Goal: Task Accomplishment & Management: Complete application form

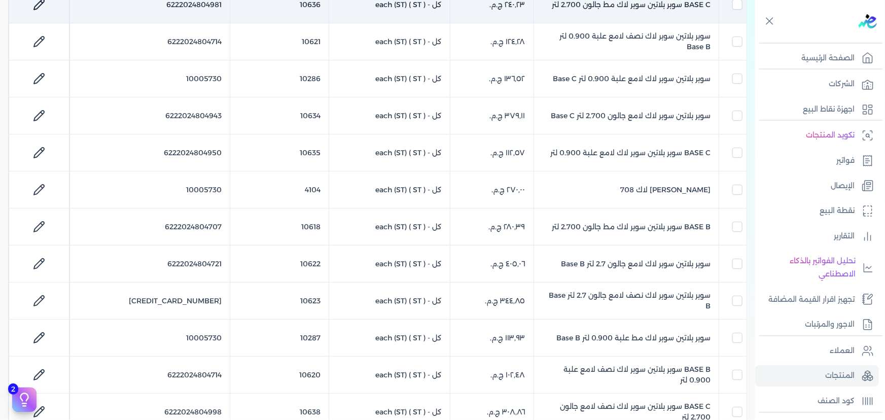
scroll to position [323, 0]
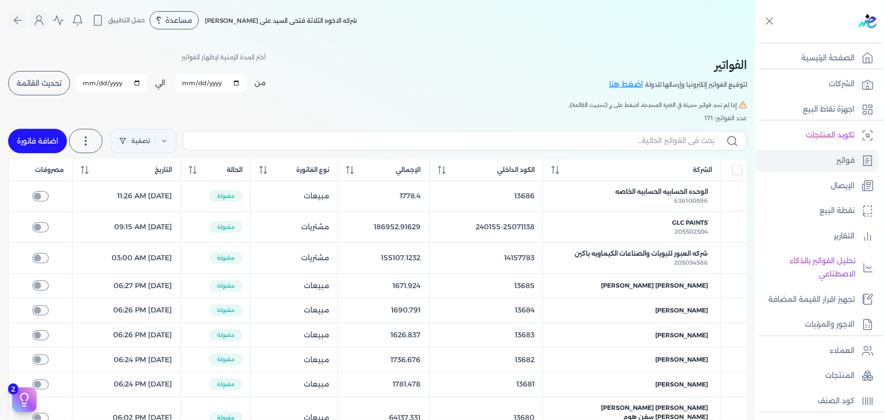
click at [48, 147] on link "اضافة فاتورة" at bounding box center [37, 141] width 59 height 24
select select "EGP"
select select "B"
select select "EGS"
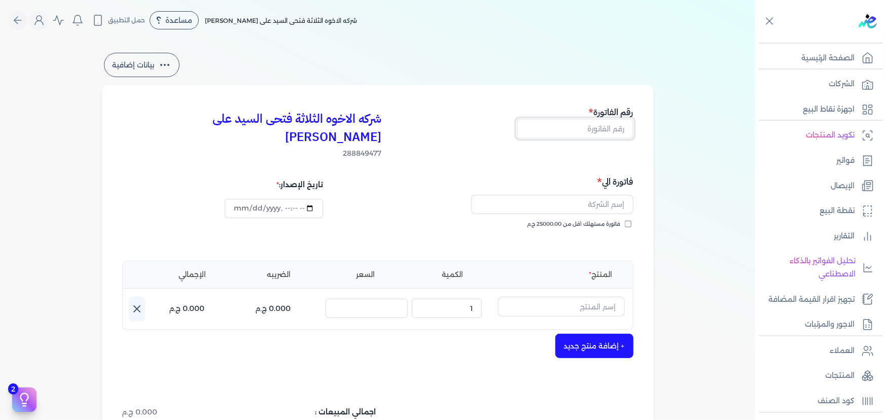
click at [609, 126] on input "text" at bounding box center [575, 128] width 117 height 19
type input "13688"
click at [628, 220] on label "فاتورة مستهلك اقل من 25000.00 ج.م" at bounding box center [580, 224] width 104 height 8
click at [628, 221] on input "فاتورة مستهلك اقل من 25000.00 ج.م" at bounding box center [628, 224] width 7 height 7
checkbox input "true"
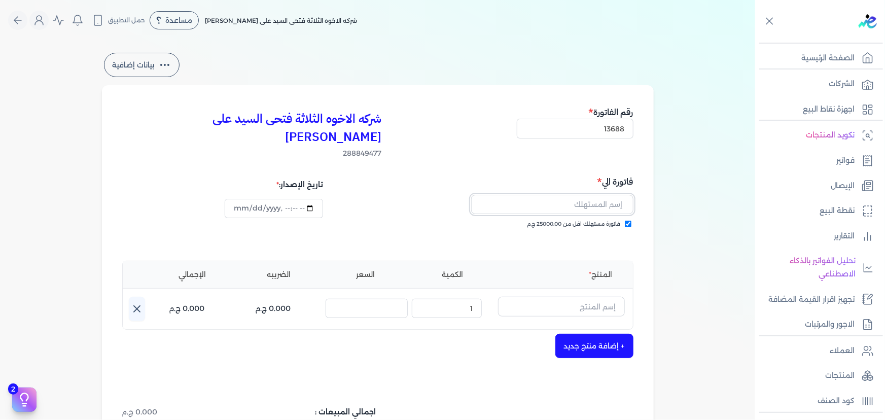
drag, startPoint x: 620, startPoint y: 201, endPoint x: 591, endPoint y: 193, distance: 29.7
click at [591, 195] on input "text" at bounding box center [552, 204] width 162 height 19
type input "[PERSON_NAME]"
click at [613, 297] on input "text" at bounding box center [561, 306] width 127 height 19
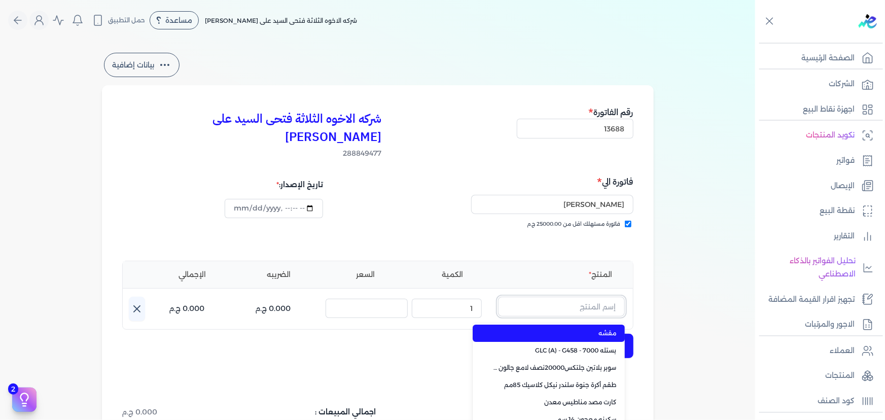
paste input "معجون داي تون 100 شيكارة 15 كجم"
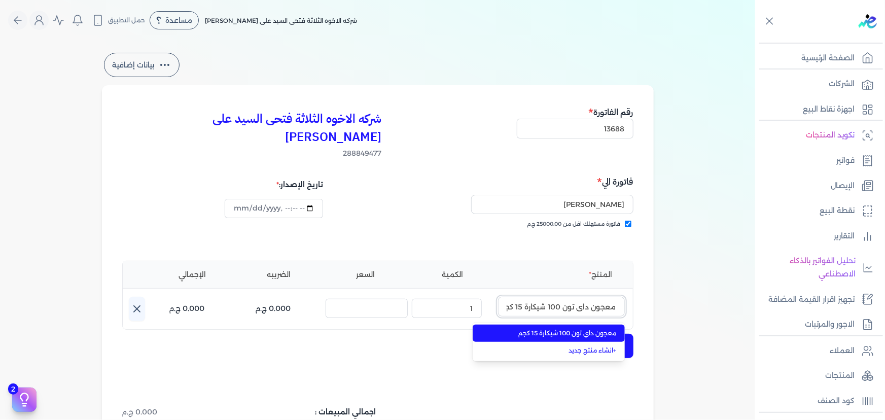
scroll to position [0, -5]
type input "معجون داي تون 100 شيكارة 15 كجم"
click at [593, 329] on span "معجون داي تون 100 شيكارة 15 كجم" at bounding box center [555, 333] width 124 height 9
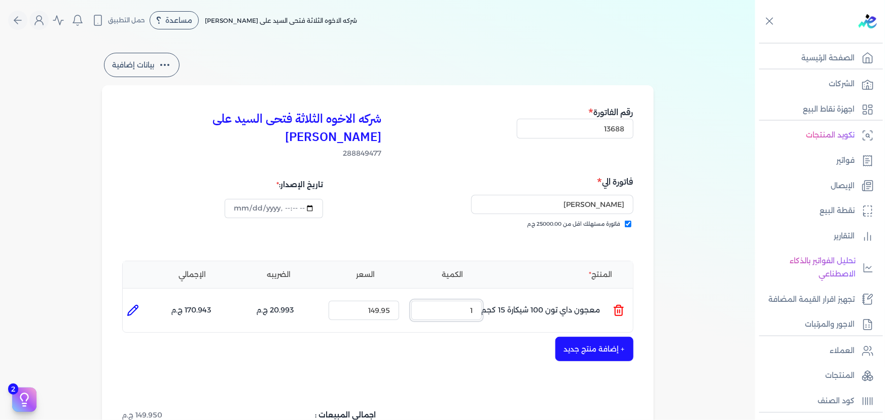
drag, startPoint x: 461, startPoint y: 291, endPoint x: 509, endPoint y: 280, distance: 49.5
click at [508, 297] on ul "المنتج : معجون داي تون 100 شيكارة 15 كجم الكمية : 1 السعر : 149.95 الضريبه : 20…" at bounding box center [378, 310] width 510 height 27
type input "5"
click at [612, 337] on button "+ إضافة منتج جديد" at bounding box center [595, 349] width 78 height 24
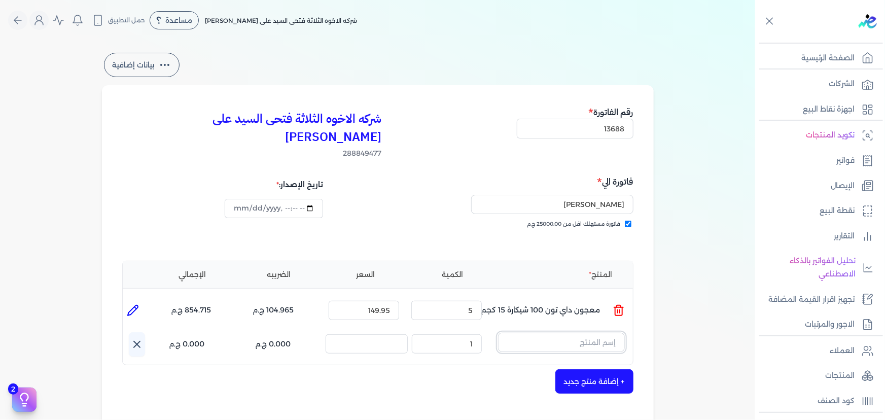
click at [573, 333] on input "text" at bounding box center [561, 342] width 127 height 19
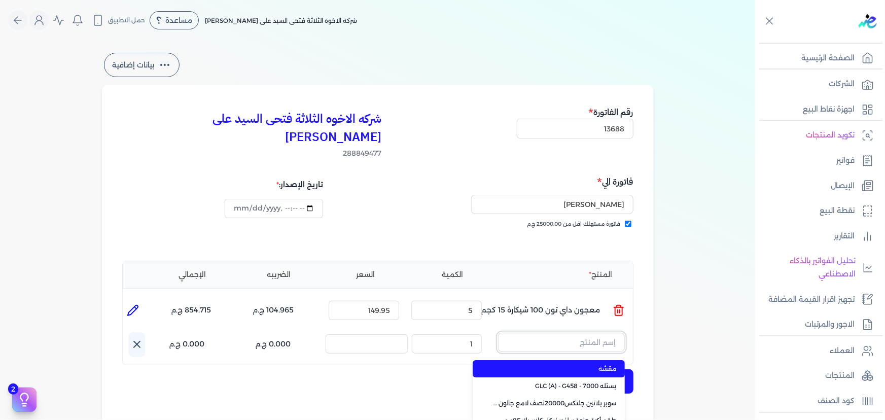
paste input "صبغات سي سي بني 610 عبوة 40 ملي"
type input "صبغات سي سي بني 610 عبوة 40 ملي"
click at [569, 364] on span "صبغات سي سي بني 610 عبوة 40 ملي" at bounding box center [555, 368] width 124 height 9
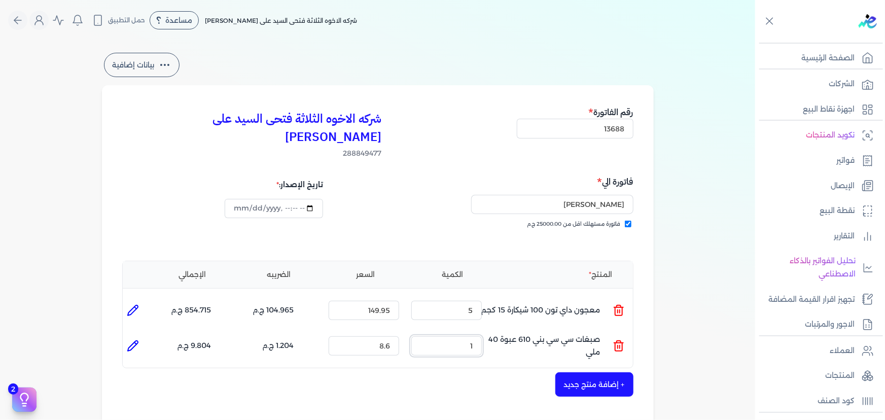
click at [507, 332] on ul "المنتج : صبغات سي سي بني 610 عبوة 40 ملي الكمية : 1 السعر : 8.6 الضريبه : 1.204…" at bounding box center [378, 345] width 510 height 27
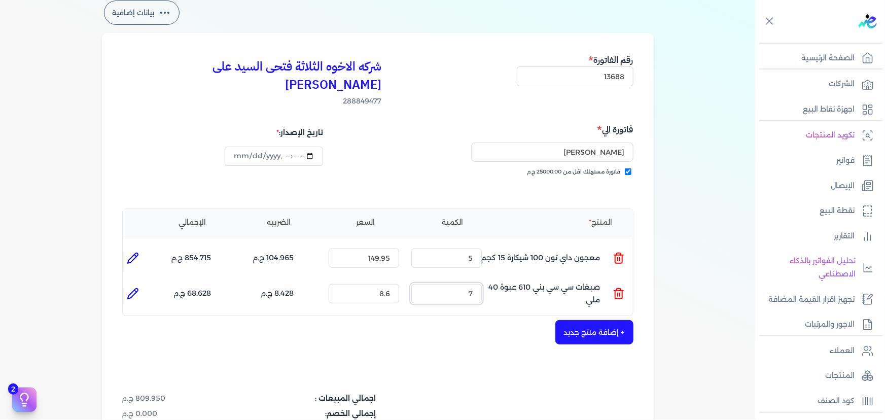
scroll to position [138, 0]
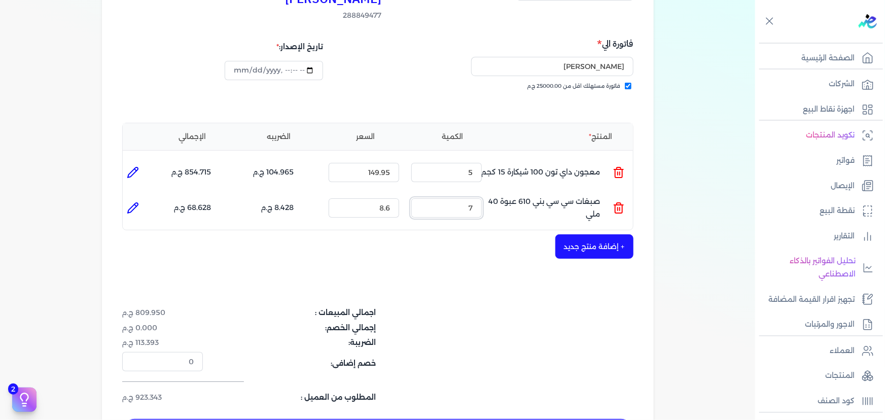
type input "7"
click at [608, 234] on button "+ إضافة منتج جديد" at bounding box center [595, 246] width 78 height 24
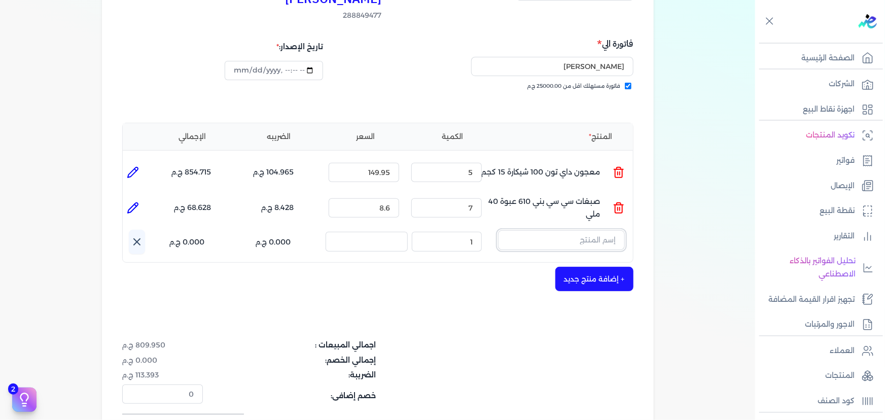
click at [571, 230] on input "text" at bounding box center [561, 239] width 127 height 19
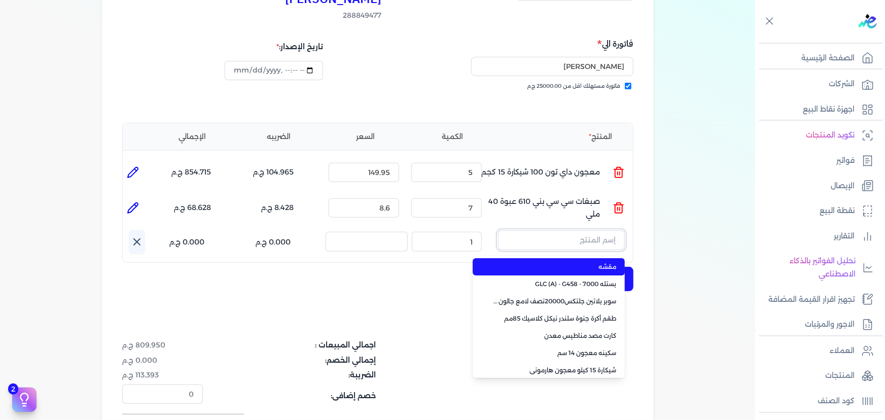
paste input "سوبر داي تون 3030 بستلة 14 كجم"
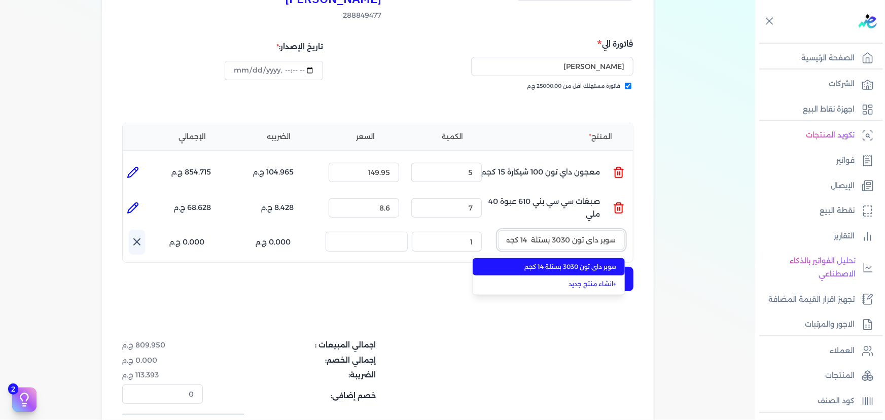
scroll to position [0, -1]
type input "سوبر داي تون 3030 بستلة 14 كجم"
click at [554, 262] on span "سوبر داي تون 3030 بستلة 14 كجم" at bounding box center [555, 266] width 124 height 9
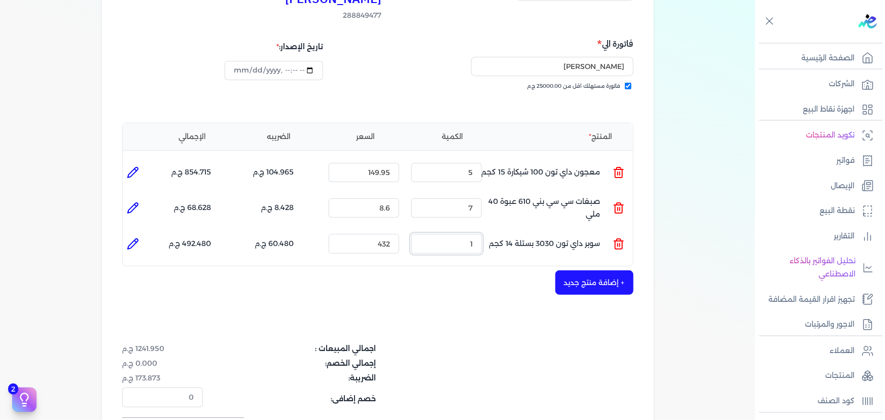
drag, startPoint x: 500, startPoint y: 227, endPoint x: 520, endPoint y: 225, distance: 20.0
click at [519, 230] on ul "المنتج : سوبر داي تون 3030 بستلة 14 كجم الكمية : 1 السعر : 432 الضريبه : 60.480…" at bounding box center [378, 243] width 510 height 27
drag, startPoint x: 457, startPoint y: 228, endPoint x: 497, endPoint y: 220, distance: 41.4
click at [497, 230] on ul "المنتج : سوبر داي تون 3030 بستلة 14 كجم الكمية : 3 السعر : 432 الضريبه : 181.44…" at bounding box center [378, 243] width 510 height 27
type input "2"
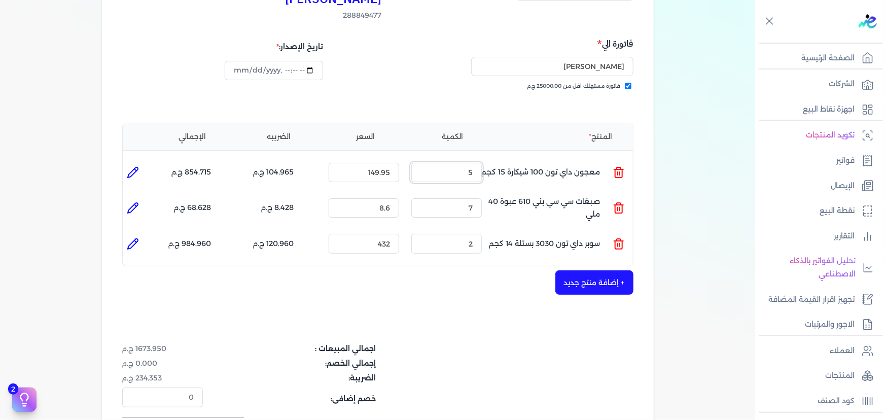
drag, startPoint x: 470, startPoint y: 155, endPoint x: 478, endPoint y: 154, distance: 7.8
click at [478, 163] on input "5" at bounding box center [447, 172] width 71 height 19
type input "4"
drag, startPoint x: 465, startPoint y: 227, endPoint x: 492, endPoint y: 223, distance: 27.2
click at [492, 230] on ul "المنتج : سوبر داي تون 3030 بستلة 14 كجم الكمية : 2 السعر : 432 الضريبه : 120.96…" at bounding box center [378, 243] width 510 height 27
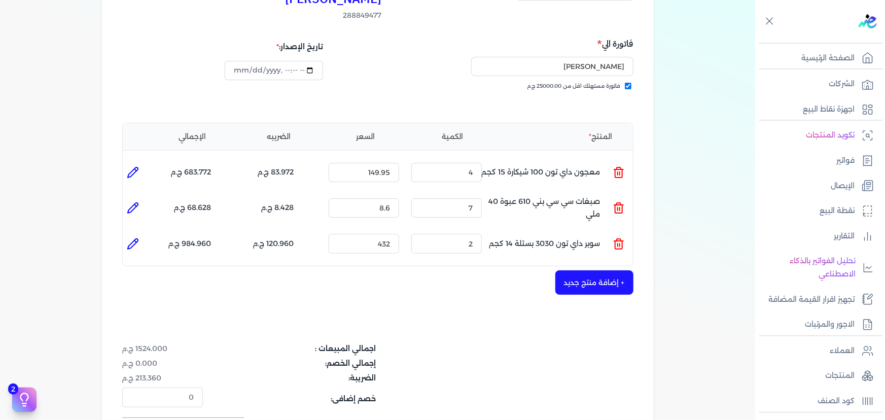
click at [484, 270] on div "+ إضافة منتج جديد" at bounding box center [377, 282] width 511 height 24
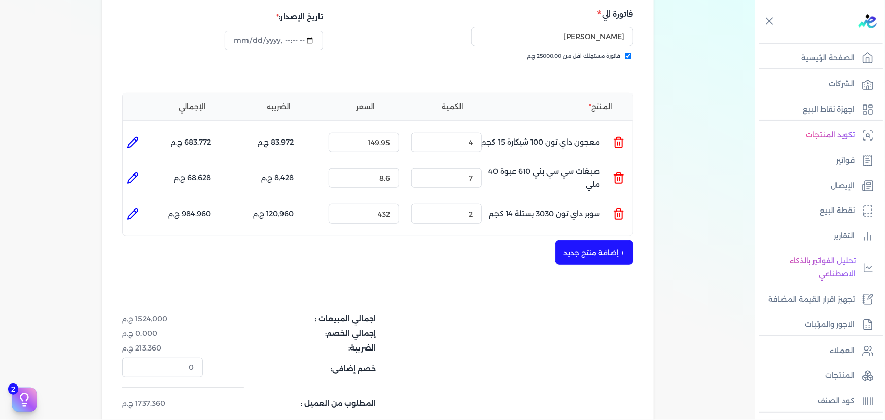
scroll to position [184, 0]
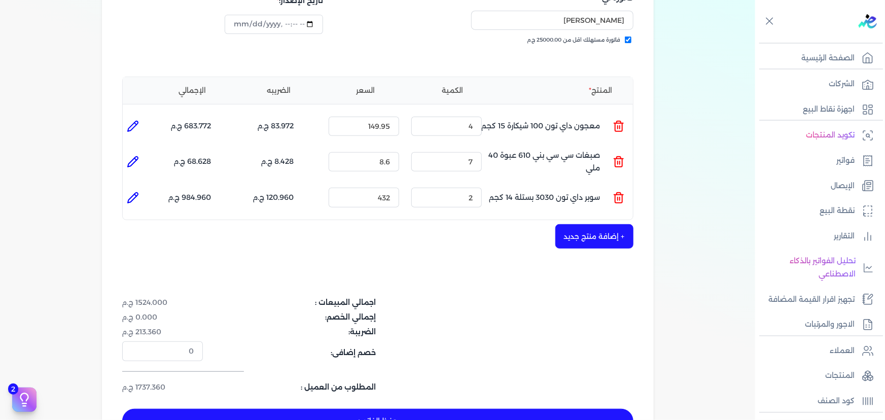
click at [370, 409] on button "حفظ الفاتوره" at bounding box center [377, 421] width 511 height 24
type input "2025-09-24"
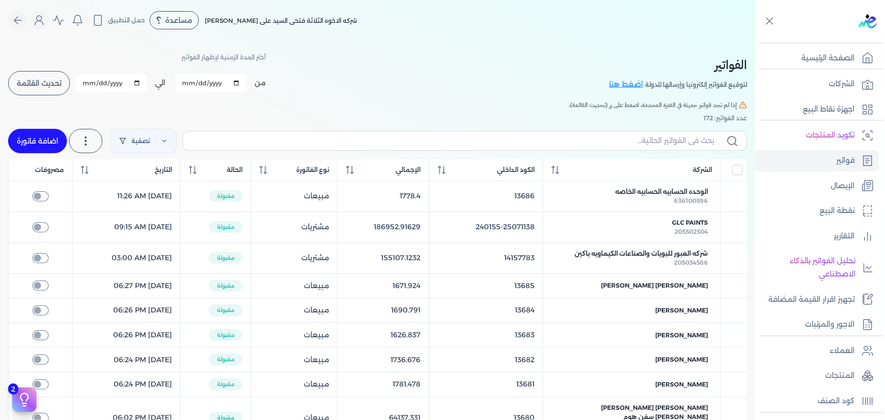
click at [48, 148] on link "اضافة فاتورة" at bounding box center [37, 141] width 59 height 24
select select "EGP"
select select "B"
select select "EGS"
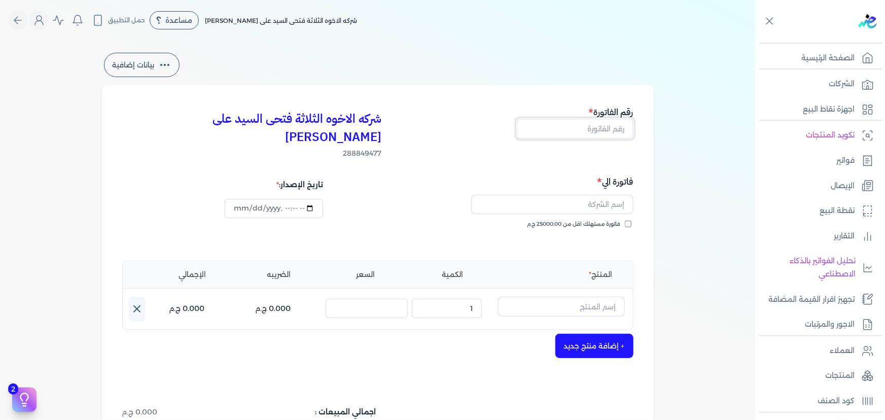
click at [583, 126] on input "text" at bounding box center [575, 128] width 117 height 19
type input "13686"
click at [626, 220] on label "فاتورة مستهلك اقل من 25000.00 ج.م" at bounding box center [580, 224] width 104 height 8
click at [626, 221] on input "فاتورة مستهلك اقل من 25000.00 ج.م" at bounding box center [628, 224] width 7 height 7
checkbox input "true"
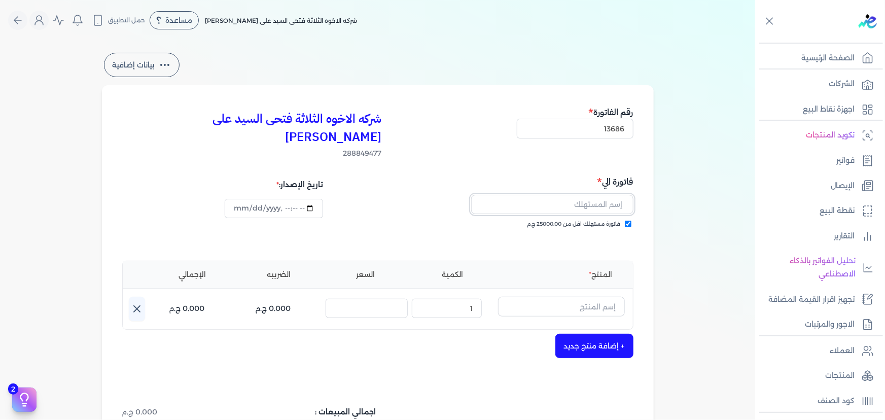
click at [592, 195] on input "text" at bounding box center [552, 204] width 162 height 19
type input "اسامه مجدي فواد"
click at [593, 297] on input "text" at bounding box center [561, 306] width 127 height 19
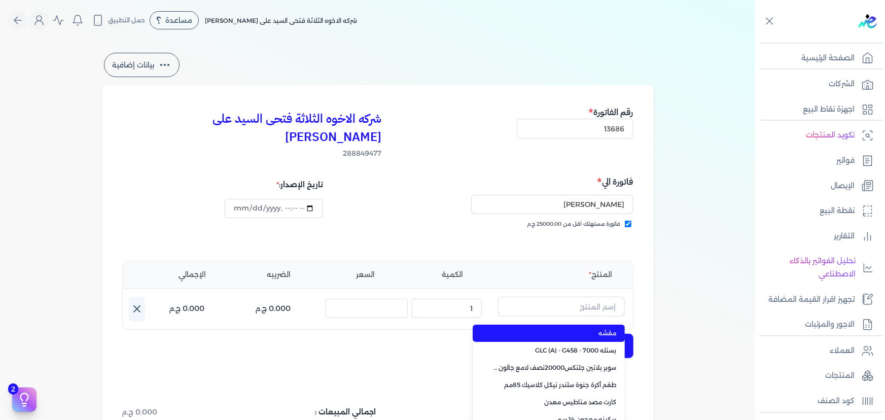
click at [643, 305] on div "شركه الاخوه الثلاثة فتحى السيد على عمران وشركاه 288849477 رقم الفاتورة 13686 فا…" at bounding box center [378, 323] width 552 height 477
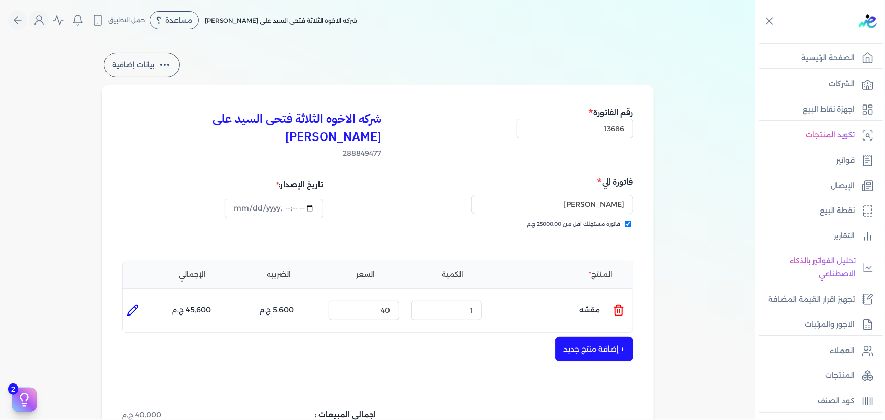
click at [625, 304] on icon at bounding box center [619, 310] width 12 height 12
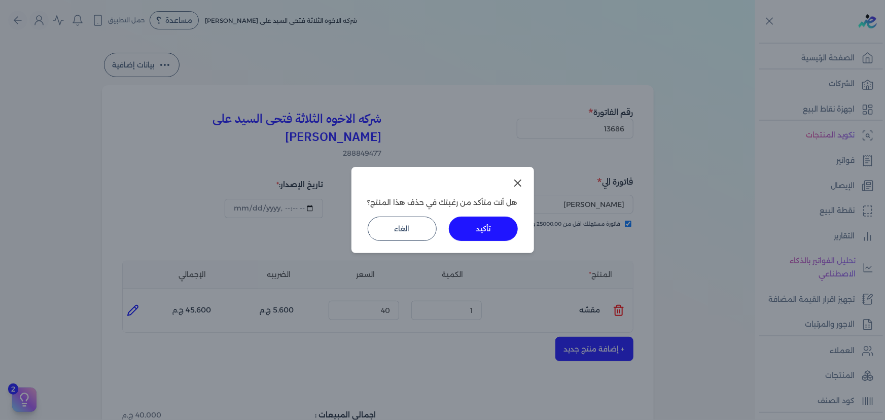
click at [504, 232] on button "تأكيد" at bounding box center [483, 229] width 69 height 24
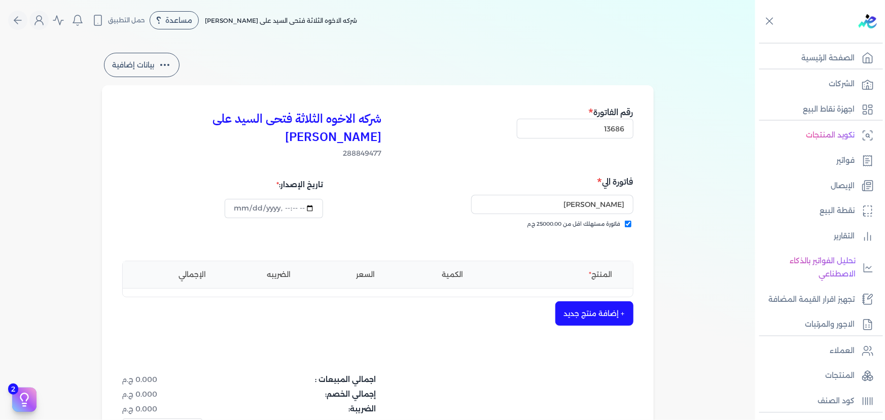
click at [583, 301] on button "+ إضافة منتج جديد" at bounding box center [595, 313] width 78 height 24
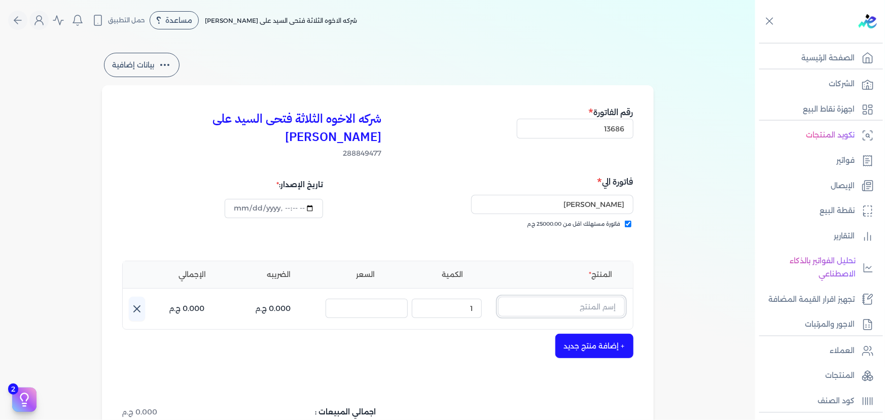
click at [545, 297] on input "text" at bounding box center [561, 306] width 127 height 19
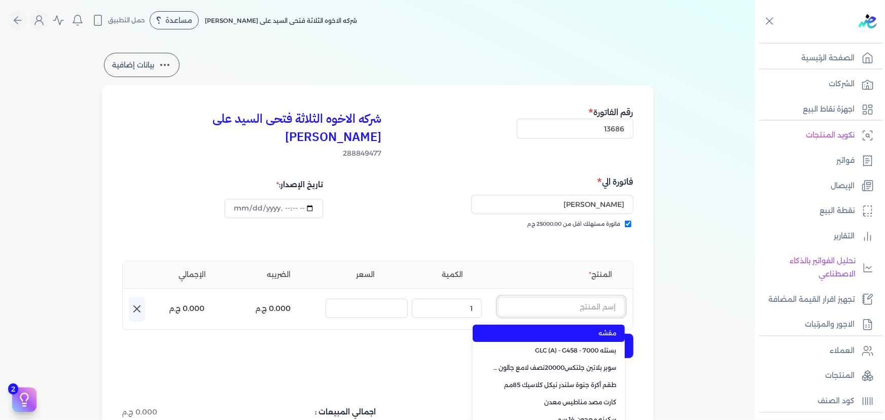
paste input "سوبر داي تون 3030 جالون 4.250 كجم قائم"
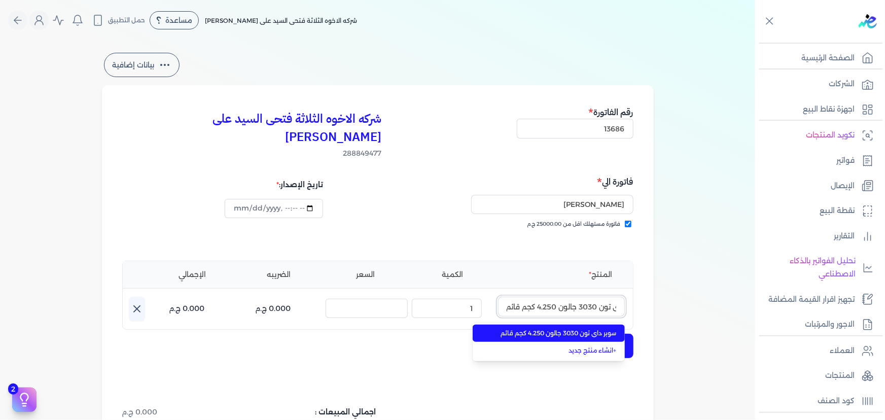
type input "سوبر داي تون 3030 جالون 4.250 كجم قائم"
click at [557, 329] on span "سوبر داي تون 3030 جالون 4.250 كجم قائم" at bounding box center [555, 333] width 124 height 9
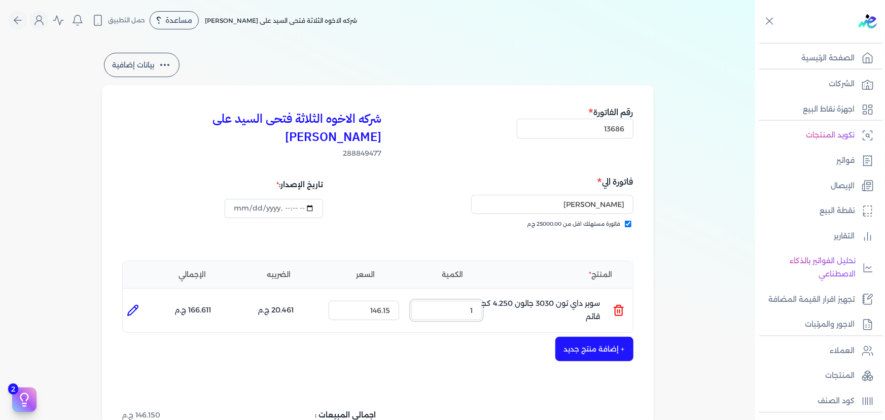
drag, startPoint x: 460, startPoint y: 291, endPoint x: 533, endPoint y: 295, distance: 73.2
click at [536, 302] on ul "المنتج : سوبر داي تون 3030 جالون 4.250 كجم قائم الكمية : 1 السعر : 146.15 الضري…" at bounding box center [378, 310] width 510 height 27
drag, startPoint x: 456, startPoint y: 291, endPoint x: 501, endPoint y: 297, distance: 45.5
click at [499, 297] on ul "المنتج : سوبر داي تون 3030 جالون 4.250 كجم قائم الكمية : 2 السعر : 146.15 الضري…" at bounding box center [378, 310] width 510 height 27
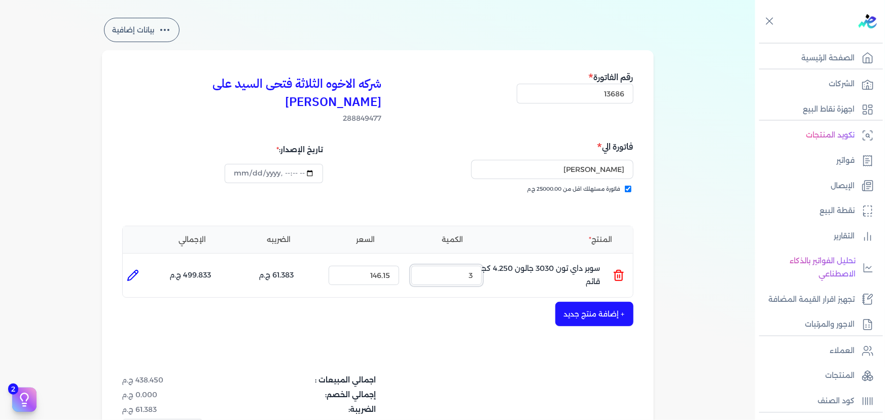
scroll to position [92, 0]
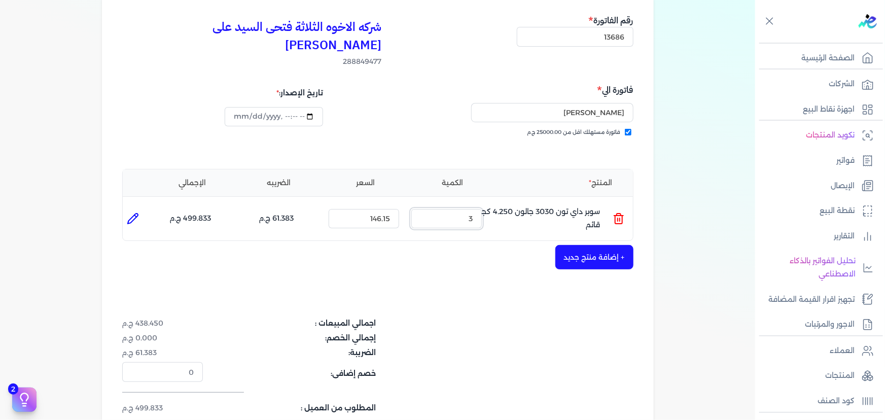
type input "3"
click at [609, 245] on button "+ إضافة منتج جديد" at bounding box center [595, 257] width 78 height 24
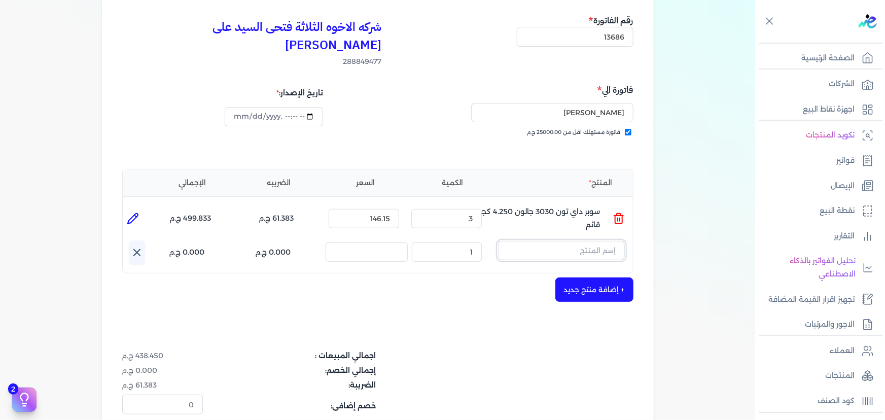
click at [538, 241] on input "text" at bounding box center [561, 250] width 127 height 19
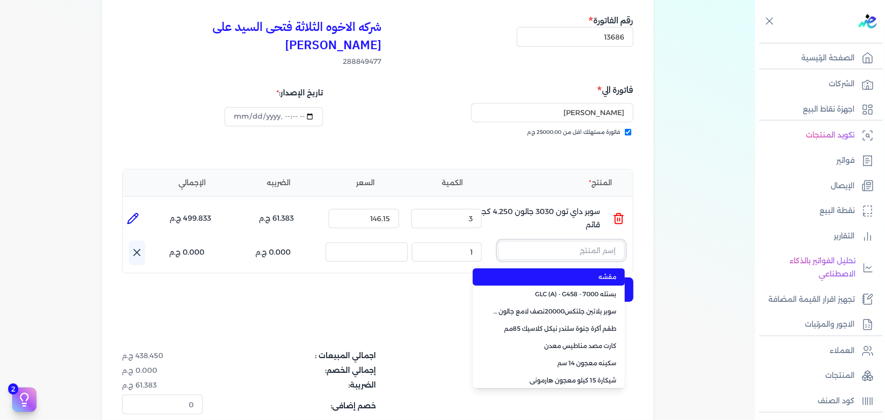
paste input "معجون داي تون 100 علبة 1 كجم"
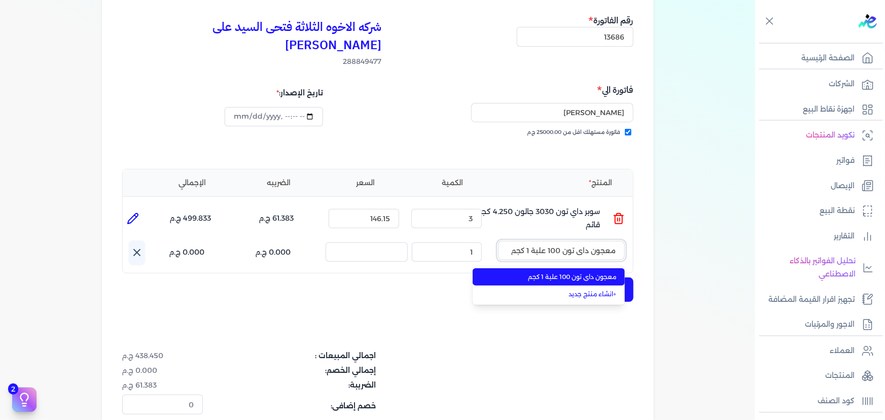
type input "معجون داي تون 100 علبة 1 كجم"
click at [508, 272] on span "معجون داي تون 100 علبة 1 كجم" at bounding box center [555, 276] width 124 height 9
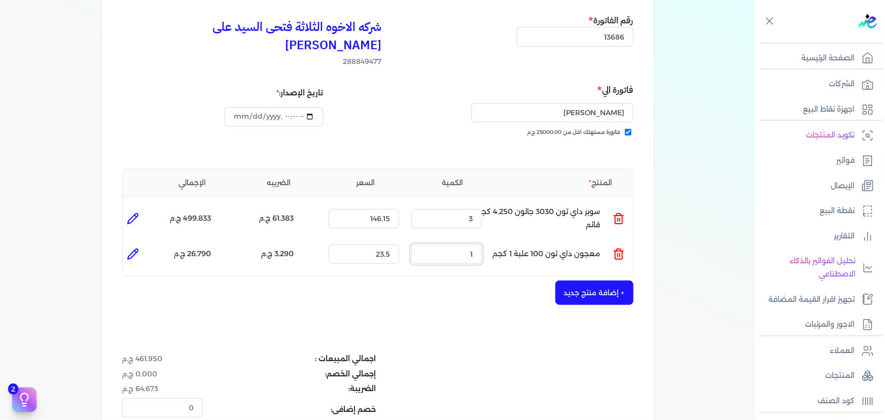
drag, startPoint x: 465, startPoint y: 239, endPoint x: 528, endPoint y: 229, distance: 63.2
click at [512, 241] on ul "المنتج : معجون داي تون 100 علبة 1 كجم الكمية : 1 السعر : 23.5 الضريبه : 3.290 ج…" at bounding box center [378, 254] width 510 height 27
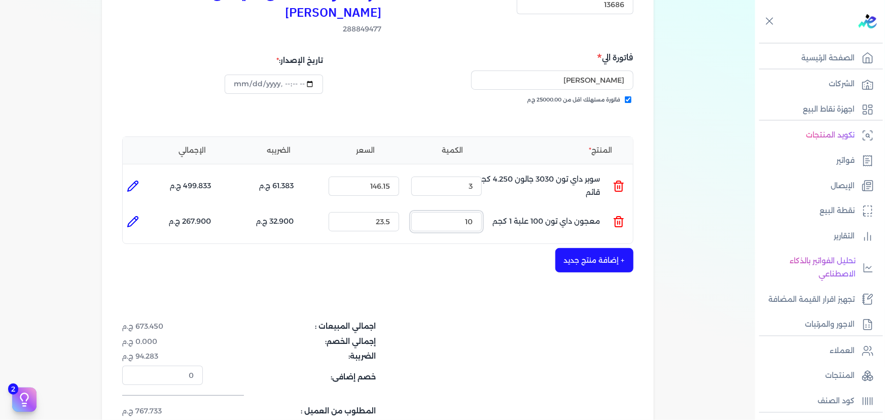
scroll to position [138, 0]
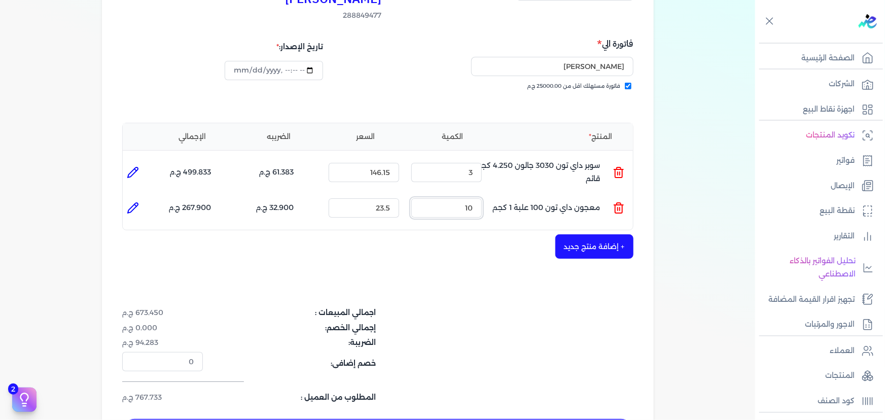
type input "10"
click at [565, 234] on button "+ إضافة منتج جديد" at bounding box center [595, 246] width 78 height 24
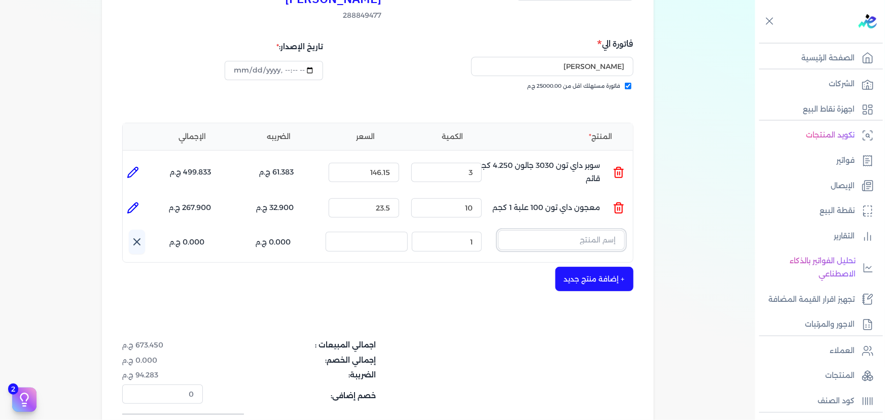
click at [588, 230] on input "text" at bounding box center [561, 239] width 127 height 19
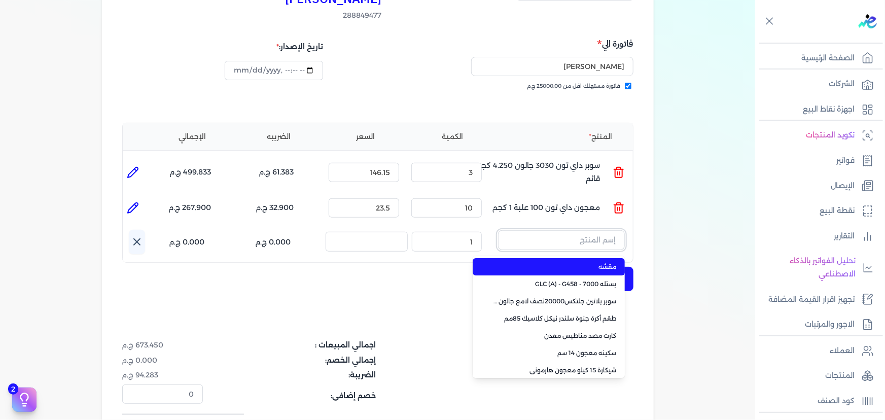
paste input "صبغات سي سي ازرق 602 عبوة 40 ملي"
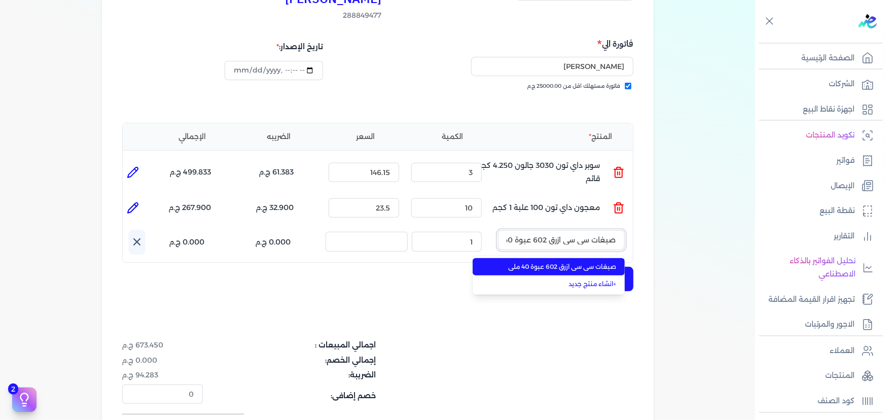
scroll to position [0, -16]
type input "صبغات سي سي ازرق 602 عبوة 40 ملي"
click at [566, 262] on span "صبغات سي سي ازرق 602 عبوة 40 ملي" at bounding box center [555, 266] width 124 height 9
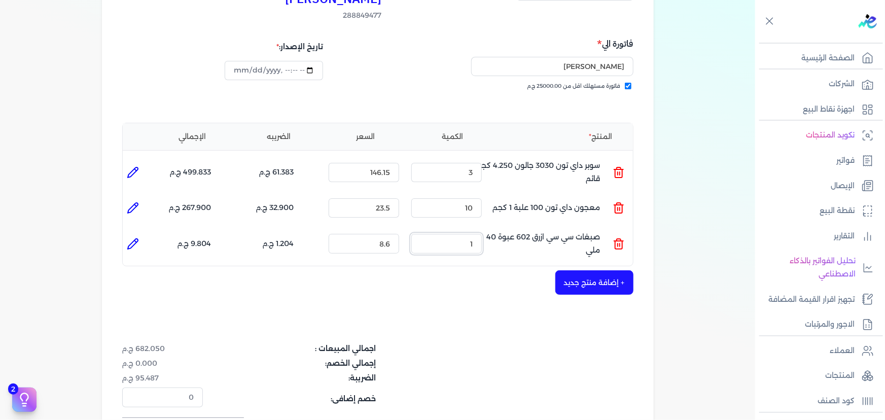
drag, startPoint x: 455, startPoint y: 231, endPoint x: 603, endPoint y: 212, distance: 149.4
click at [569, 230] on ul "المنتج : صبغات سي سي ازرق 602 عبوة 40 ملي الكمية : 1 السعر : 8.6 الضريبه : 1.20…" at bounding box center [378, 243] width 510 height 27
drag, startPoint x: 460, startPoint y: 227, endPoint x: 499, endPoint y: 227, distance: 38.6
click at [499, 230] on ul "المنتج : صبغات سي سي ازرق 602 عبوة 40 ملي الكمية : 50 السعر : 8.6 الضريبه : 60.…" at bounding box center [378, 243] width 510 height 27
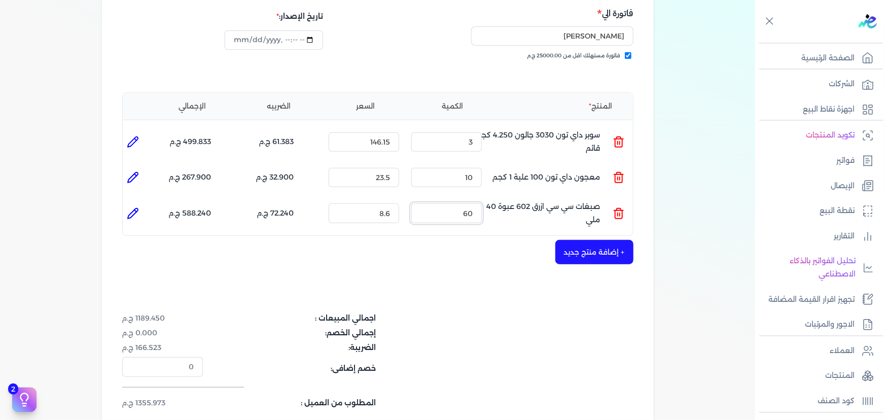
scroll to position [184, 0]
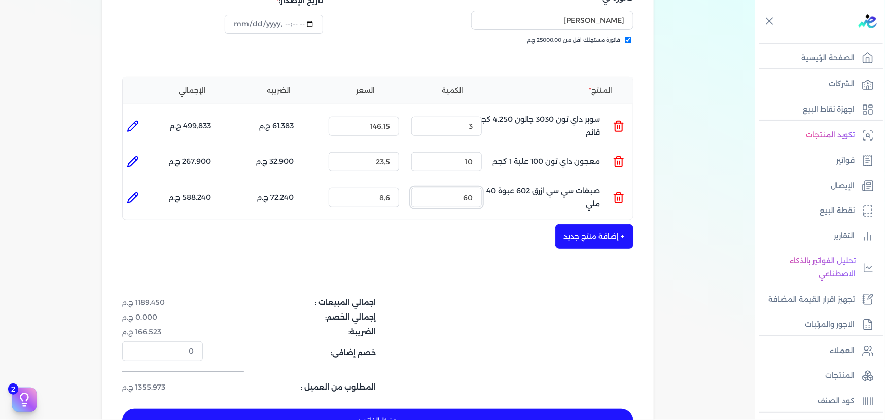
type input "60"
click at [520, 409] on button "حفظ الفاتوره" at bounding box center [377, 421] width 511 height 24
type input "2025-09-24"
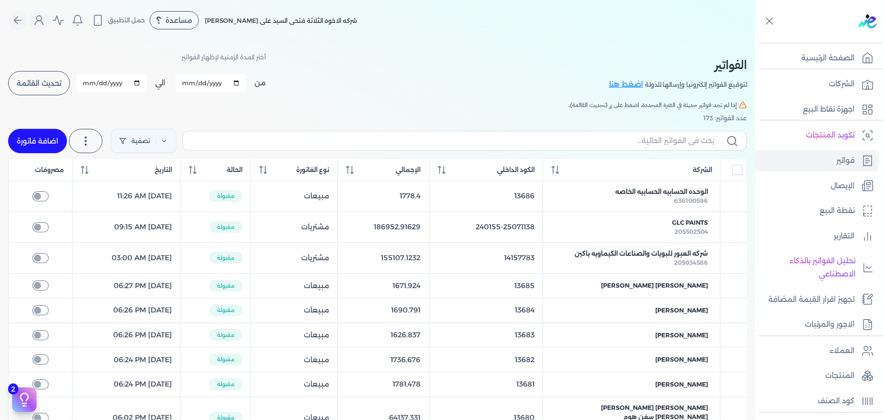
click at [36, 85] on span "تحديث القائمة" at bounding box center [39, 83] width 45 height 7
checkbox input "false"
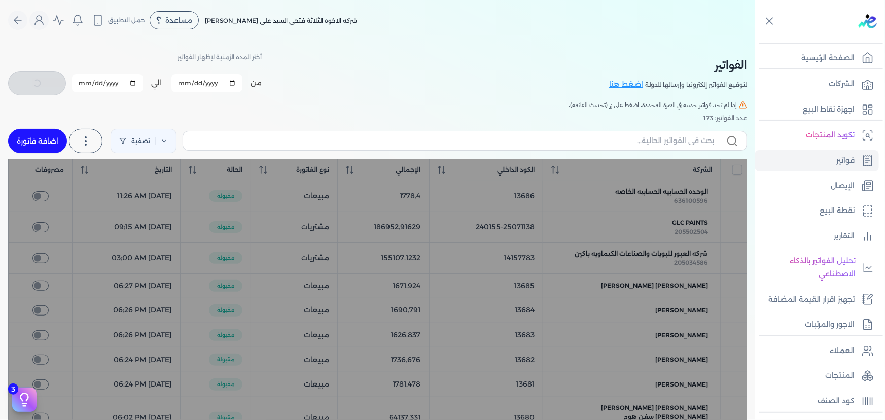
click at [54, 141] on link "اضافة فاتورة" at bounding box center [37, 141] width 59 height 24
select select "EGP"
select select "B"
select select "EGS"
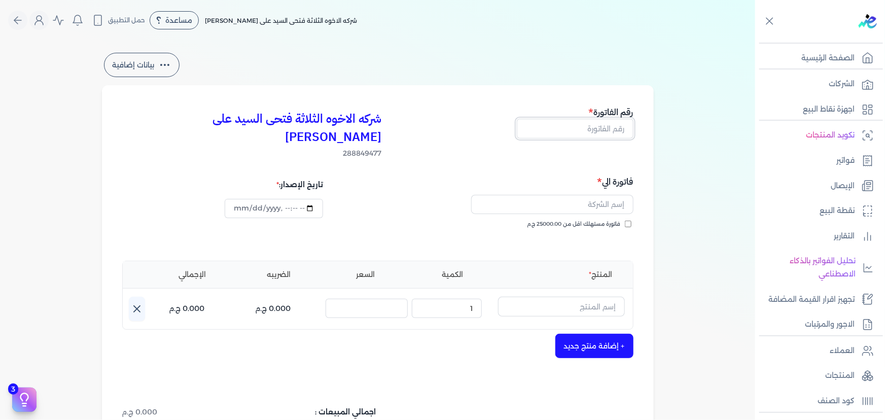
click at [598, 128] on input "text" at bounding box center [575, 128] width 117 height 19
type input "13690"
click at [607, 220] on span "فاتورة مستهلك اقل من 25000.00 ج.م" at bounding box center [574, 224] width 93 height 8
click at [625, 221] on input "فاتورة مستهلك اقل من 25000.00 ج.م" at bounding box center [628, 224] width 7 height 7
checkbox input "true"
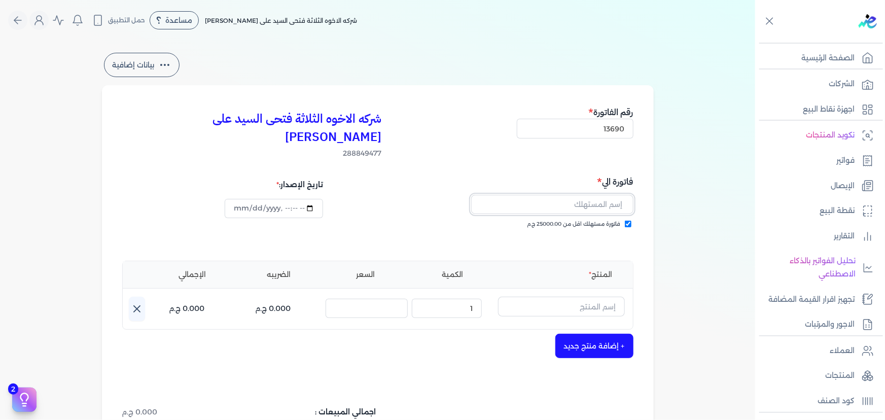
click at [604, 195] on input "text" at bounding box center [552, 204] width 162 height 19
type input "محمد اشرف سيد"
click at [540, 235] on div "شركه الاخوه الثلاثة فتحى السيد على عمران وشركاه 288849477 رقم الفاتورة 13690 فا…" at bounding box center [378, 323] width 552 height 477
click at [534, 297] on input "text" at bounding box center [561, 306] width 127 height 19
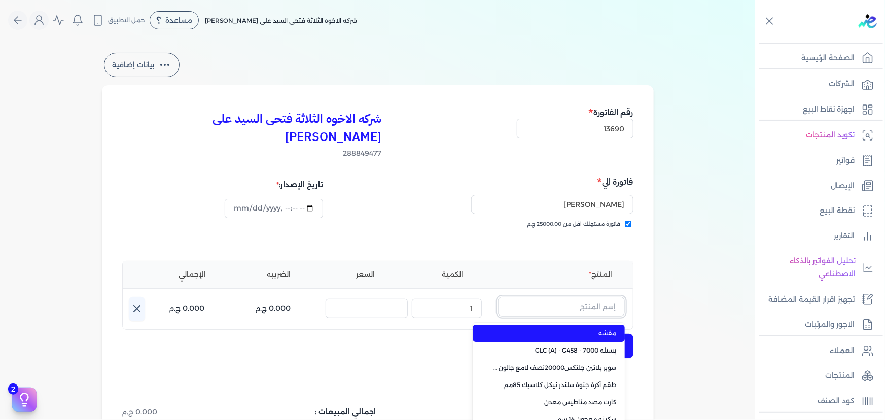
paste input "سيلر المقاوم 0017 بستلة 9 لتر"
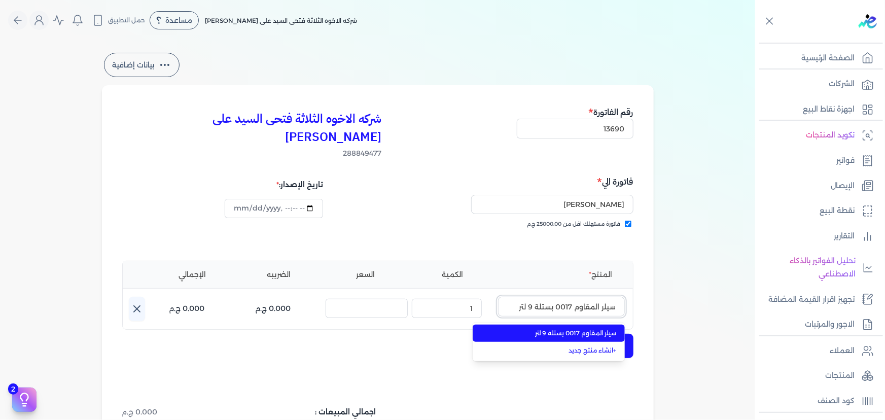
type input "سيلر المقاوم 0017 بستلة 9 لتر"
drag, startPoint x: 543, startPoint y: 316, endPoint x: 516, endPoint y: 310, distance: 28.0
click at [540, 329] on span "سيلر المقاوم 0017 بستلة 9 لتر" at bounding box center [555, 333] width 124 height 9
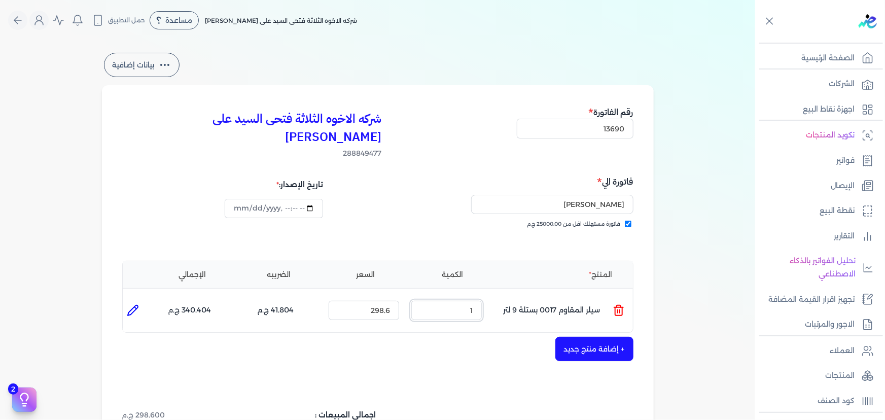
drag, startPoint x: 450, startPoint y: 290, endPoint x: 595, endPoint y: 292, distance: 144.6
click at [590, 297] on ul "المنتج : سيلر المقاوم 0017 بستلة 9 لتر الكمية : 1 السعر : 298.6 الضريبه : 41.80…" at bounding box center [378, 310] width 510 height 27
type input "1"
type input "0"
type input "4"
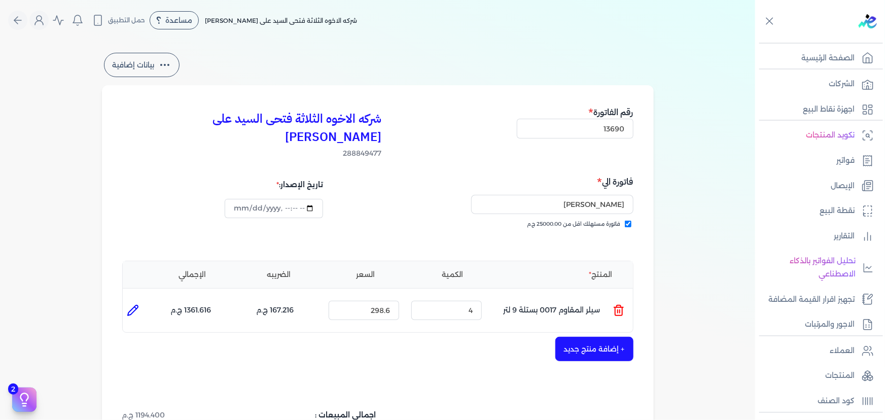
click at [609, 337] on button "+ إضافة منتج جديد" at bounding box center [595, 349] width 78 height 24
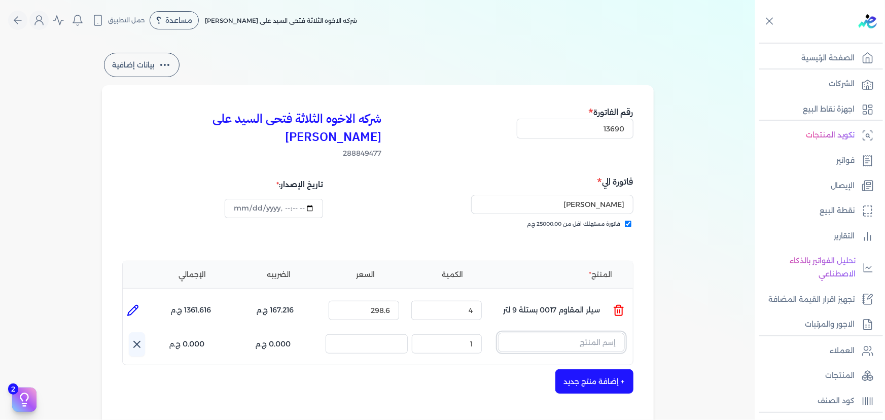
click at [590, 333] on input "text" at bounding box center [561, 342] width 127 height 19
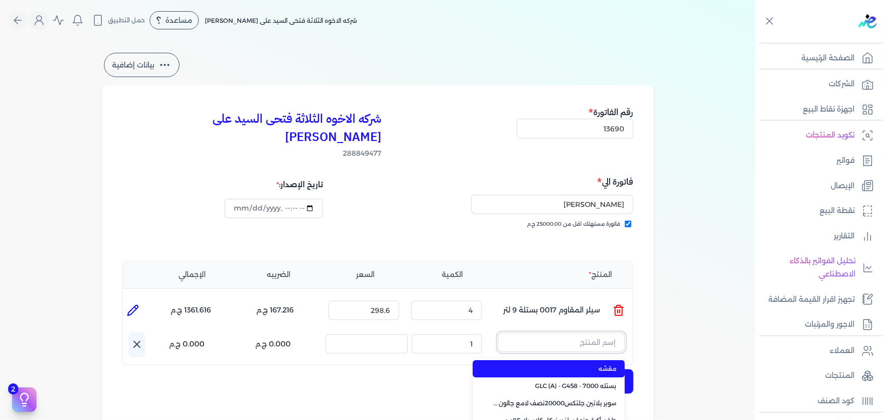
paste input "معجون داي تون 100 جالون 4 كجم قائم"
type input "معجون داي تون 100 جالون 4 كجم قائم"
click at [580, 364] on span "معجون داي تون 100 جالون 4 كجم قائم" at bounding box center [555, 368] width 124 height 9
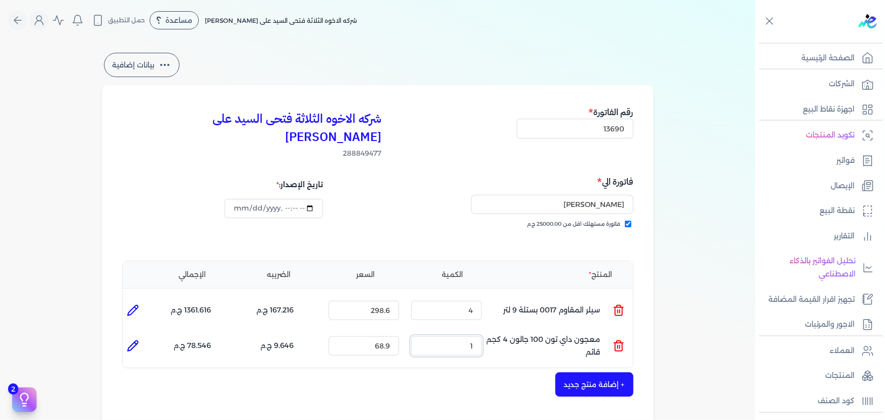
drag, startPoint x: 444, startPoint y: 328, endPoint x: 568, endPoint y: 322, distance: 123.4
click at [556, 332] on ul "المنتج : معجون داي تون 100 جالون 4 كجم قائم الكمية : 1 السعر : 68.9 الضريبه : 9…" at bounding box center [378, 345] width 510 height 27
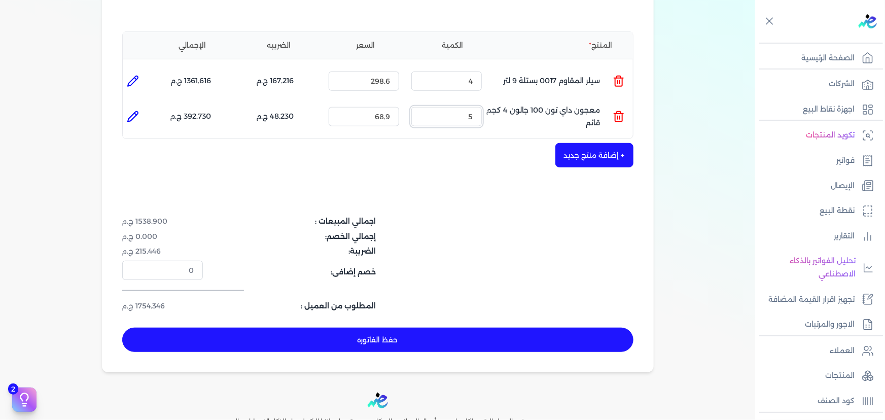
scroll to position [230, 0]
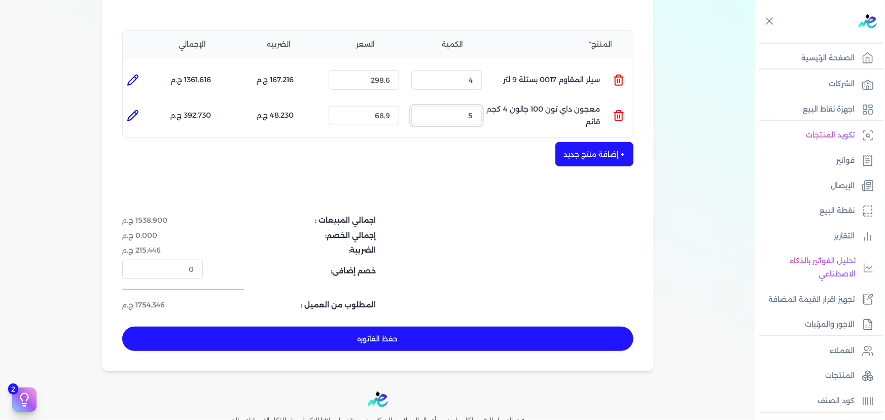
type input "5"
click at [486, 330] on button "حفظ الفاتوره" at bounding box center [377, 339] width 511 height 24
type input "2025-09-24"
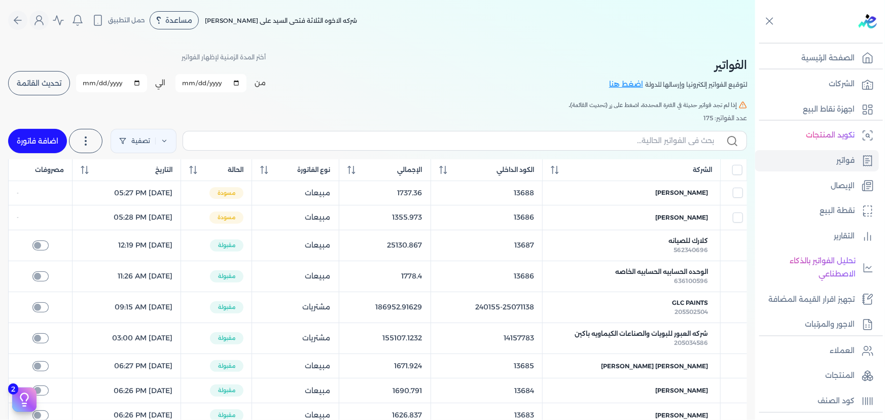
click at [60, 87] on button "تحديث القائمة" at bounding box center [39, 83] width 62 height 24
checkbox input "false"
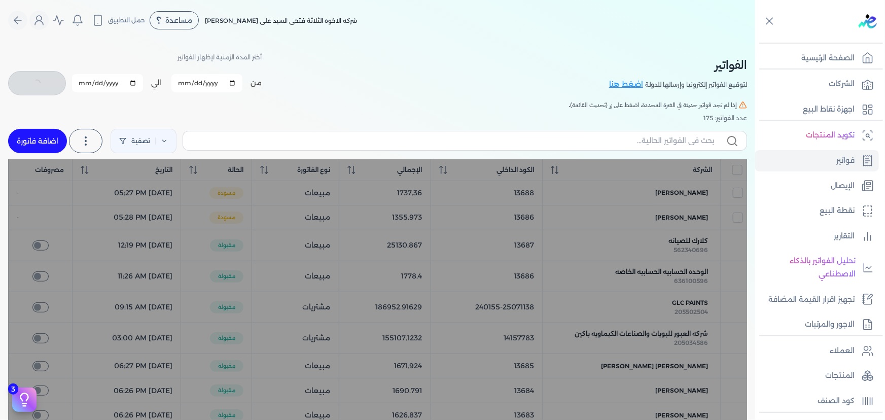
click at [47, 134] on link "اضافة فاتورة" at bounding box center [37, 141] width 59 height 24
select select "EGP"
select select "B"
select select "EGS"
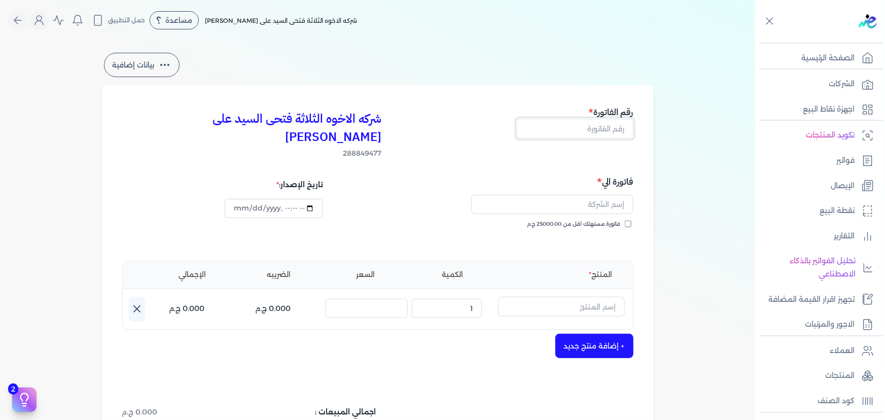
click at [580, 130] on input "text" at bounding box center [575, 128] width 117 height 19
type input "13691"
drag, startPoint x: 604, startPoint y: 208, endPoint x: 599, endPoint y: 203, distance: 7.2
click at [604, 220] on span "فاتورة مستهلك اقل من 25000.00 ج.م" at bounding box center [574, 224] width 93 height 8
click at [625, 221] on input "فاتورة مستهلك اقل من 25000.00 ج.م" at bounding box center [628, 224] width 7 height 7
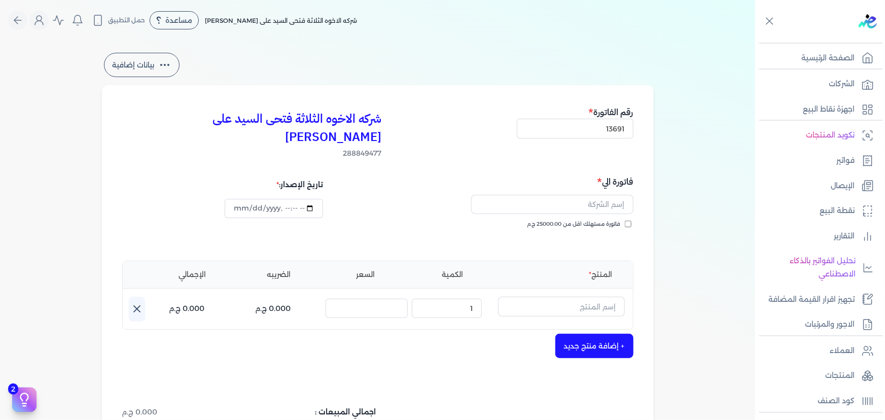
checkbox input "true"
click at [587, 195] on input "text" at bounding box center [552, 204] width 162 height 19
type input "محمد احمد مصطفي"
click at [466, 220] on div "فاتورة مستهلك اقل من 25000.00 ج.م" at bounding box center [507, 234] width 249 height 28
click at [529, 297] on input "text" at bounding box center [561, 306] width 127 height 19
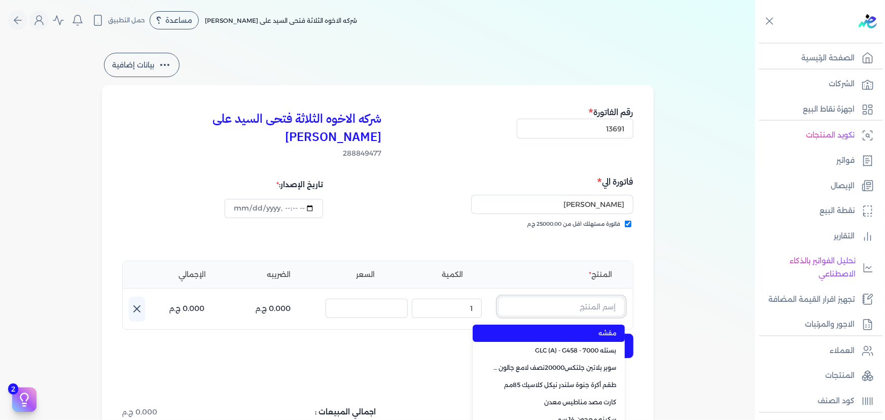
paste input "سوبر داي تون 3030 علبة 1 كجم"
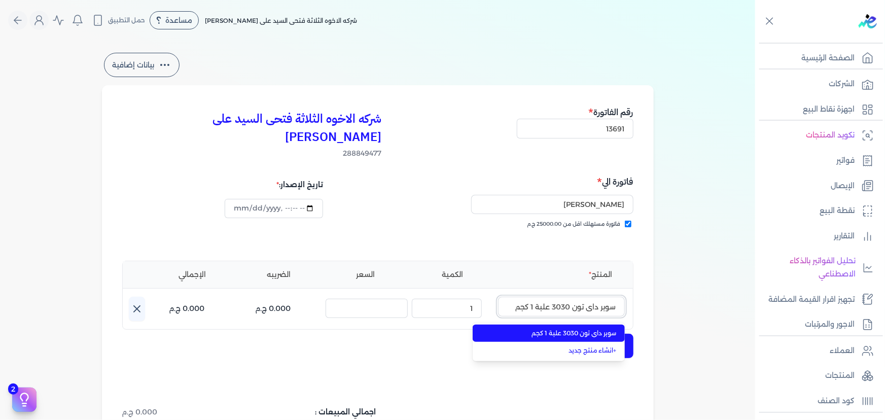
type input "سوبر داي تون 3030 علبة 1 كجم"
click at [539, 329] on span "سوبر داي تون 3030 علبة 1 كجم" at bounding box center [555, 333] width 124 height 9
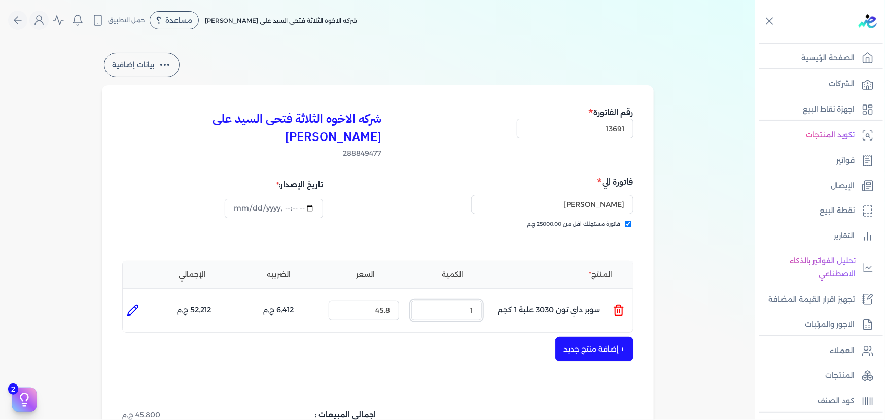
drag, startPoint x: 451, startPoint y: 299, endPoint x: 537, endPoint y: 283, distance: 88.4
click at [516, 297] on ul "المنتج : سوبر داي تون 3030 علبة 1 كجم الكمية : 1 السعر : 45.8 الضريبه : 6.412 ج…" at bounding box center [378, 310] width 510 height 27
type input "4"
click at [614, 337] on button "+ إضافة منتج جديد" at bounding box center [595, 349] width 78 height 24
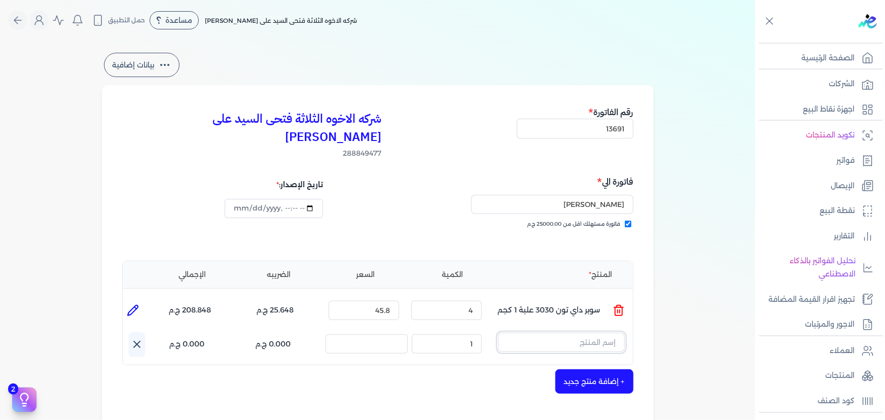
click at [565, 333] on input "text" at bounding box center [561, 342] width 127 height 19
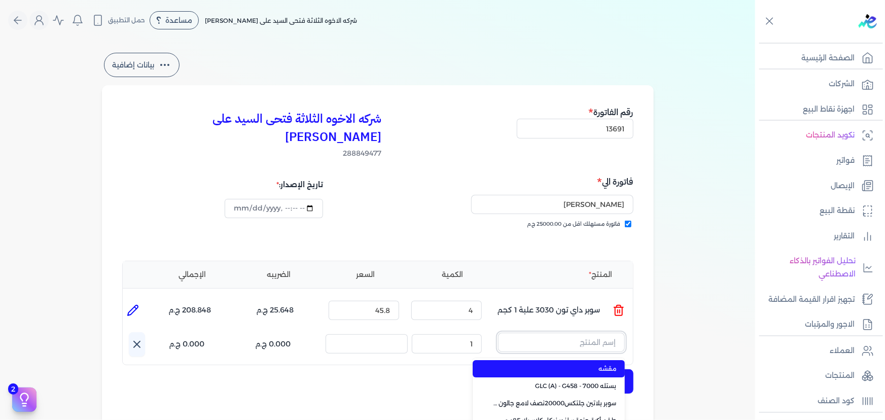
paste input "معجون اكريليك 900 شيكارة 15 كجم"
type input "معجون اكريليك 900 شيكارة 15 كجم"
drag, startPoint x: 559, startPoint y: 351, endPoint x: 504, endPoint y: 342, distance: 55.6
click at [556, 364] on span "معجون اكريليك 900 شيكارة 15 كجم" at bounding box center [555, 368] width 124 height 9
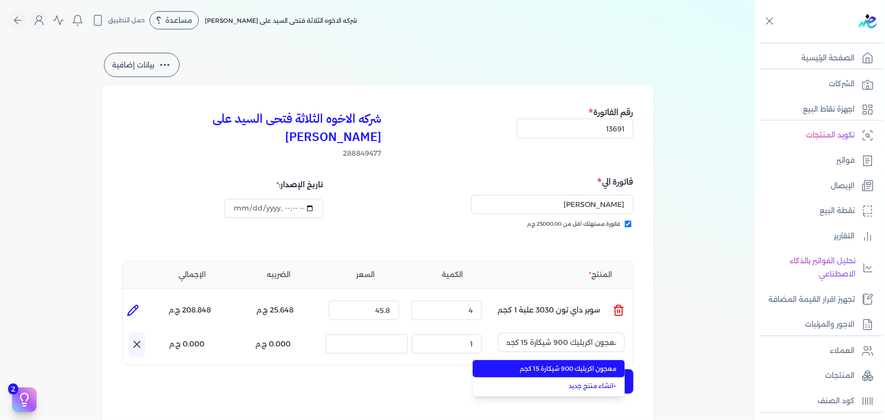
scroll to position [0, 0]
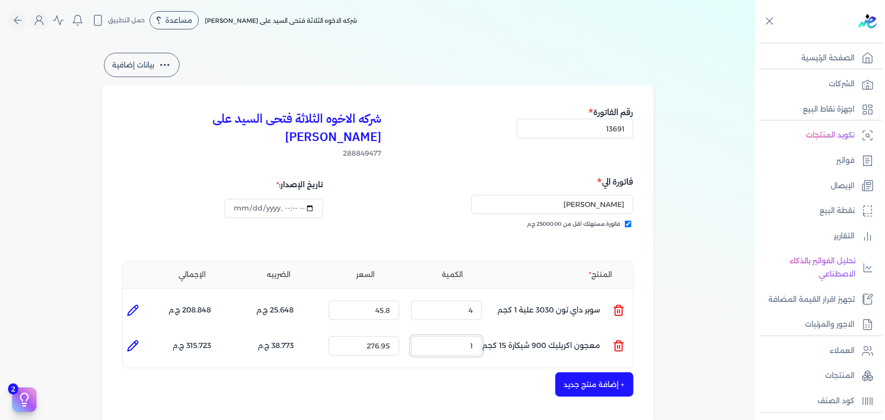
drag, startPoint x: 465, startPoint y: 330, endPoint x: 510, endPoint y: 320, distance: 46.8
click at [507, 332] on ul "المنتج : معجون اكريليك 900 شيكارة 15 كجم الكمية : 1 السعر : 276.95 الضريبه : 38…" at bounding box center [378, 345] width 510 height 27
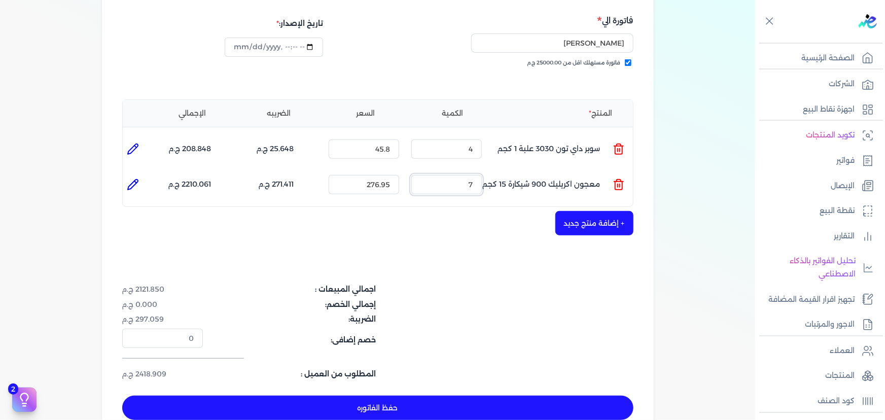
scroll to position [230, 0]
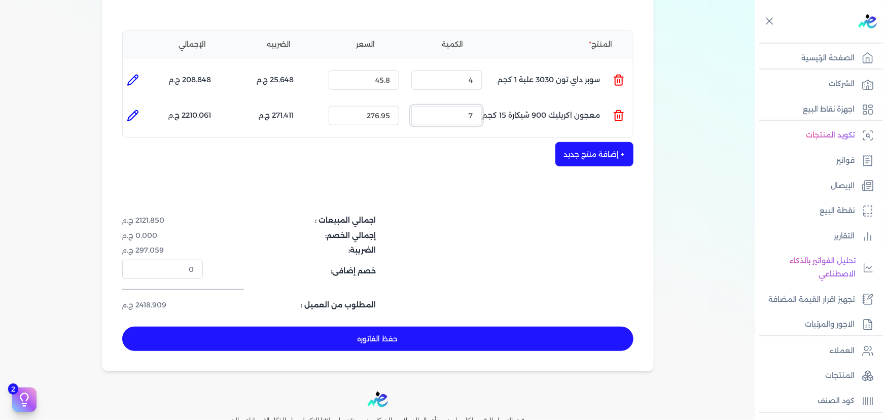
drag, startPoint x: 461, startPoint y: 95, endPoint x: 523, endPoint y: 94, distance: 61.9
click at [509, 102] on ul "المنتج : معجون اكريليك 900 شيكارة 15 كجم الكمية : 7 السعر : 276.95 الضريبه : 27…" at bounding box center [378, 115] width 510 height 27
type input "3"
type input "0"
type input "4"
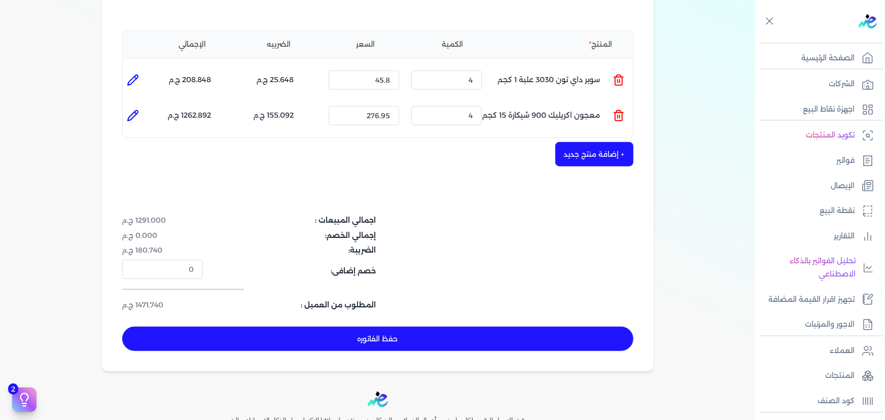
click at [487, 327] on button "حفظ الفاتوره" at bounding box center [377, 339] width 511 height 24
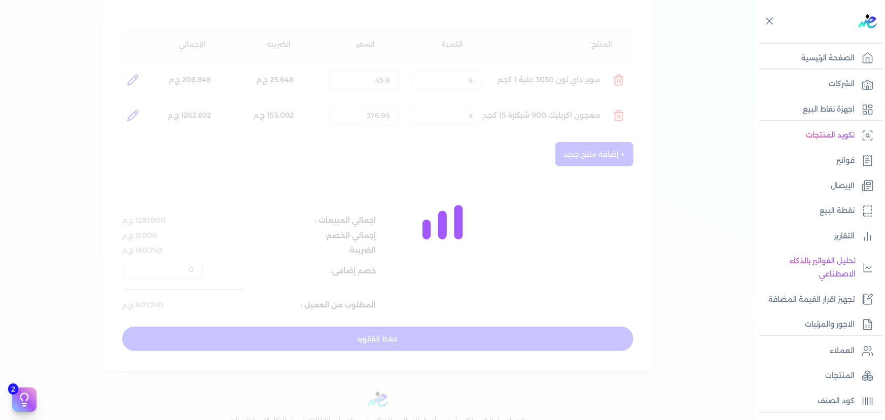
type input "2025-09-24"
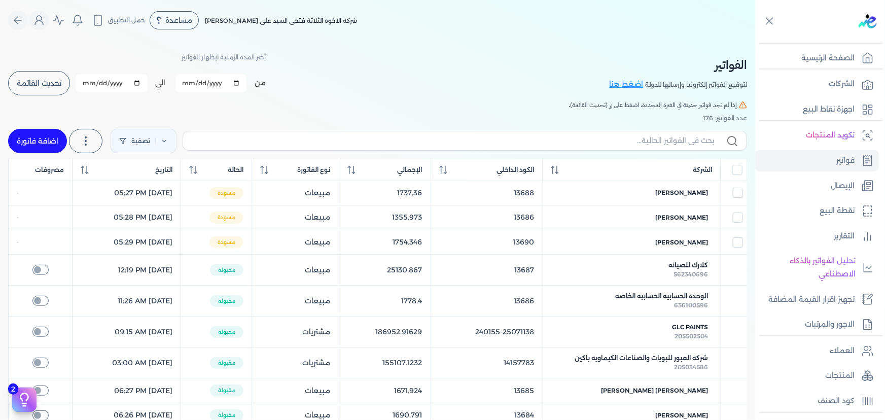
click at [59, 89] on button "تحديث القائمة" at bounding box center [39, 83] width 62 height 24
checkbox input "false"
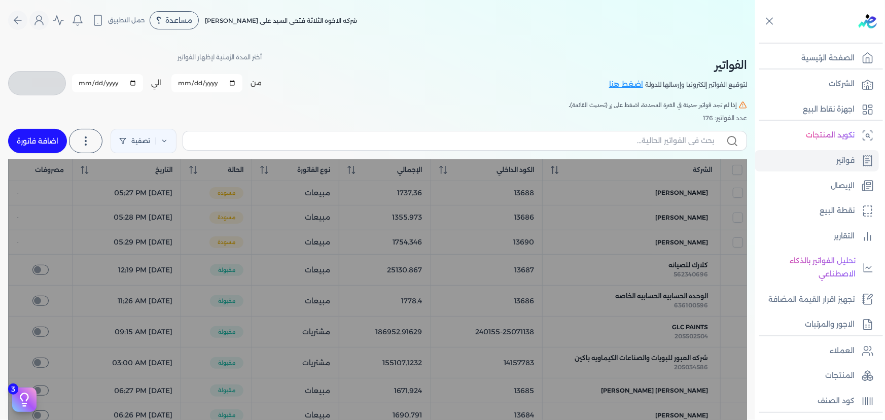
click at [27, 141] on link "اضافة فاتورة" at bounding box center [37, 141] width 59 height 24
select select "EGP"
select select "B"
select select "EGS"
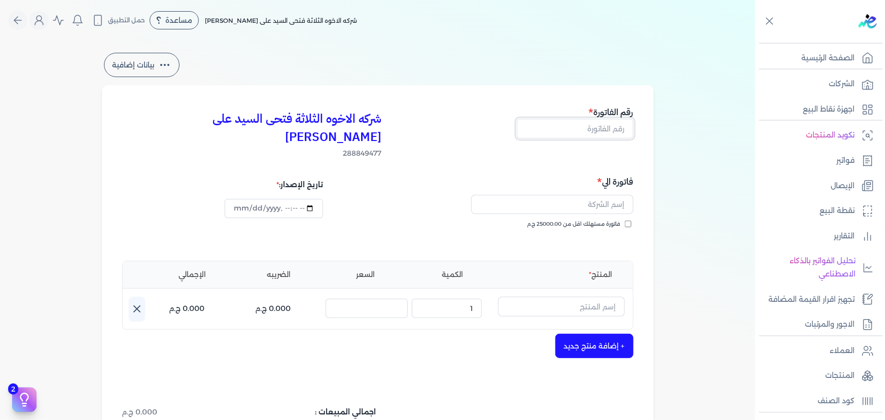
click at [585, 137] on input "text" at bounding box center [575, 128] width 117 height 19
type input "ا"
type input "13692"
click at [577, 220] on span "فاتورة مستهلك اقل من 25000.00 ج.م" at bounding box center [574, 224] width 93 height 8
click at [625, 221] on input "فاتورة مستهلك اقل من 25000.00 ج.م" at bounding box center [628, 224] width 7 height 7
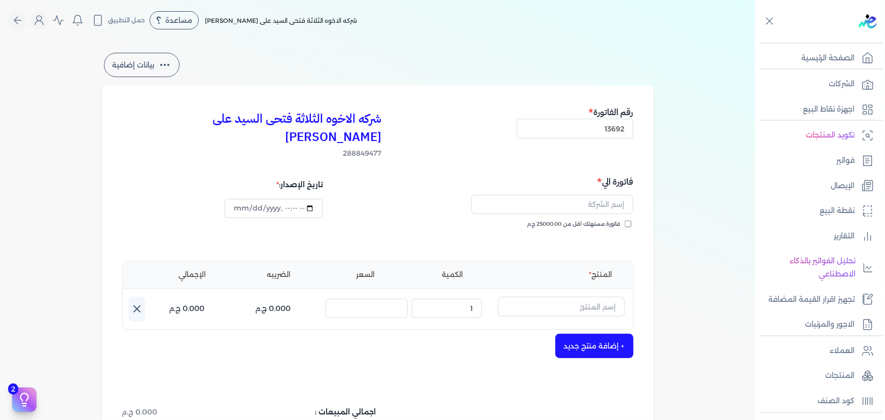
checkbox input "true"
drag, startPoint x: 572, startPoint y: 186, endPoint x: 558, endPoint y: 185, distance: 13.7
click at [558, 195] on input "text" at bounding box center [552, 204] width 162 height 19
click at [605, 195] on input "text" at bounding box center [552, 204] width 162 height 19
type input "ايهاب حماده عبد المنعم"
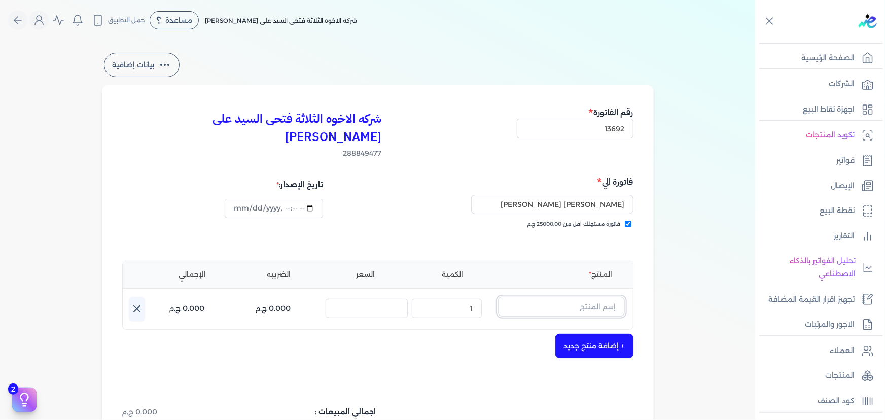
click at [594, 297] on input "text" at bounding box center [561, 306] width 127 height 19
click at [619, 304] on icon at bounding box center [619, 310] width 12 height 12
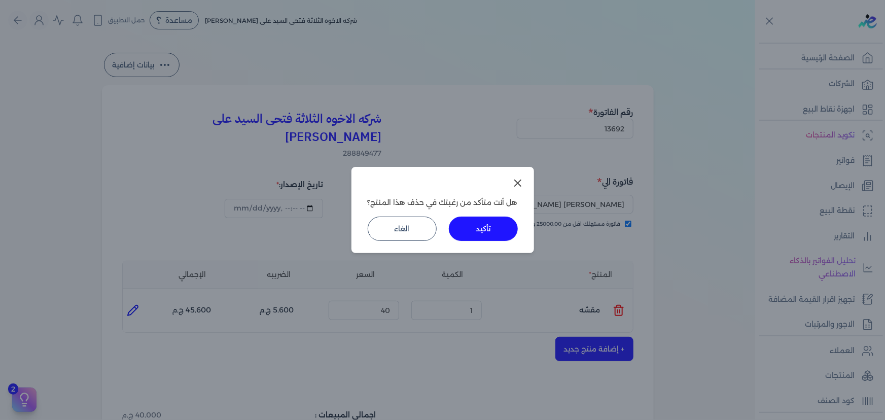
click at [468, 228] on button "تأكيد" at bounding box center [483, 229] width 69 height 24
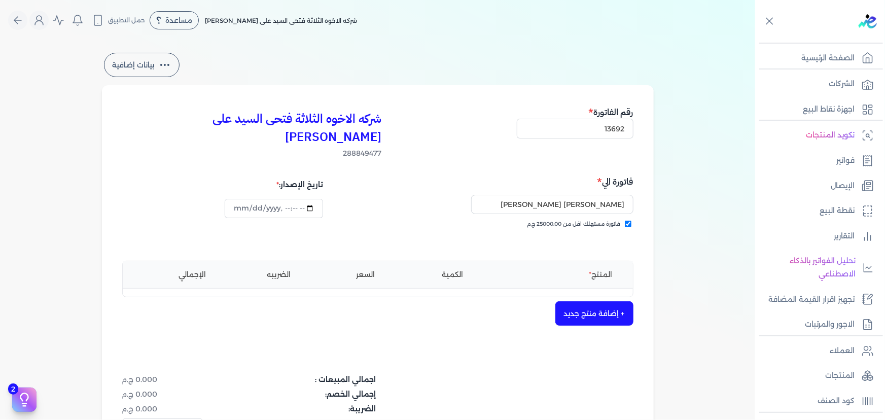
click at [572, 301] on button "+ إضافة منتج جديد" at bounding box center [595, 313] width 78 height 24
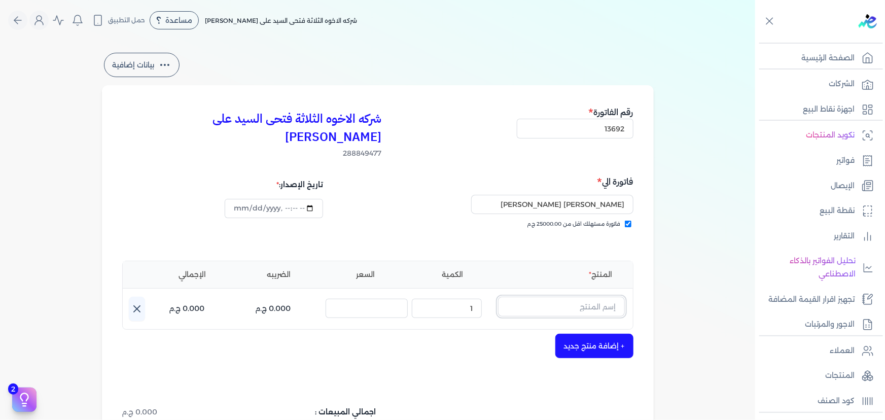
click at [574, 297] on input "text" at bounding box center [561, 306] width 127 height 19
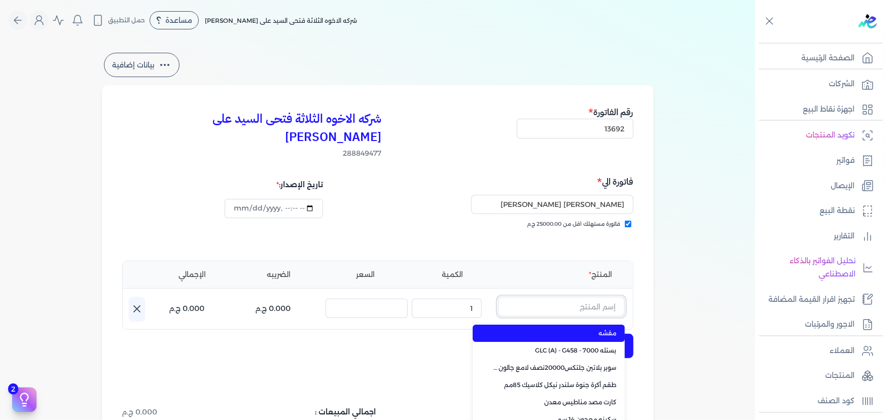
paste input "سيلر المقاوم 0017 جالون 2,400 لتر"
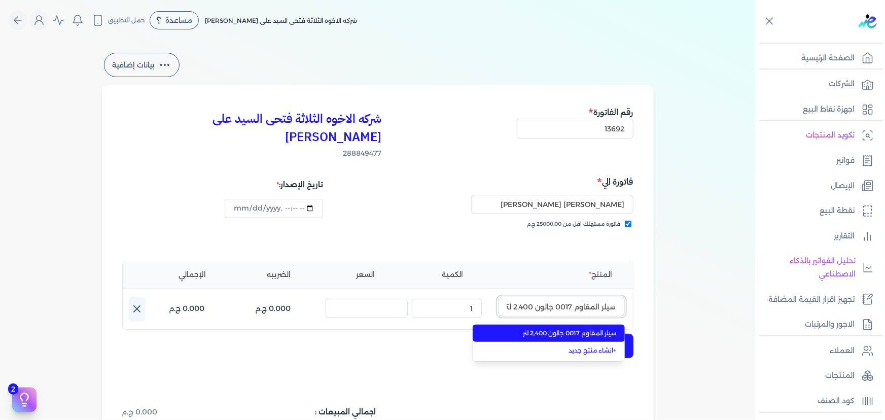
scroll to position [0, -1]
type input "سيلر المقاوم 0017 جالون 2,400 لتر"
click at [576, 325] on li "سيلر المقاوم 0017 جالون 2,400 لتر" at bounding box center [549, 333] width 152 height 17
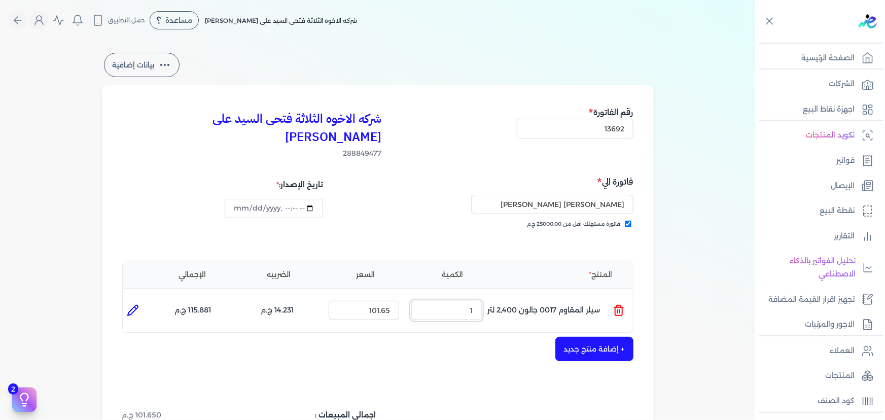
drag, startPoint x: 459, startPoint y: 291, endPoint x: 493, endPoint y: 290, distance: 34.0
click at [493, 297] on ul "المنتج : سيلر المقاوم 0017 جالون 2,400 لتر الكمية : 1 السعر : 101.65 الضريبه : …" at bounding box center [378, 310] width 510 height 27
type input "5"
click at [590, 337] on button "+ إضافة منتج جديد" at bounding box center [595, 349] width 78 height 24
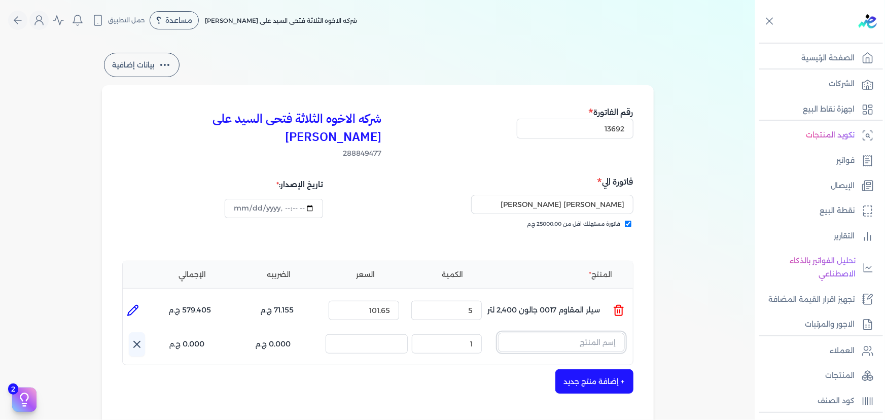
click at [593, 333] on input "text" at bounding box center [561, 342] width 127 height 19
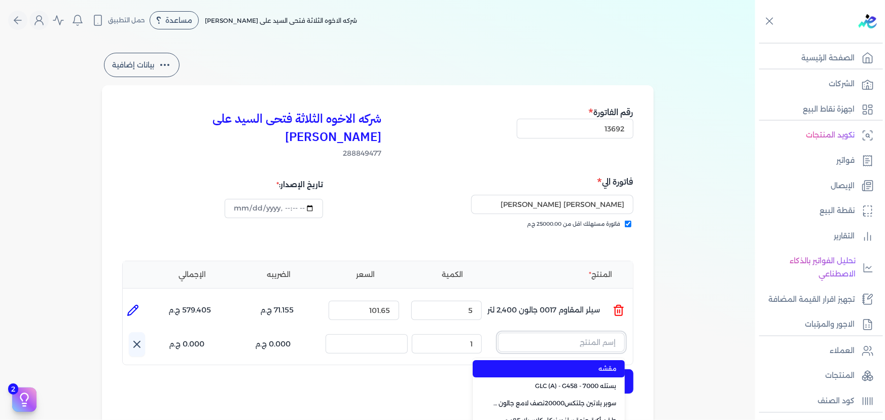
paste input "معجون داي تون 100 بستلة 15 كجم"
type input "معجون داي تون 100 بستلة 15 كجم"
click at [585, 364] on span "معجون داي تون 100 بستلة 15 كجم" at bounding box center [555, 368] width 124 height 9
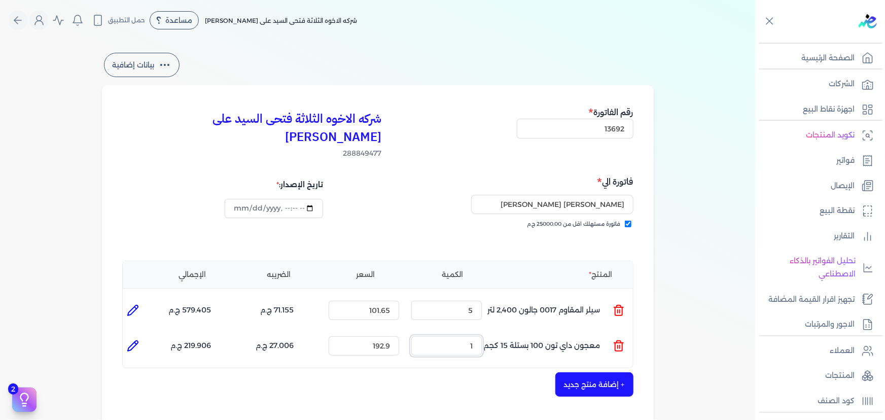
click at [537, 332] on ul "المنتج : معجون داي تون 100 بستلة 15 كجم الكمية : 1 السعر : 192.9 الضريبه : 27.0…" at bounding box center [378, 345] width 510 height 27
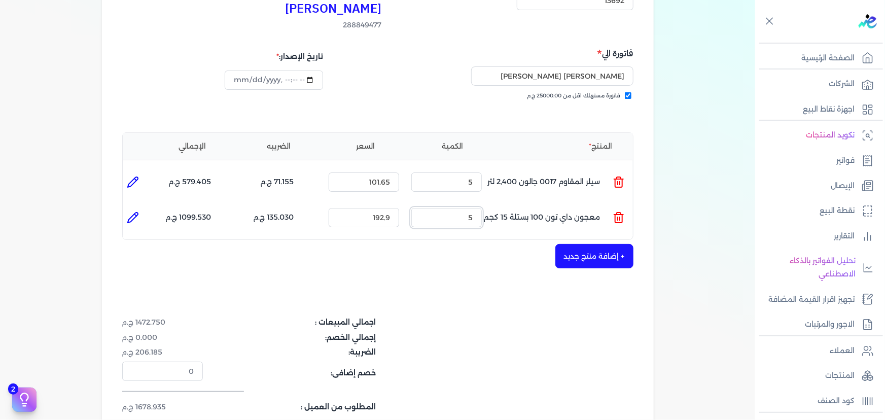
scroll to position [230, 0]
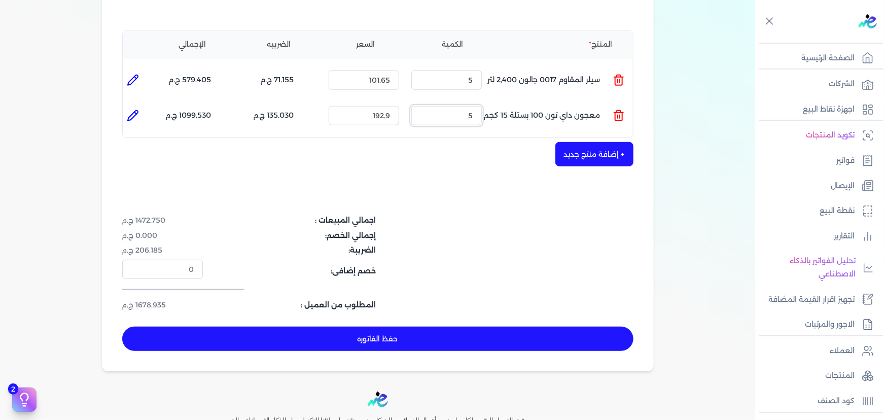
type input "5"
click at [504, 327] on button "حفظ الفاتوره" at bounding box center [377, 339] width 511 height 24
type input "2025-09-24"
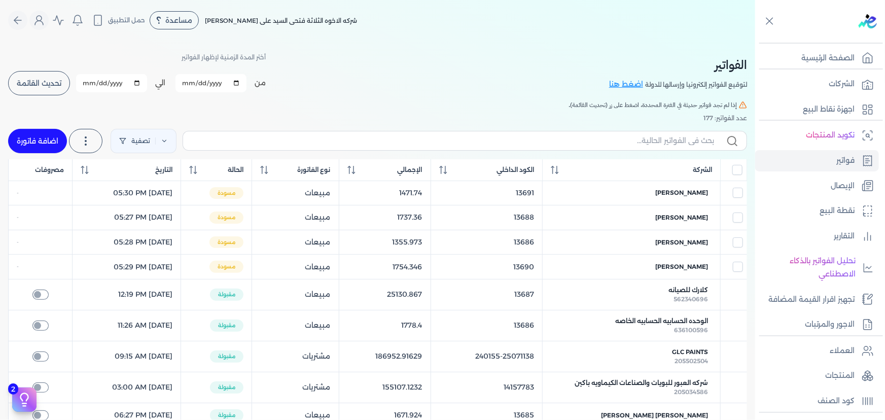
click at [40, 141] on link "اضافة فاتورة" at bounding box center [37, 141] width 59 height 24
select select "EGP"
select select "B"
select select "EGS"
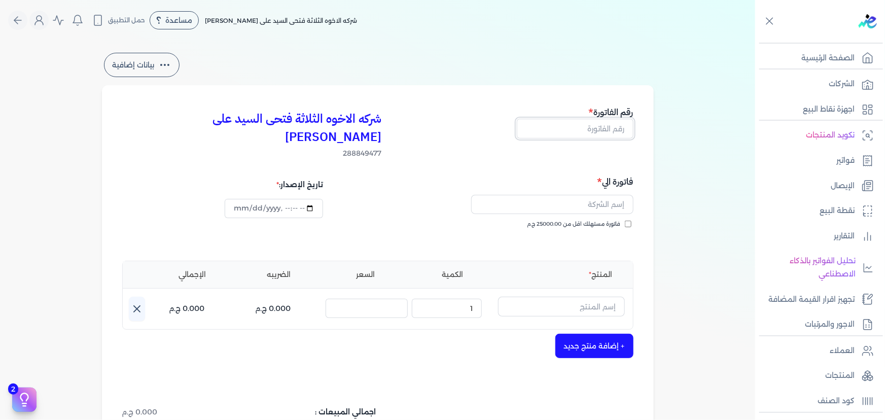
click at [618, 127] on input "text" at bounding box center [575, 128] width 117 height 19
type input "13693"
drag, startPoint x: 618, startPoint y: 208, endPoint x: 609, endPoint y: 202, distance: 10.3
click at [617, 220] on span "فاتورة مستهلك اقل من 25000.00 ج.م" at bounding box center [574, 224] width 93 height 8
click at [625, 221] on input "فاتورة مستهلك اقل من 25000.00 ج.م" at bounding box center [628, 224] width 7 height 7
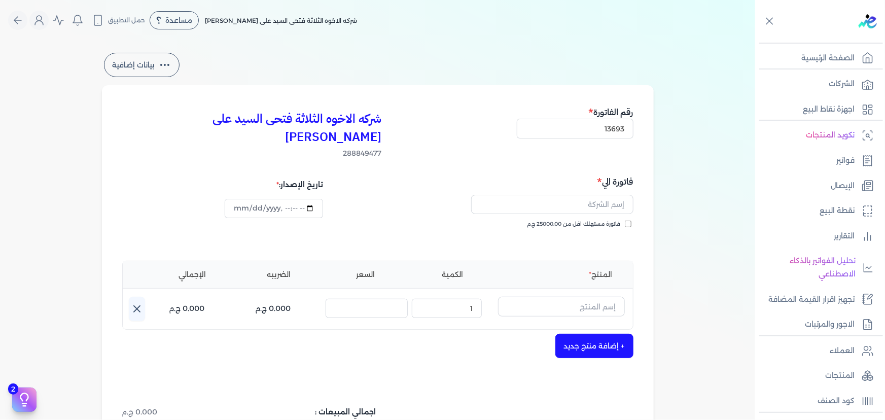
checkbox input "true"
click at [596, 195] on input "text" at bounding box center [552, 204] width 162 height 19
type input "احمد خالد محفوظ"
click at [574, 297] on input "text" at bounding box center [561, 306] width 127 height 19
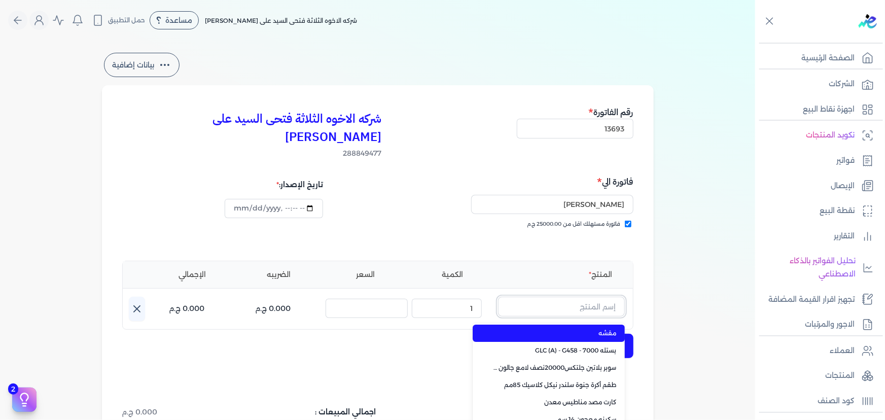
paste input "معجون شروخ فل تايم 013 علبة 1 لتر"
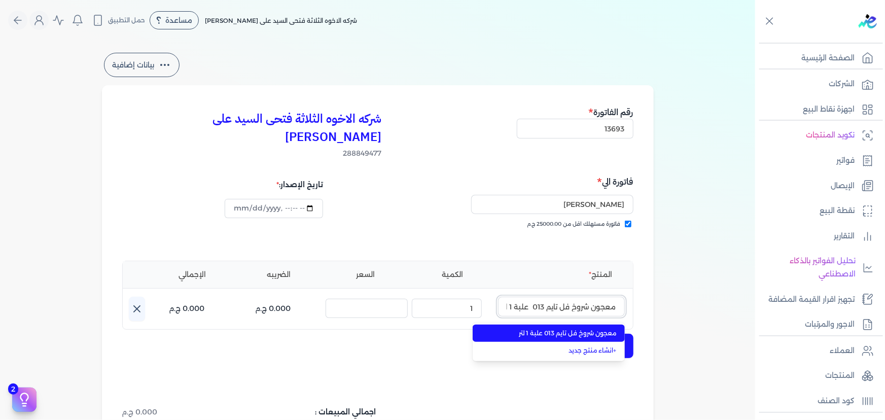
scroll to position [0, -5]
type input "معجون شروخ فل تايم 013 علبة 1 لتر"
click at [591, 329] on span "معجون شروخ فل تايم 013 علبة 1 لتر" at bounding box center [555, 333] width 124 height 9
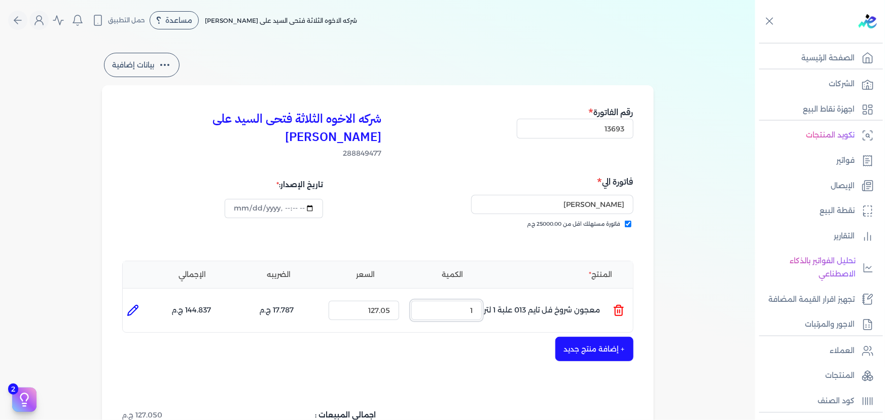
drag, startPoint x: 458, startPoint y: 290, endPoint x: 508, endPoint y: 289, distance: 50.2
click at [496, 297] on ul "المنتج : معجون شروخ فل تايم 013 علبة 1 لتر الكمية : 1 السعر : 127.05 الضريبه : …" at bounding box center [378, 310] width 510 height 27
type input "0"
type input "6"
click at [597, 340] on button "+ إضافة منتج جديد" at bounding box center [595, 349] width 78 height 24
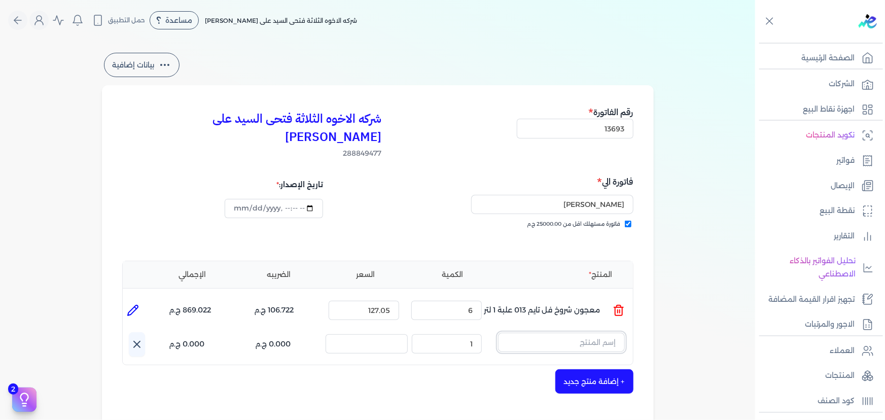
click at [599, 333] on input "text" at bounding box center [561, 342] width 127 height 19
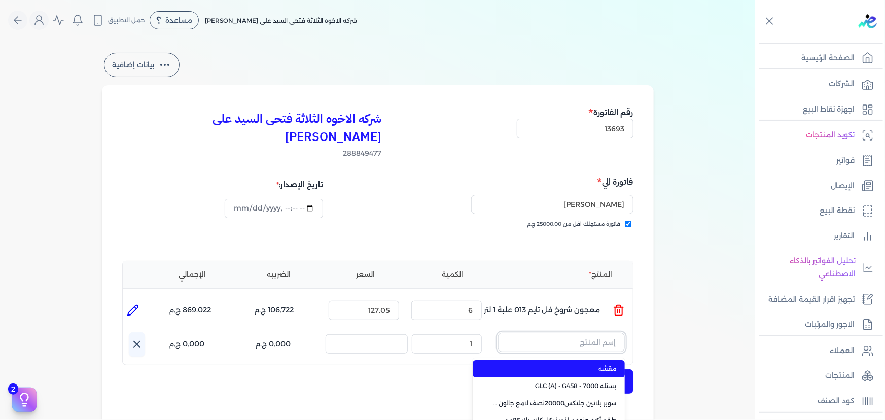
paste input "ورنيش بيور 1901 علبة 0.900 لتر"
type input "ورنيش بيور 1901 علبة 0.900 لتر"
click at [593, 364] on span "ورنيش بيور 1901 علبة 0.900 لتر" at bounding box center [555, 368] width 124 height 9
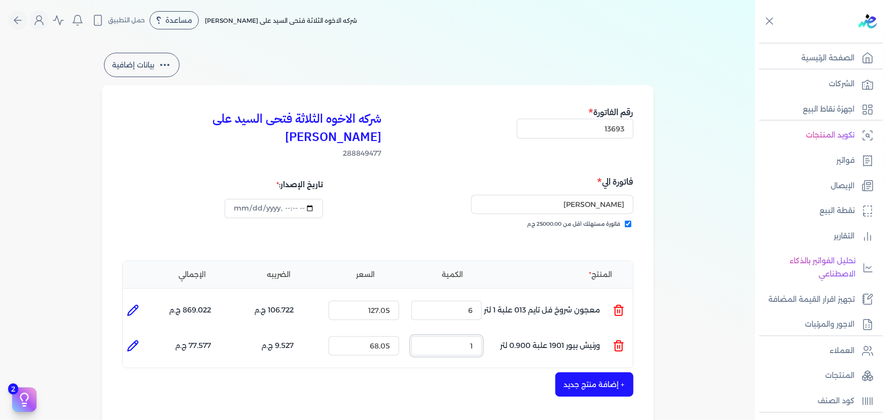
drag, startPoint x: 466, startPoint y: 325, endPoint x: 514, endPoint y: 324, distance: 48.2
click at [507, 332] on ul "المنتج : ورنيش بيور 1901 علبة 0.900 لتر الكمية : 1 السعر : 68.05 الضريبه : 9.52…" at bounding box center [378, 345] width 510 height 27
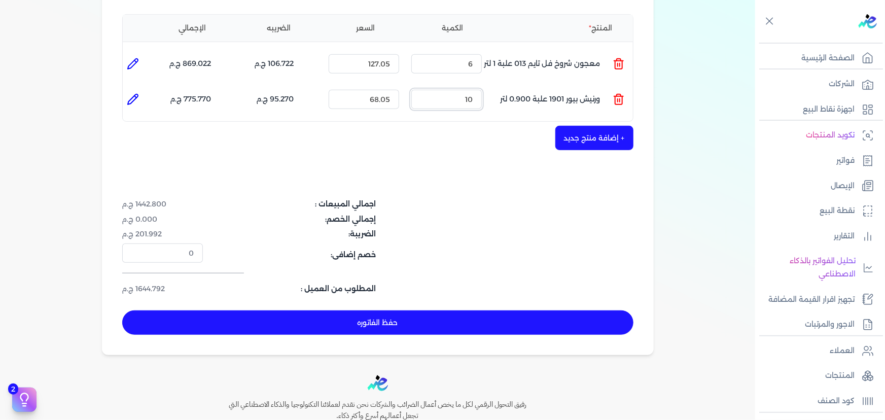
scroll to position [230, 0]
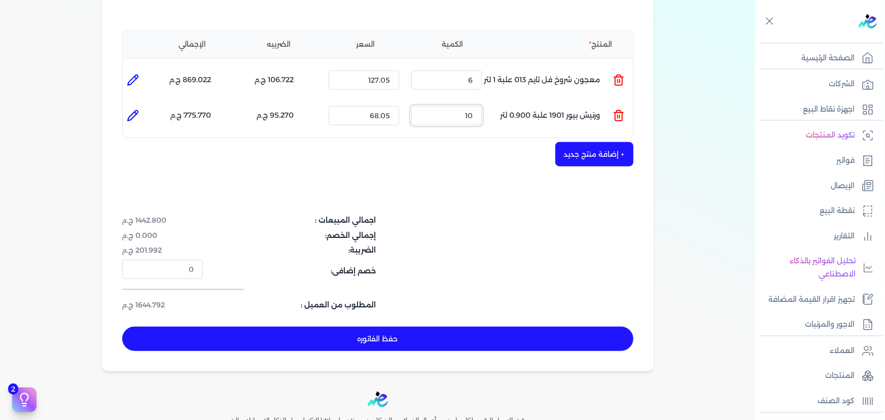
type input "10"
click at [434, 327] on button "حفظ الفاتوره" at bounding box center [377, 339] width 511 height 24
type input "2025-09-24"
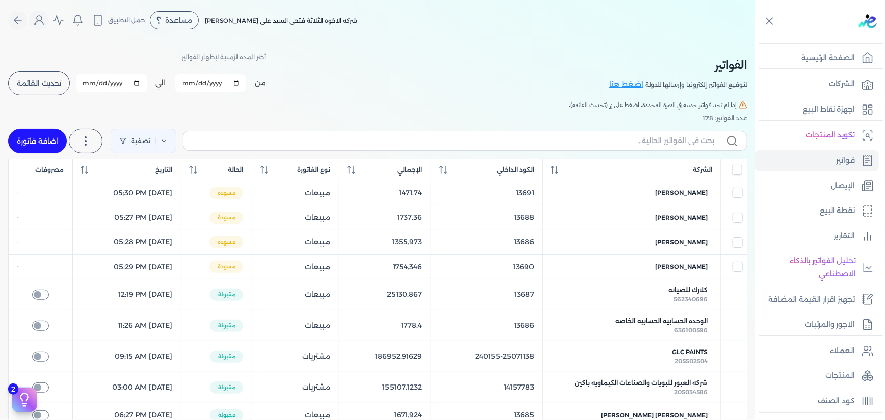
click at [42, 151] on link "اضافة فاتورة" at bounding box center [37, 141] width 59 height 24
select select "EGP"
select select "B"
select select "EGS"
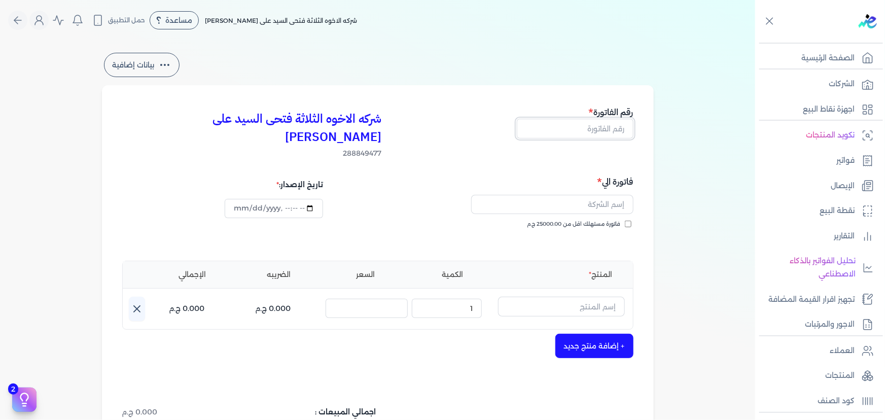
click at [603, 128] on input "text" at bounding box center [575, 128] width 117 height 19
type input "13694"
click at [613, 220] on span "فاتورة مستهلك اقل من 25000.00 ج.م" at bounding box center [574, 224] width 93 height 8
click at [625, 221] on input "فاتورة مستهلك اقل من 25000.00 ج.م" at bounding box center [628, 224] width 7 height 7
checkbox input "true"
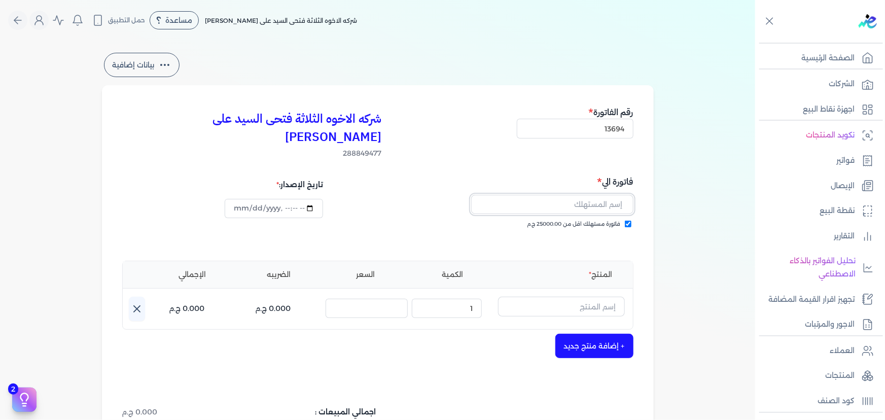
click at [600, 195] on input "text" at bounding box center [552, 204] width 162 height 19
drag, startPoint x: 553, startPoint y: 188, endPoint x: 654, endPoint y: 190, distance: 101.0
click at [641, 188] on div "شركه الاخوه الثلاثة فتحى السيد على عمران وشركاه 288849477 رقم الفاتورة 13694 فا…" at bounding box center [378, 323] width 552 height 477
type input "وليد علي غيث"
click at [510, 227] on div "فاتورة مستهلك اقل من 25000.00 ج.م" at bounding box center [507, 234] width 249 height 28
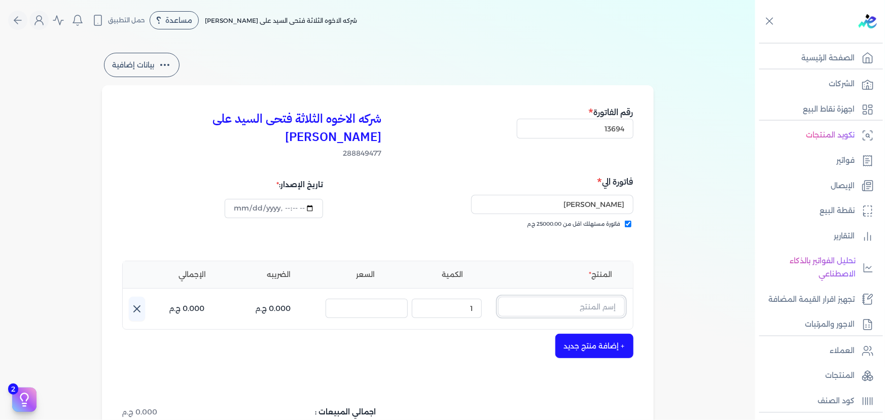
click at [567, 297] on input "text" at bounding box center [561, 306] width 127 height 19
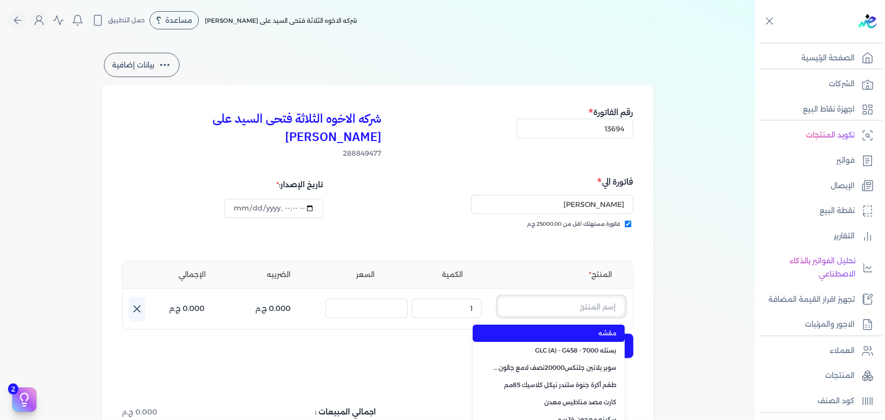
paste input "ورنيش بيور 1901 جالون 2.25 لتر"
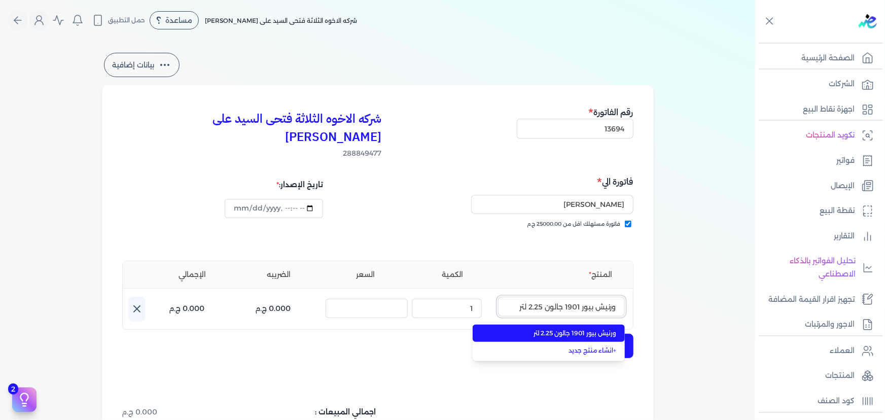
type input "ورنيش بيور 1901 جالون 2.25 لتر"
click at [568, 329] on span "ورنيش بيور 1901 جالون 2.25 لتر" at bounding box center [555, 333] width 124 height 9
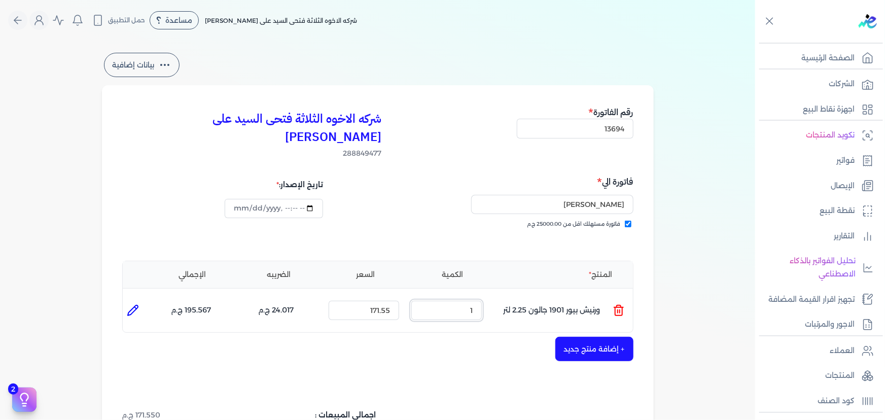
drag, startPoint x: 460, startPoint y: 297, endPoint x: 545, endPoint y: 293, distance: 85.8
click at [519, 297] on ul "المنتج : ورنيش بيور 1901 جالون 2.25 لتر الكمية : 1 السعر : 171.55 الضريبه : 24.…" at bounding box center [378, 310] width 510 height 27
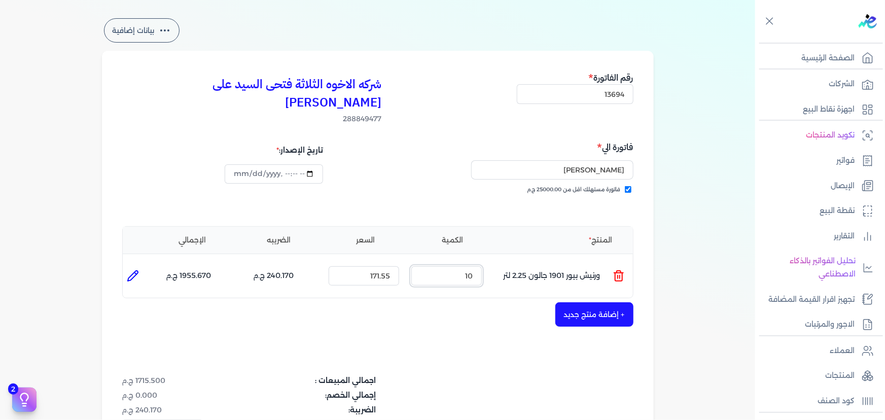
scroll to position [92, 0]
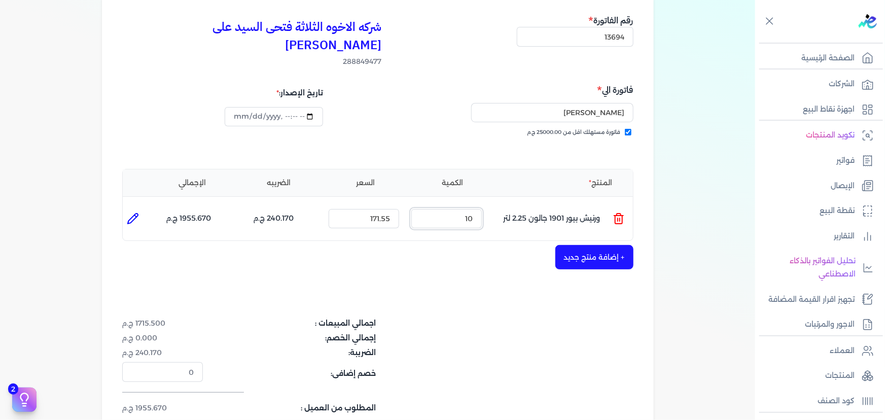
drag, startPoint x: 466, startPoint y: 202, endPoint x: 483, endPoint y: 200, distance: 16.8
click at [482, 209] on input "10" at bounding box center [447, 218] width 71 height 19
type input "5"
click at [576, 245] on button "+ إضافة منتج جديد" at bounding box center [595, 257] width 78 height 24
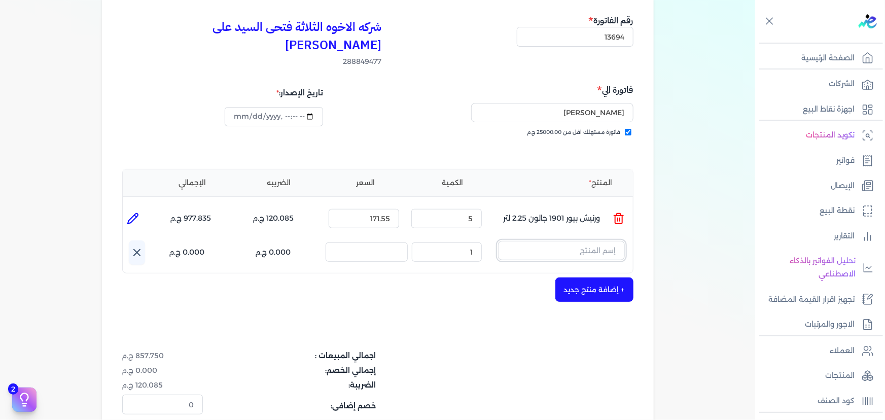
click at [574, 241] on input "text" at bounding box center [561, 250] width 127 height 19
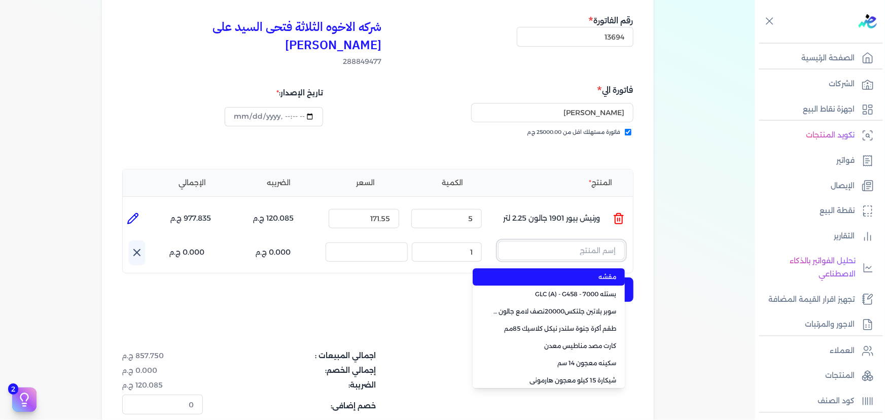
paste input "سوبر بلاتين جلتكس15000حريري بستلة 9 لتر Base A"
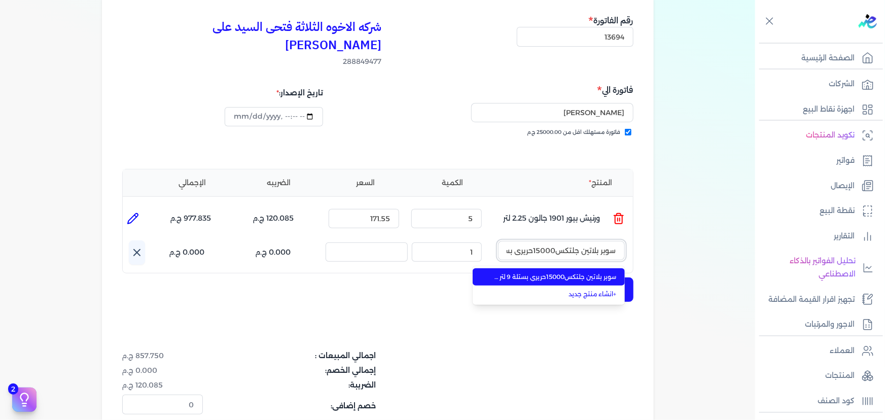
scroll to position [0, -53]
type input "سوبر بلاتين جلتكس15000حريري بستلة 9 لتر Base A"
click at [566, 272] on span "سوبر بلاتين جلتكس15000حريري بستلة 9 لتر Base A" at bounding box center [555, 276] width 124 height 9
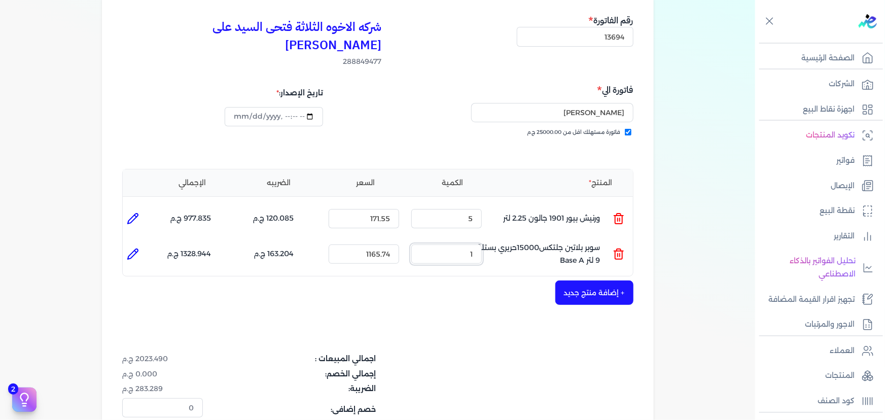
drag, startPoint x: 462, startPoint y: 241, endPoint x: 507, endPoint y: 238, distance: 45.2
click at [501, 241] on ul "المنتج : سوبر بلاتين جلتكس15000حريري بستلة 9 لتر Base A الكمية : 1 السعر : 1165…" at bounding box center [378, 254] width 510 height 27
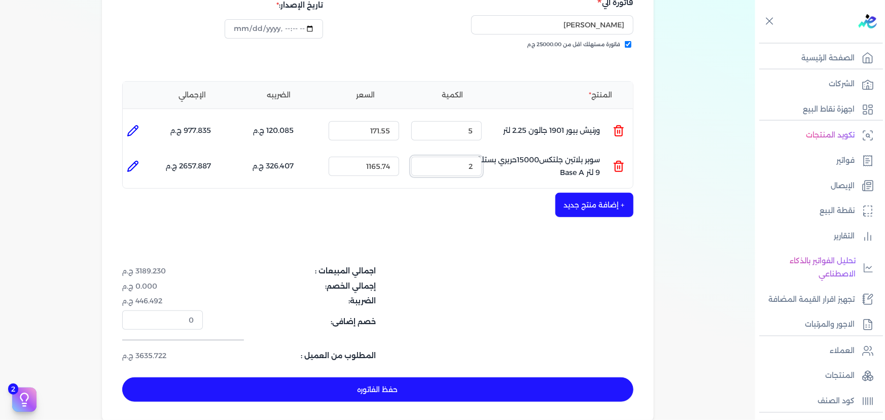
scroll to position [179, 0]
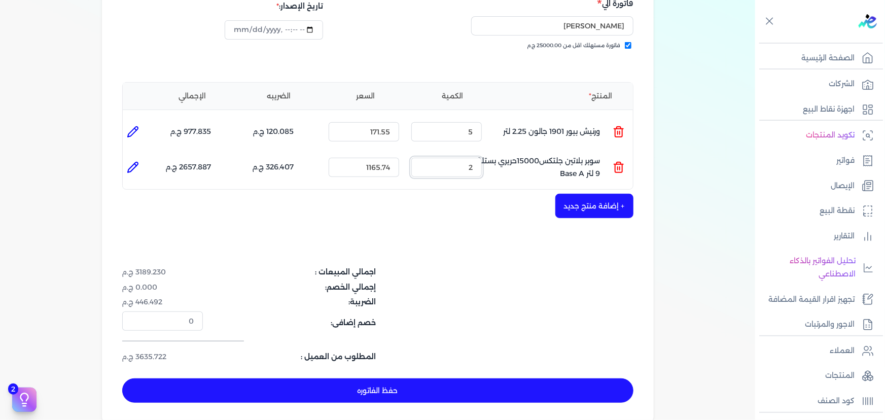
type input "2"
click at [591, 118] on ul "المنتج : ورنيش بيور 1901 جالون 2.25 لتر الكمية : 5 السعر : 171.55 الضريبه : 120…" at bounding box center [378, 131] width 510 height 27
drag, startPoint x: 458, startPoint y: 114, endPoint x: 528, endPoint y: 111, distance: 70.1
click at [528, 118] on ul "المنتج : ورنيش بيور 1901 جالون 2.25 لتر الكمية : 2 السعر : 171.55 الضريبه : 48.…" at bounding box center [378, 131] width 510 height 27
click at [620, 161] on icon at bounding box center [619, 167] width 12 height 12
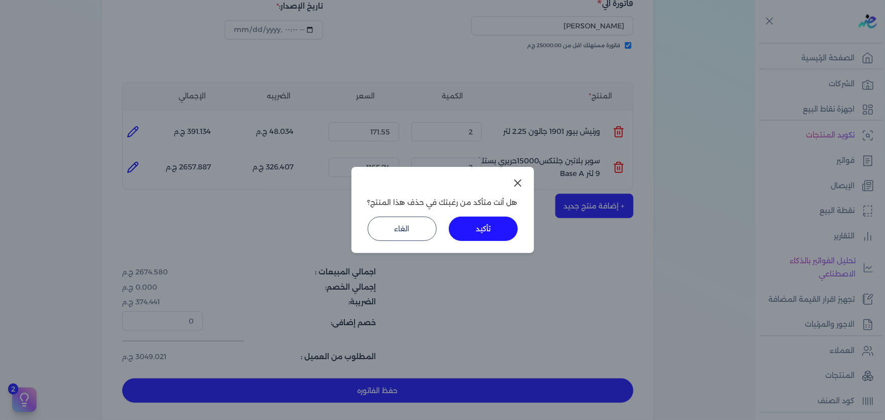
click at [472, 239] on button "تأكيد" at bounding box center [483, 229] width 69 height 24
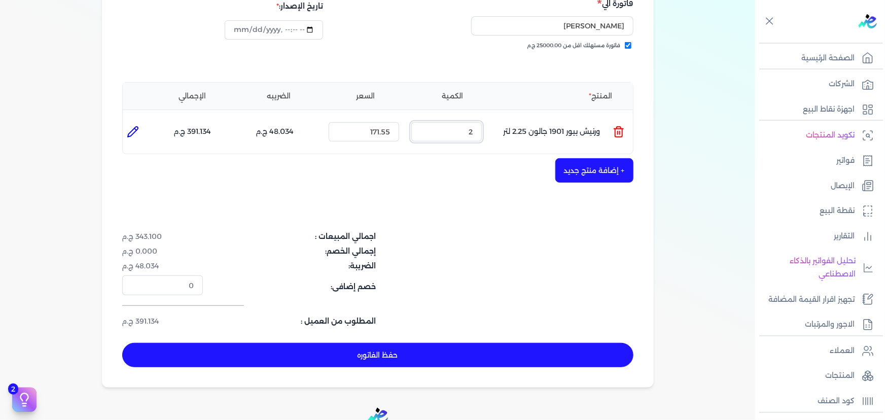
drag, startPoint x: 463, startPoint y: 117, endPoint x: 519, endPoint y: 121, distance: 56.5
click at [509, 118] on ul "المنتج : ورنيش بيور 1901 جالون 2.25 لتر الكمية : 2 السعر : 171.55 الضريبه : 48.…" at bounding box center [378, 131] width 510 height 27
type input "4"
click at [601, 158] on button "+ إضافة منتج جديد" at bounding box center [595, 170] width 78 height 24
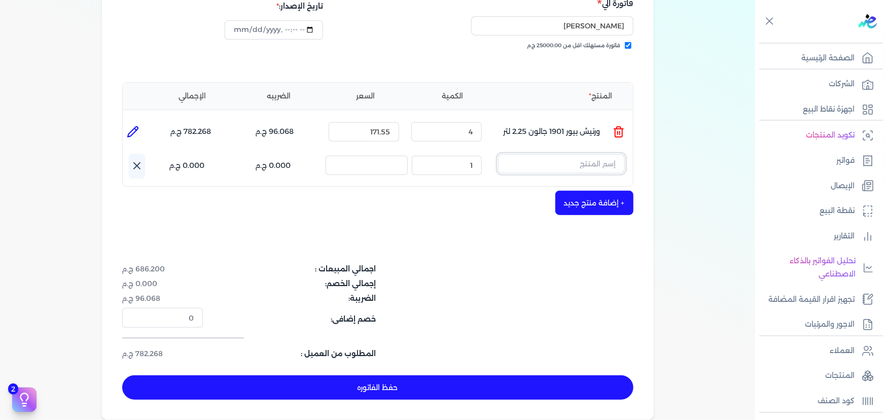
click at [586, 154] on input "text" at bounding box center [561, 163] width 127 height 19
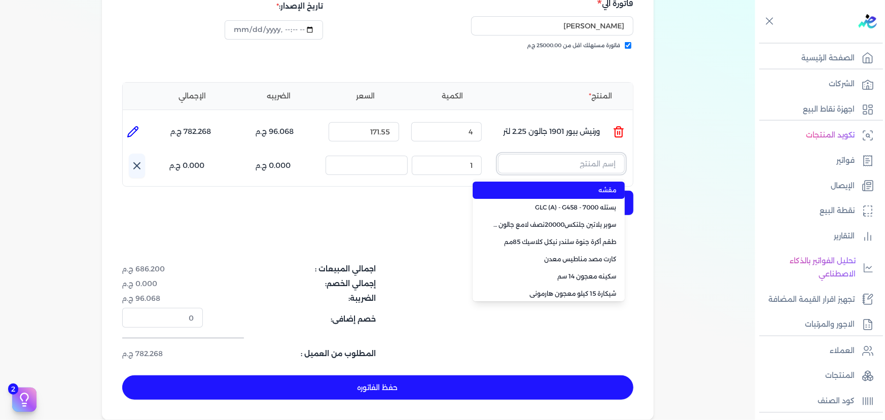
paste input "امبيانس كلر فلفتووا بيز جالون 2.700 لتر"
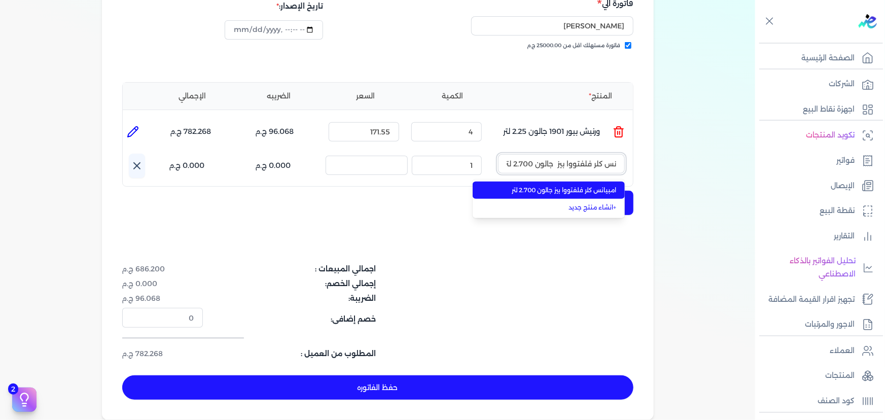
type input "امبيانس كلر فلفتووا بيز جالون 2.700 لتر"
click at [583, 186] on span "امبيانس كلر فلفتووا بيز جالون 2.700 لتر" at bounding box center [555, 190] width 124 height 9
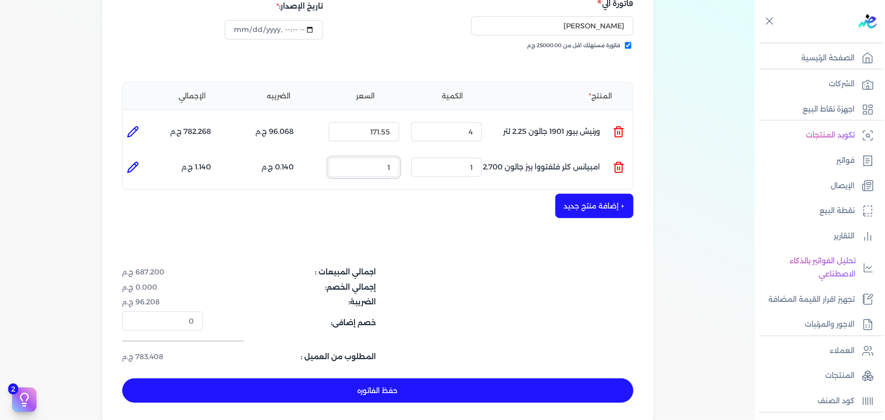
click at [381, 158] on input "1" at bounding box center [364, 167] width 71 height 19
click at [386, 158] on input "1" at bounding box center [364, 167] width 71 height 19
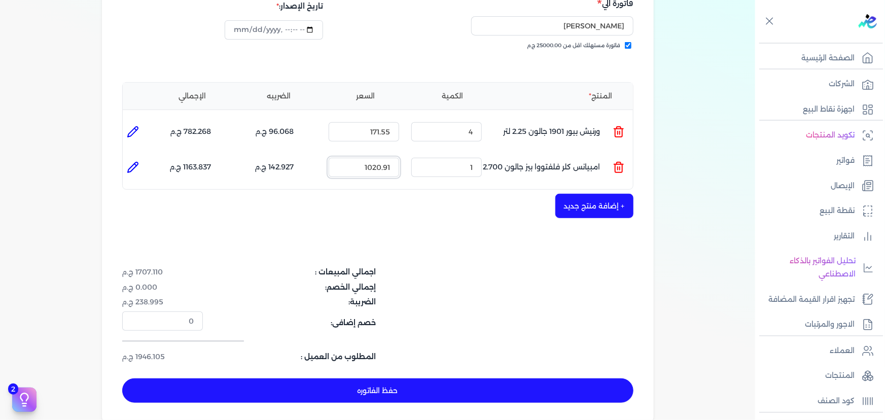
type input "1020.91"
click at [426, 227] on div "شركه الاخوه الثلاثة فتحى السيد على عمران وشركاه 288849477 رقم الفاتورة 13694 فا…" at bounding box center [378, 165] width 552 height 517
drag, startPoint x: 452, startPoint y: 114, endPoint x: 490, endPoint y: 113, distance: 37.6
click at [490, 118] on ul "المنتج : ورنيش بيور 1901 جالون 2.25 لتر الكمية : 4 السعر : 171.55 الضريبه : 96.…" at bounding box center [378, 131] width 510 height 27
type input "2"
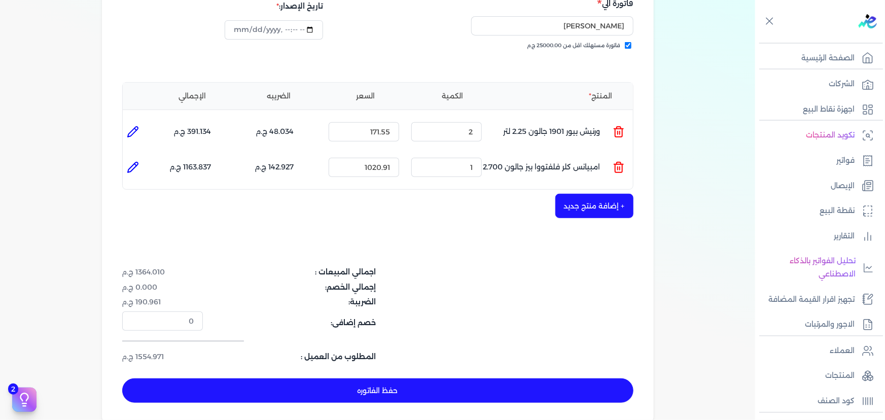
click at [547, 290] on div "اجمالي المبيعات : 1364.010 ج.م إجمالي الخصم: 0.000 ج.م الضريبة: 190.961 ج.م خصم…" at bounding box center [377, 314] width 511 height 95
click at [481, 379] on button "حفظ الفاتوره" at bounding box center [377, 391] width 511 height 24
type input "2025-09-24"
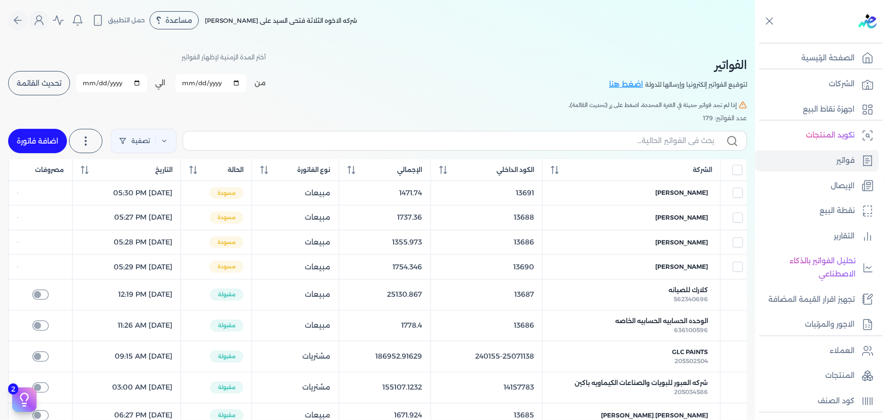
click at [47, 141] on link "اضافة فاتورة" at bounding box center [37, 141] width 59 height 24
select select "EGP"
select select "B"
select select "EGS"
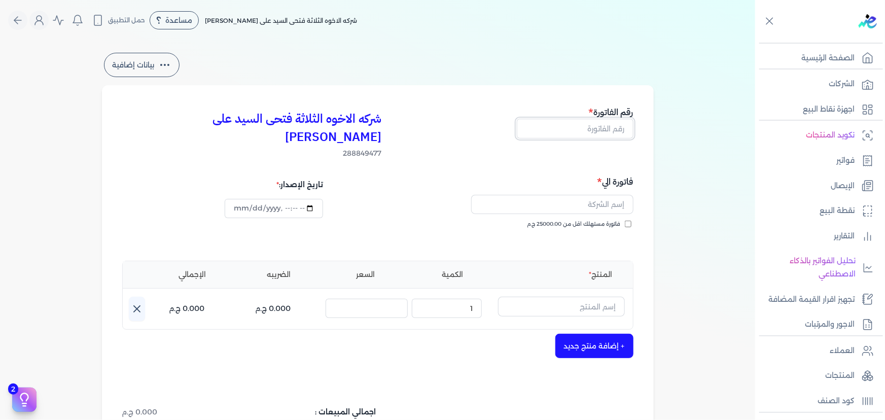
click at [584, 128] on input "text" at bounding box center [575, 128] width 117 height 19
type input "13695"
click at [578, 220] on span "فاتورة مستهلك اقل من 25000.00 ج.م" at bounding box center [574, 224] width 93 height 8
click at [625, 221] on input "فاتورة مستهلك اقل من 25000.00 ج.م" at bounding box center [628, 224] width 7 height 7
checkbox input "true"
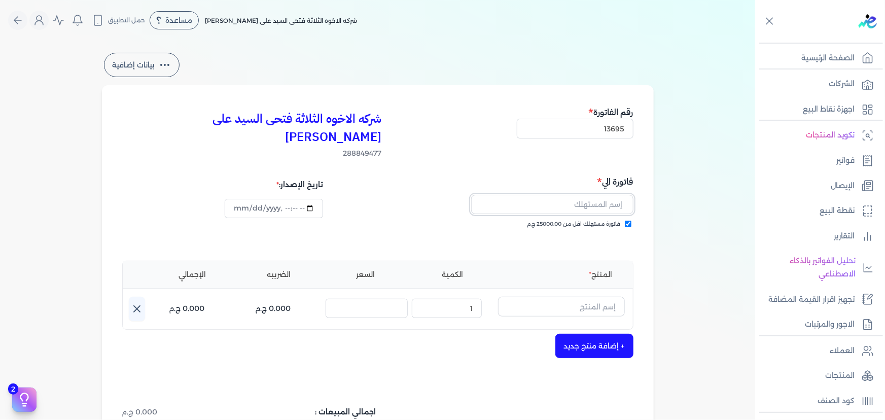
click at [578, 195] on input "text" at bounding box center [552, 204] width 162 height 19
type input "غ"
type input "عمرو عبد الحميد اسامه"
click at [581, 297] on input "text" at bounding box center [561, 306] width 127 height 19
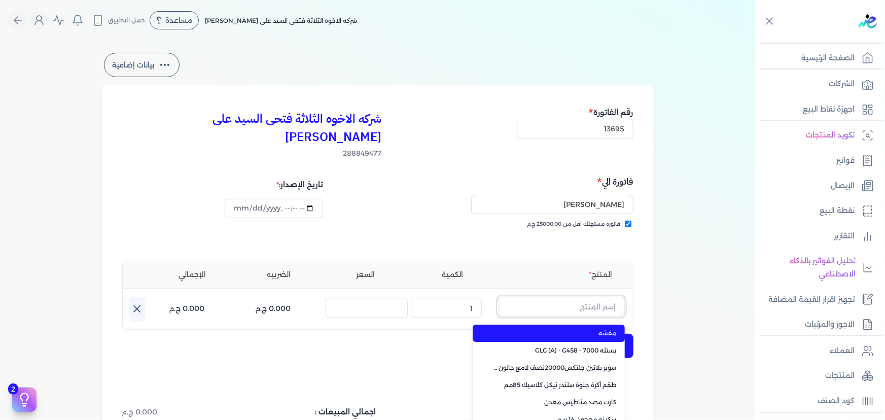
paste input "سوبر بلاتين جلتكس15000حريري بستلة 9 لتر Base A"
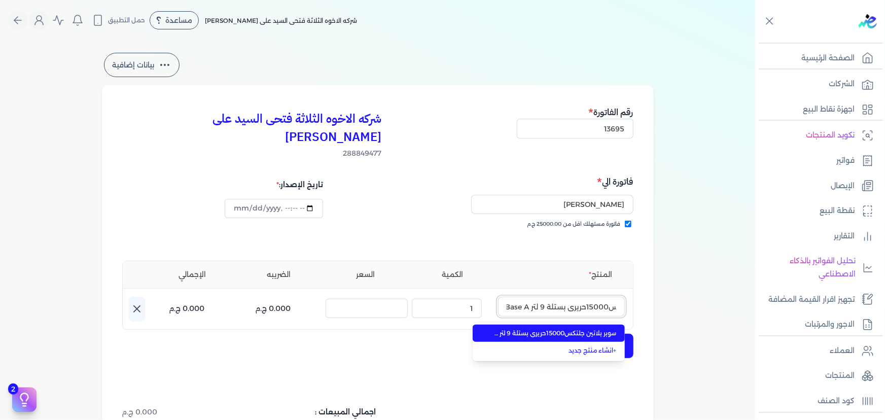
type input "سوبر بلاتين جلتكس15000حريري بستلة 9 لتر Base A"
click at [594, 329] on span "سوبر بلاتين جلتكس15000حريري بستلة 9 لتر Base A" at bounding box center [555, 333] width 124 height 9
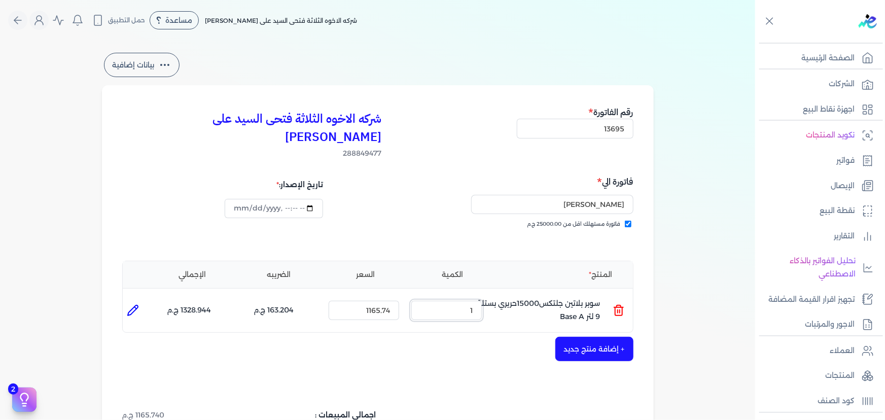
drag, startPoint x: 463, startPoint y: 289, endPoint x: 508, endPoint y: 296, distance: 45.8
click at [504, 297] on ul "المنتج : سوبر بلاتين جلتكس15000حريري بستلة 9 لتر Base A الكمية : 1 السعر : 1165…" at bounding box center [378, 310] width 510 height 27
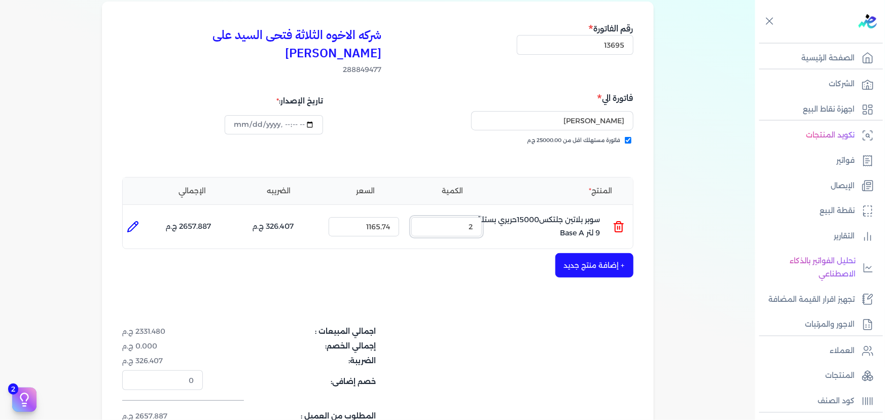
scroll to position [184, 0]
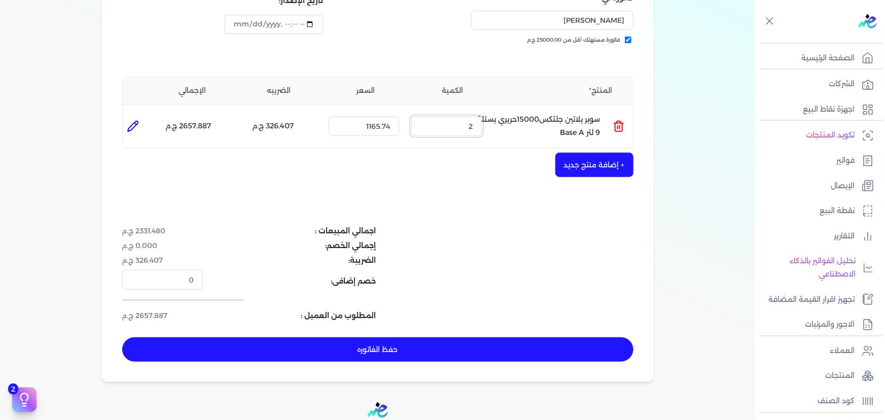
drag, startPoint x: 456, startPoint y: 111, endPoint x: 484, endPoint y: 108, distance: 27.6
click at [484, 113] on div "الكمية : 2" at bounding box center [446, 126] width 79 height 27
type input "1"
click at [567, 153] on button "+ إضافة منتج جديد" at bounding box center [595, 165] width 78 height 24
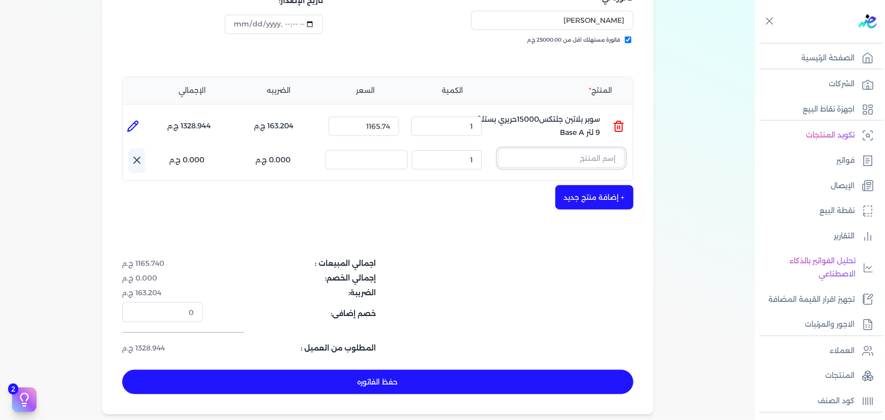
click at [568, 149] on input "text" at bounding box center [561, 158] width 127 height 19
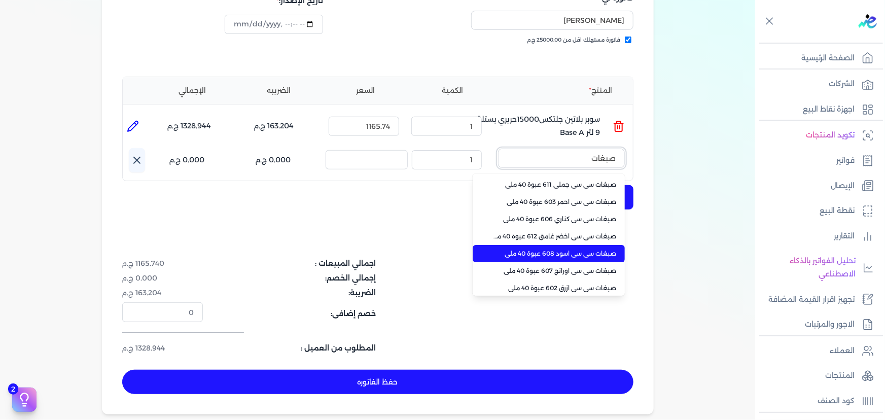
type input "صبغات"
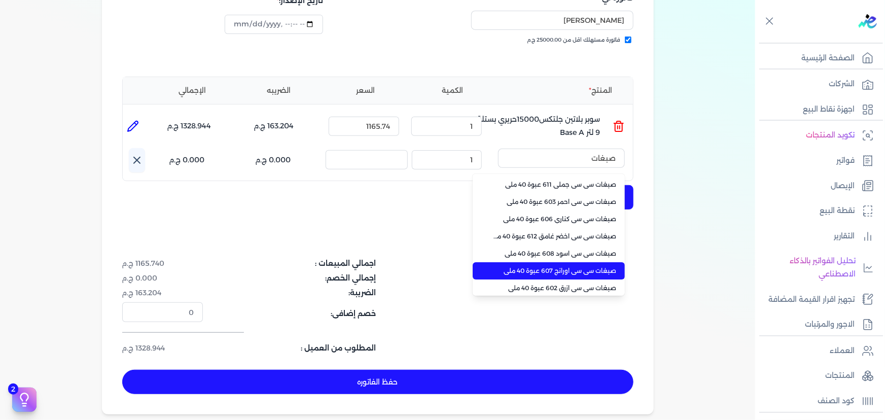
drag, startPoint x: 606, startPoint y: 245, endPoint x: 599, endPoint y: 243, distance: 7.9
click at [604, 262] on li "صبغات سي سي اورانج 607 عبوة 40 ملي" at bounding box center [549, 270] width 152 height 17
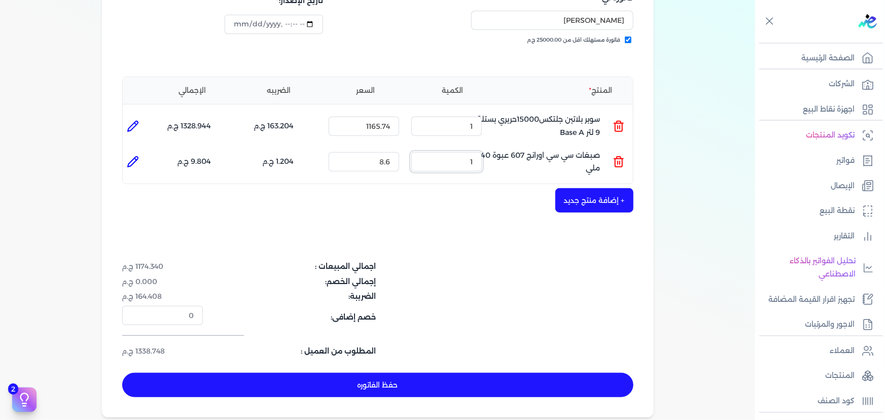
drag, startPoint x: 459, startPoint y: 140, endPoint x: 508, endPoint y: 146, distance: 49.0
click at [502, 148] on ul "المنتج : صبغات سي سي اورانج 607 عبوة 40 ملي الكمية : 1 السعر : 8.6 الضريبه : 1.…" at bounding box center [378, 161] width 510 height 27
type input "1"
type input "0"
type input "5"
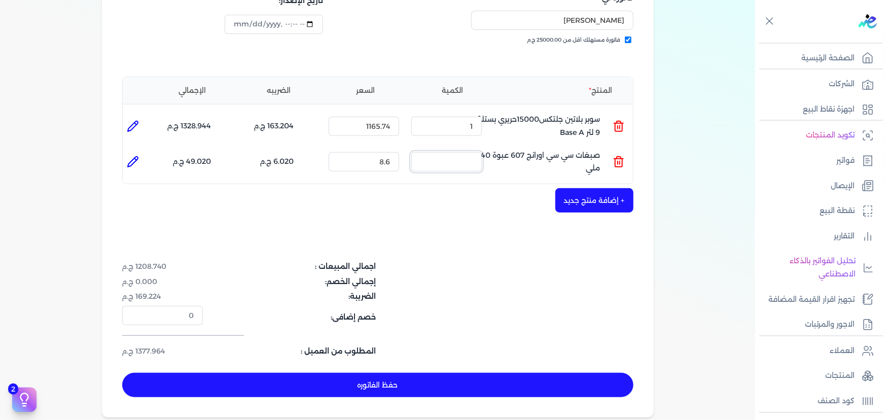
type input "0"
drag, startPoint x: 456, startPoint y: 144, endPoint x: 492, endPoint y: 144, distance: 36.0
click at [492, 148] on ul "المنتج : صبغات سي سي اورانج 607 عبوة 40 ملي الكمية : 20 السعر : 8.6 الضريبه : 2…" at bounding box center [378, 161] width 510 height 27
type input "30"
click at [487, 373] on button "حفظ الفاتوره" at bounding box center [377, 385] width 511 height 24
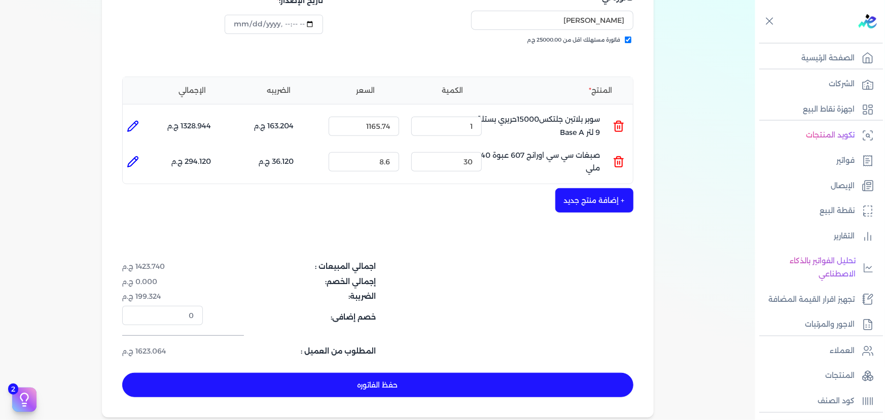
type input "2025-09-24"
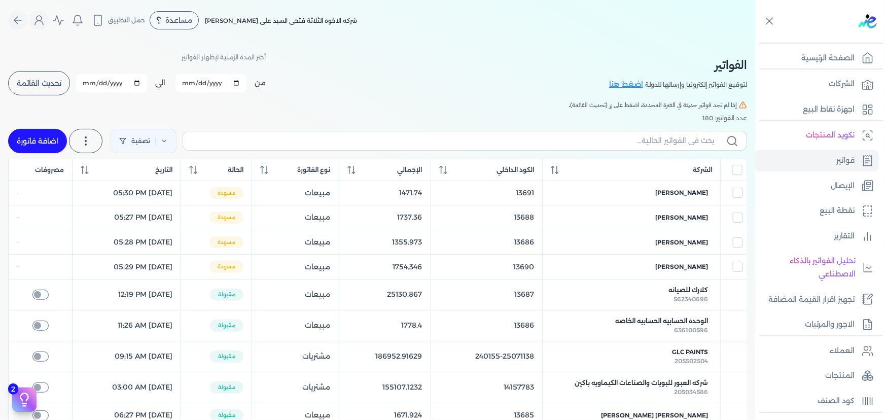
click at [45, 144] on link "اضافة فاتورة" at bounding box center [37, 141] width 59 height 24
select select "EGP"
select select "B"
select select "EGS"
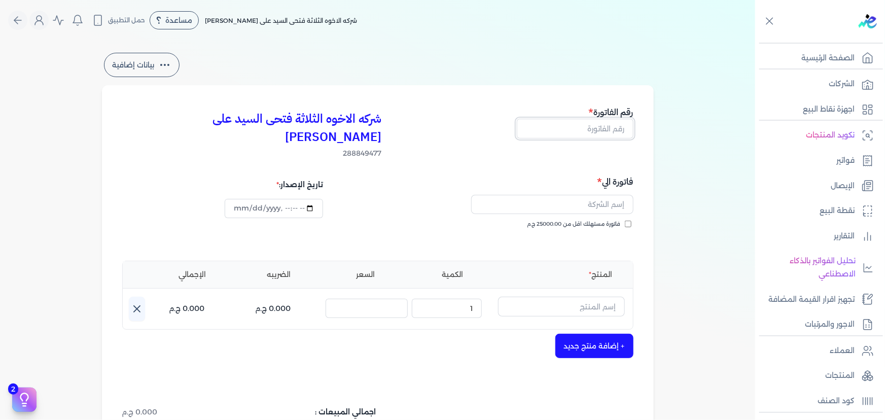
click at [596, 128] on input "text" at bounding box center [575, 128] width 117 height 19
type input "13696"
click at [619, 220] on span "فاتورة مستهلك اقل من 25000.00 ج.م" at bounding box center [574, 224] width 93 height 8
click at [625, 221] on input "فاتورة مستهلك اقل من 25000.00 ج.م" at bounding box center [628, 224] width 7 height 7
checkbox input "true"
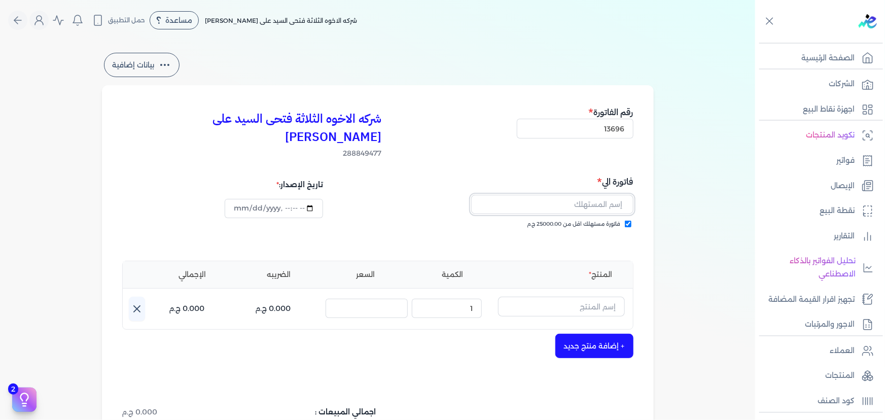
click at [603, 195] on input "text" at bounding box center [552, 204] width 162 height 19
type input "منه الله حسان"
click at [589, 297] on input "text" at bounding box center [561, 306] width 127 height 19
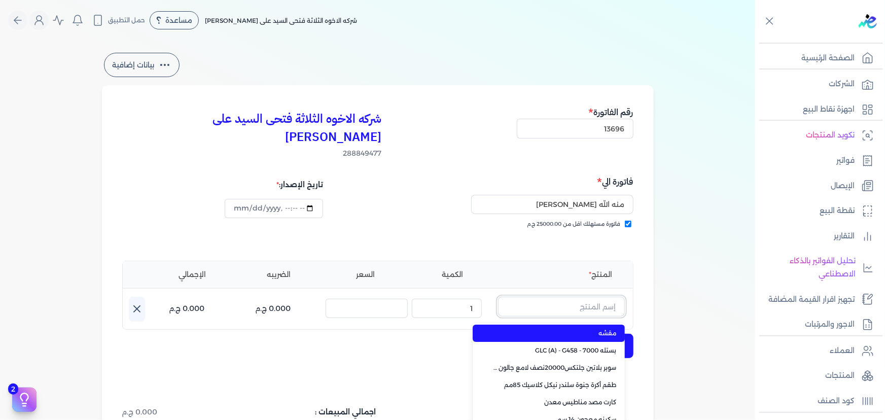
paste input "ستارت ميتاليك ذهبي علبة 0.190 لتر"
type input "ستارت ميتاليك ذهبي علبة 0.190 لتر"
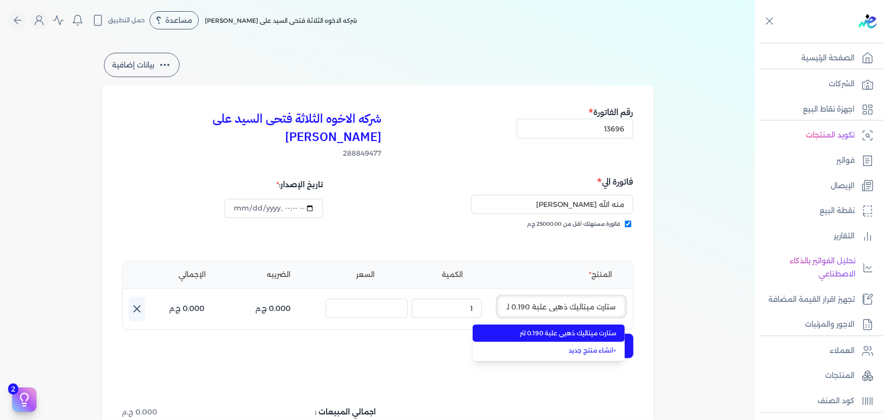
scroll to position [0, -2]
drag, startPoint x: 582, startPoint y: 313, endPoint x: 531, endPoint y: 307, distance: 51.5
click at [581, 329] on span "ستارت ميتاليك ذهبي علبة 0.190 لتر" at bounding box center [555, 333] width 124 height 9
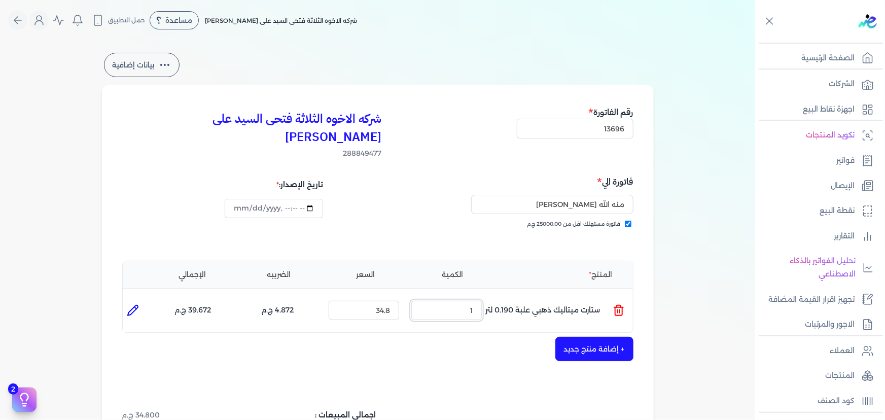
drag, startPoint x: 467, startPoint y: 292, endPoint x: 505, endPoint y: 290, distance: 37.6
click at [498, 297] on ul "المنتج : ستارت ميتاليك ذهبي علبة 0.190 لتر الكمية : 1 السعر : 34.8 الضريبه : 4.…" at bounding box center [378, 310] width 510 height 27
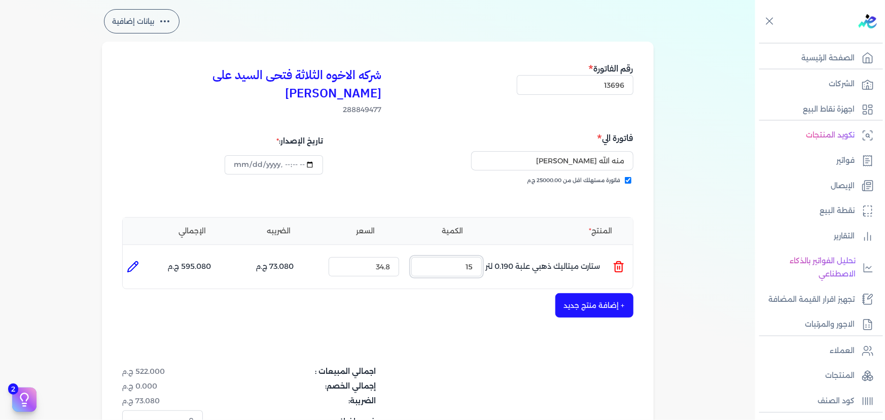
scroll to position [92, 0]
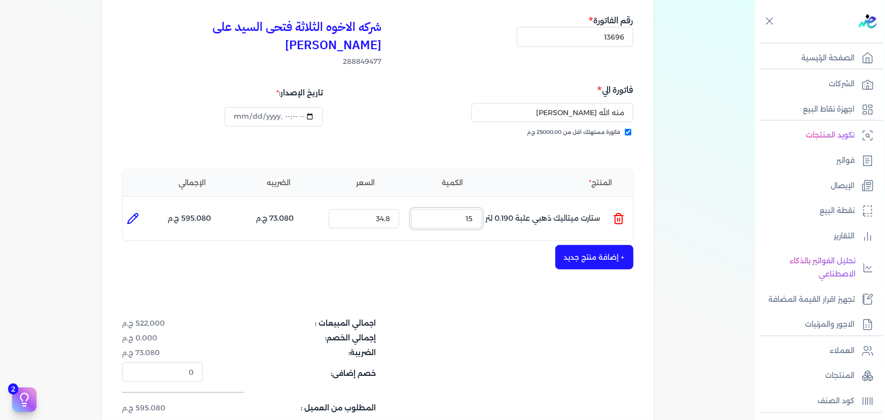
type input "15"
click at [576, 245] on button "+ إضافة منتج جديد" at bounding box center [595, 257] width 78 height 24
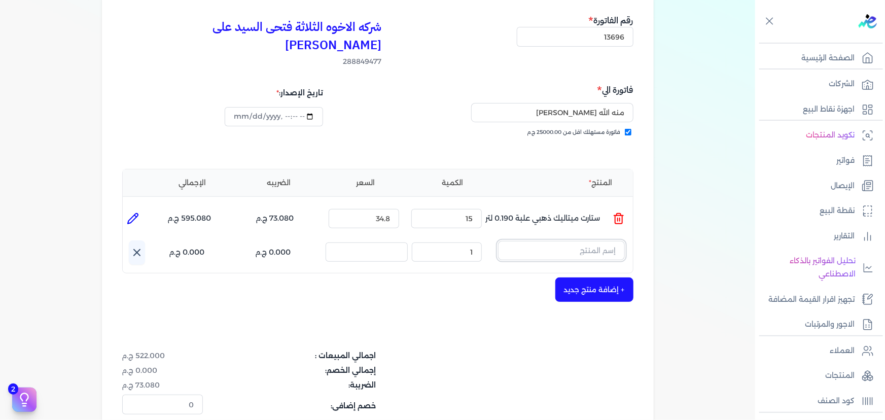
click at [537, 241] on input "text" at bounding box center [561, 250] width 127 height 19
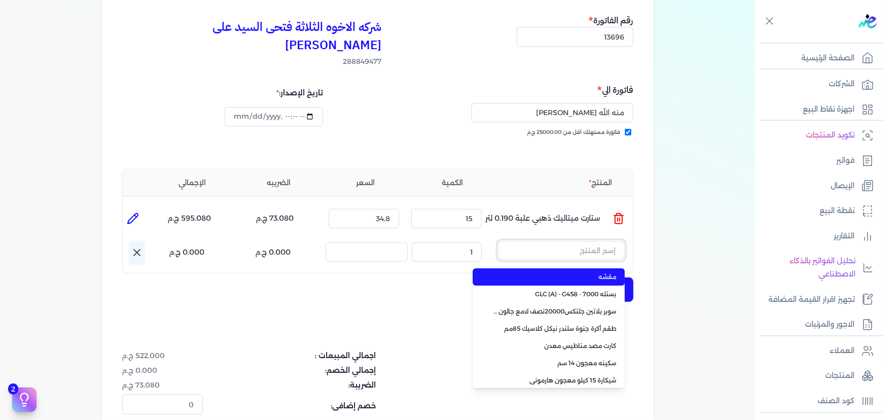
paste input "ستارت بلاستيك بستلة 8 لتر"
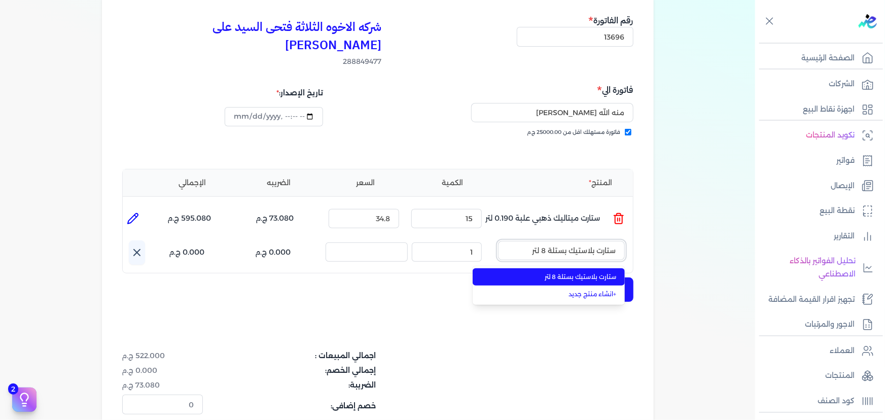
type input "ستارت بلاستيك بستلة 8 لتر"
click at [545, 268] on li "ستارت بلاستيك بستلة 8 لتر" at bounding box center [549, 276] width 152 height 17
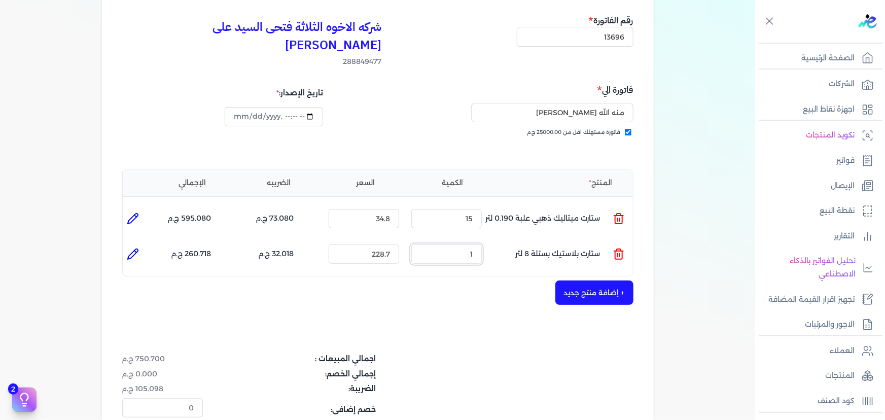
drag, startPoint x: 464, startPoint y: 242, endPoint x: 480, endPoint y: 241, distance: 16.3
click at [479, 245] on input "1" at bounding box center [447, 254] width 71 height 19
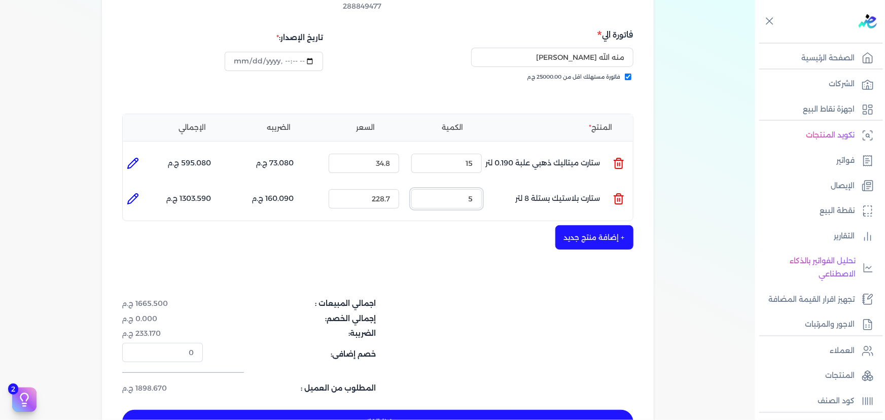
scroll to position [184, 0]
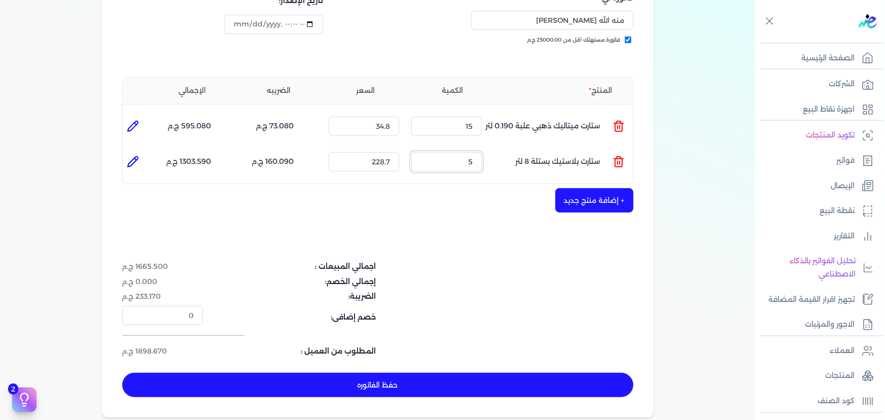
type input "5"
click at [530, 373] on button "حفظ الفاتوره" at bounding box center [377, 385] width 511 height 24
type input "2025-09-24"
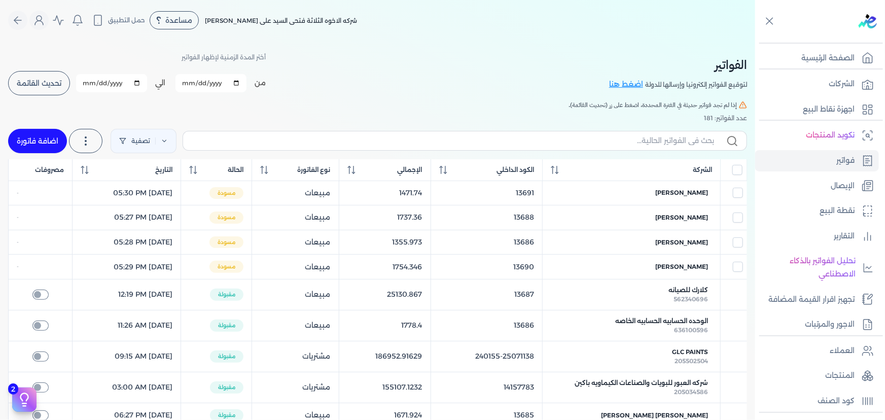
click at [53, 87] on span "تحديث القائمة" at bounding box center [39, 83] width 45 height 7
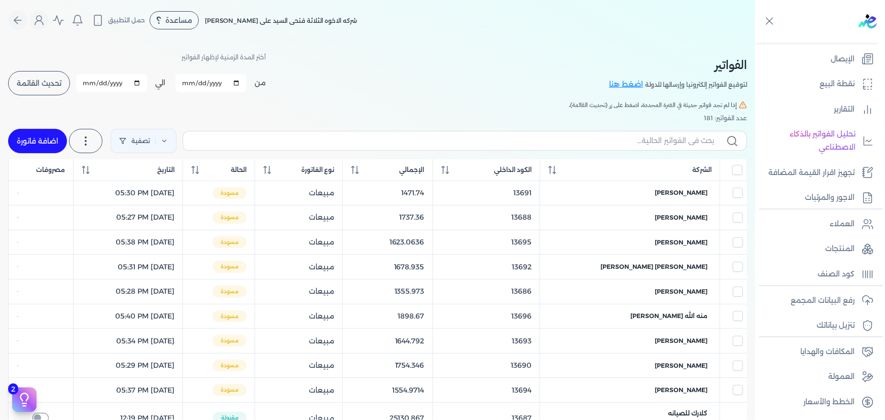
click at [45, 82] on span "تحديث القائمة" at bounding box center [39, 83] width 45 height 7
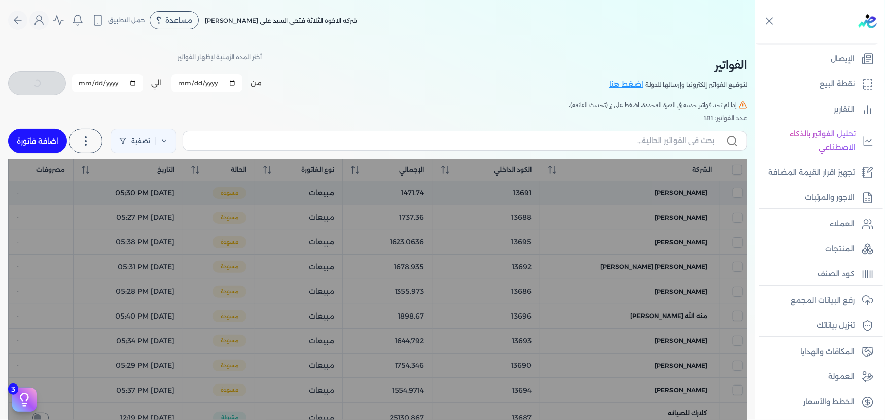
checkbox input "false"
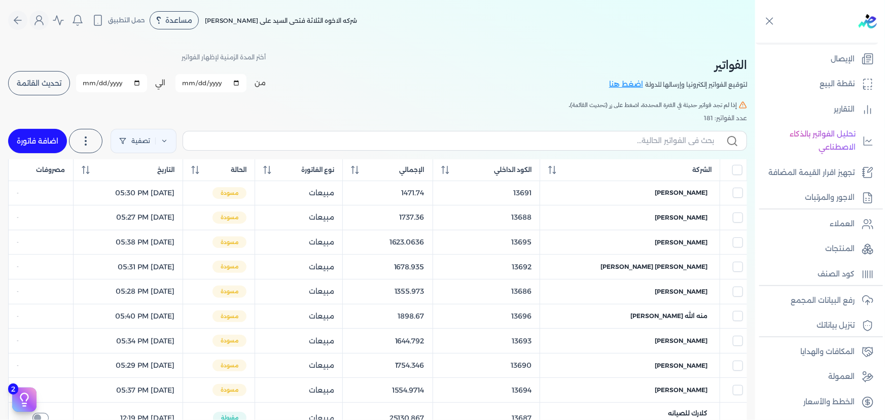
click at [54, 147] on link "اضافة فاتورة" at bounding box center [37, 141] width 59 height 24
select select "EGP"
select select "B"
select select "EGS"
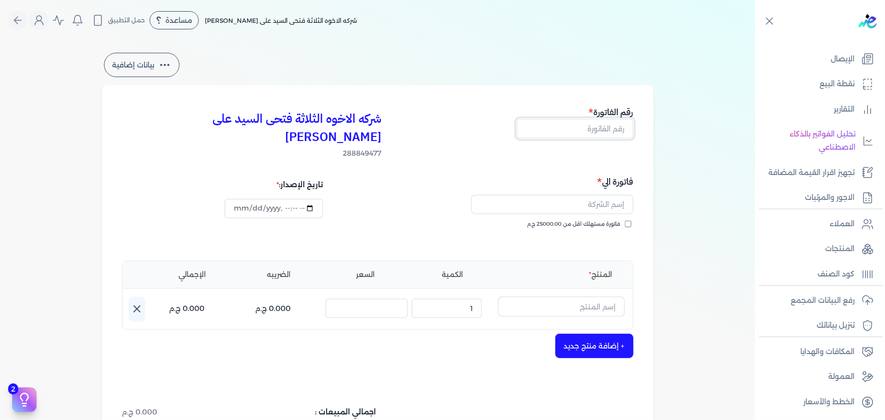
click at [585, 129] on input "text" at bounding box center [575, 128] width 117 height 19
click at [581, 130] on input "13697" at bounding box center [575, 128] width 117 height 19
type input "13697"
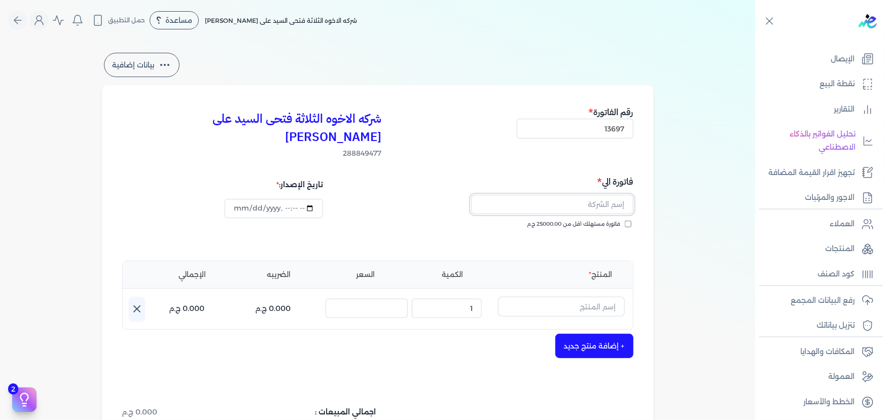
click at [573, 195] on input "text" at bounding box center [552, 204] width 162 height 19
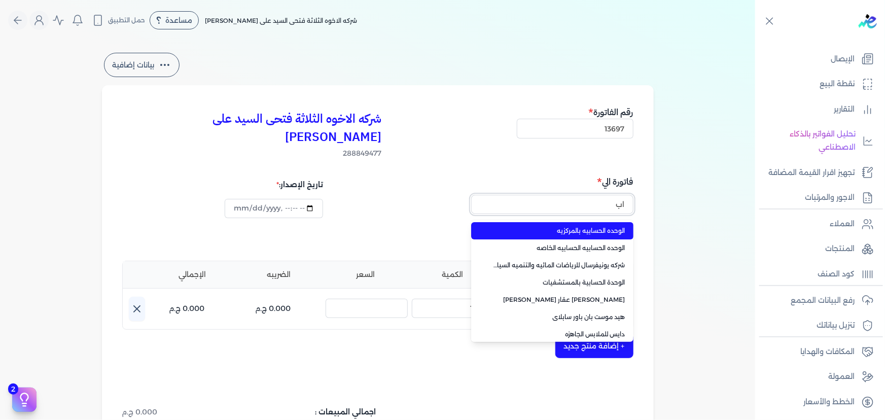
click at [471, 195] on button "اب" at bounding box center [552, 206] width 162 height 23
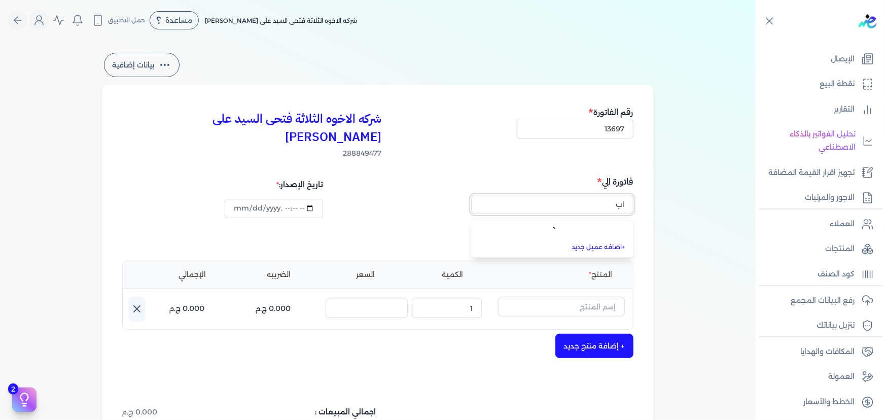
type input "ا"
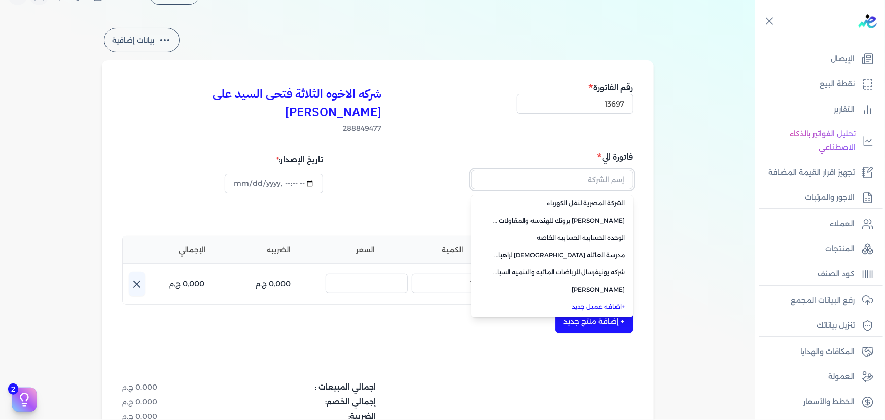
scroll to position [46, 0]
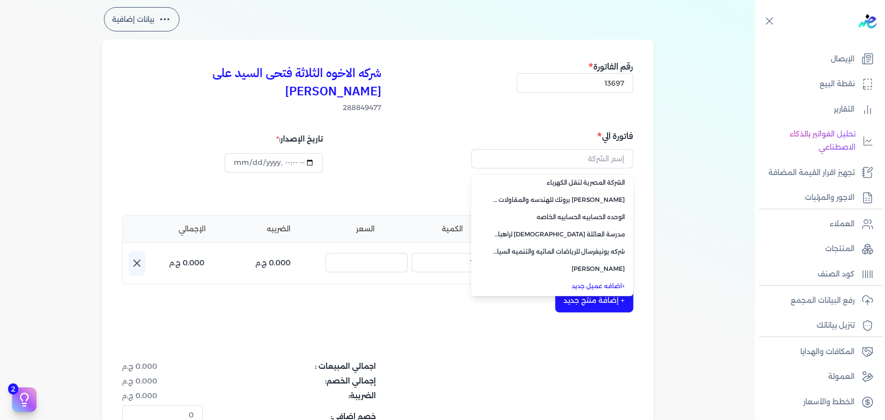
click at [591, 282] on link "+ اضافه عميل جديد" at bounding box center [559, 286] width 134 height 9
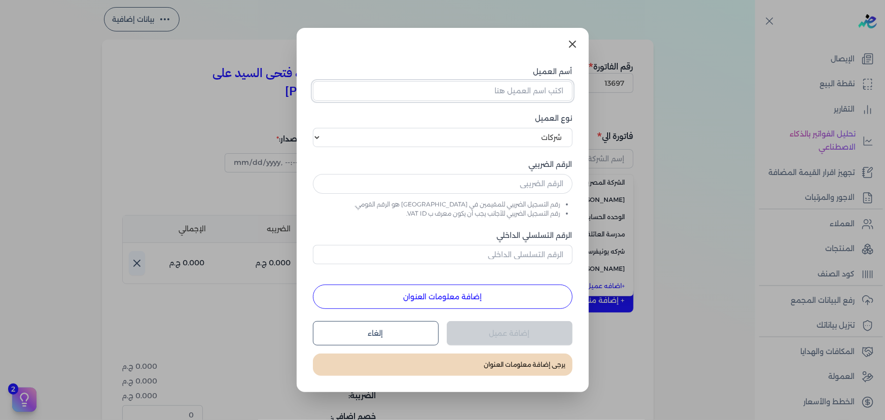
click at [496, 93] on input "أسم العميل" at bounding box center [443, 90] width 260 height 19
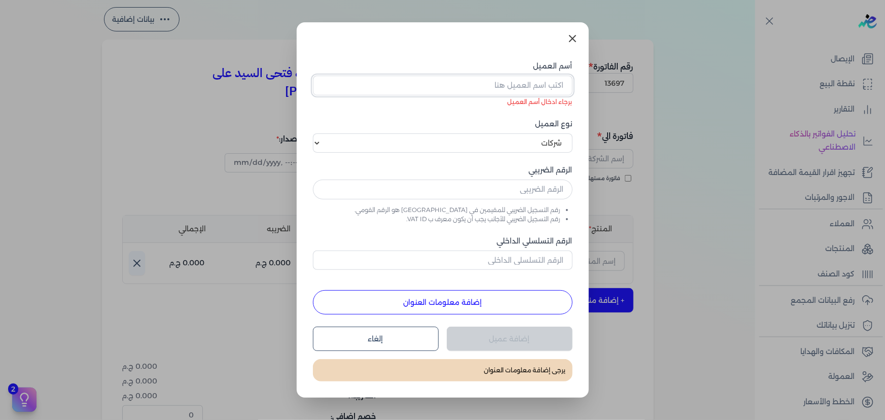
click at [523, 88] on input "أسم العميل" at bounding box center [443, 85] width 260 height 19
paste input "احمد ابراهيم السيد ابراهيم عويس اب جريد"
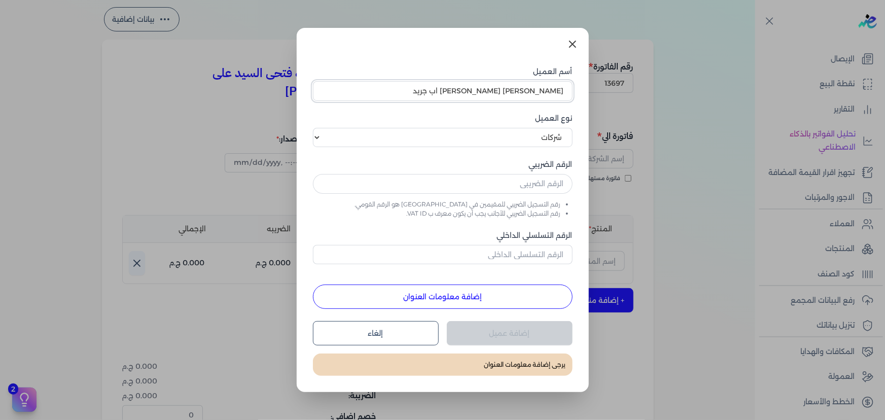
type input "احمد ابراهيم السيد ابراهيم عويس اب جريد"
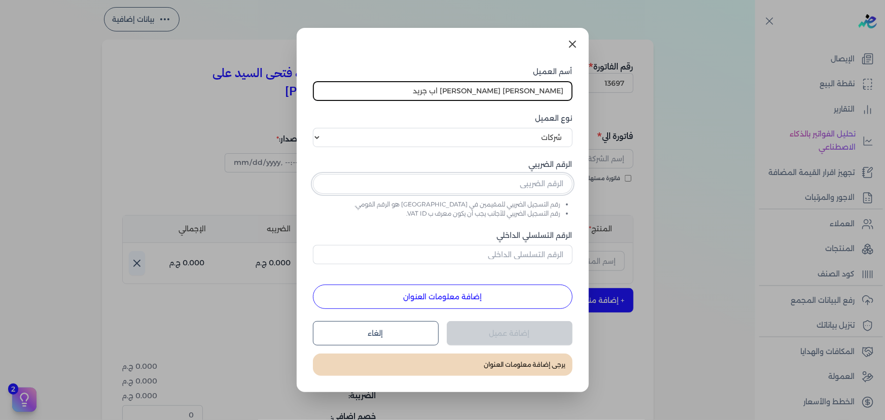
click at [510, 183] on input "text" at bounding box center [443, 183] width 260 height 19
click at [482, 186] on input "text" at bounding box center [443, 183] width 260 height 19
paste input "584912994"
type input "584912994"
click at [468, 297] on button "إضافة معلومات العنوان" at bounding box center [443, 297] width 260 height 24
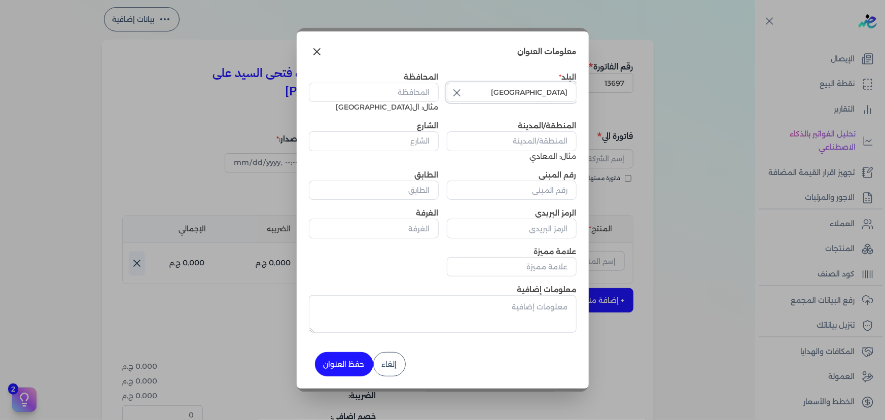
click at [507, 87] on input "مصر" at bounding box center [512, 92] width 130 height 19
type input "مصر"
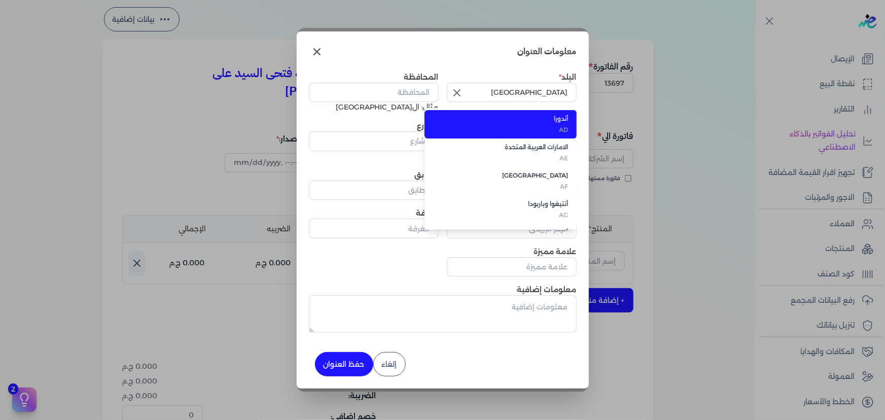
click at [452, 87] on icon "button" at bounding box center [457, 93] width 12 height 12
click at [510, 90] on input "text" at bounding box center [512, 92] width 130 height 19
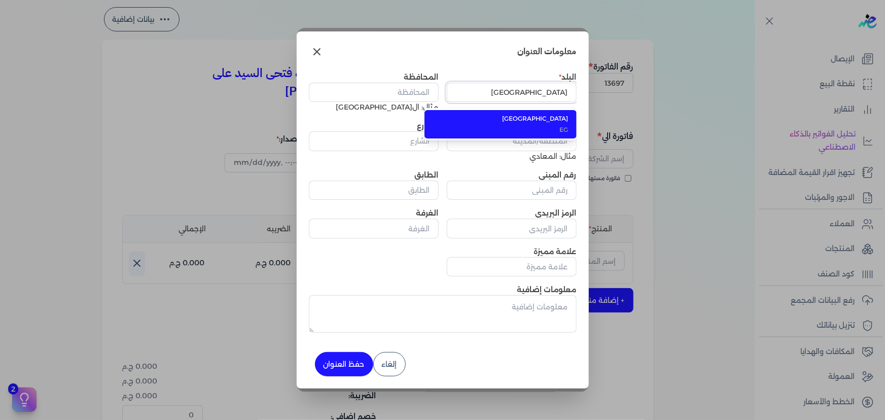
type input "مصر"
drag, startPoint x: 486, startPoint y: 125, endPoint x: 475, endPoint y: 121, distance: 11.9
click at [486, 125] on li "مصر EG" at bounding box center [501, 124] width 152 height 28
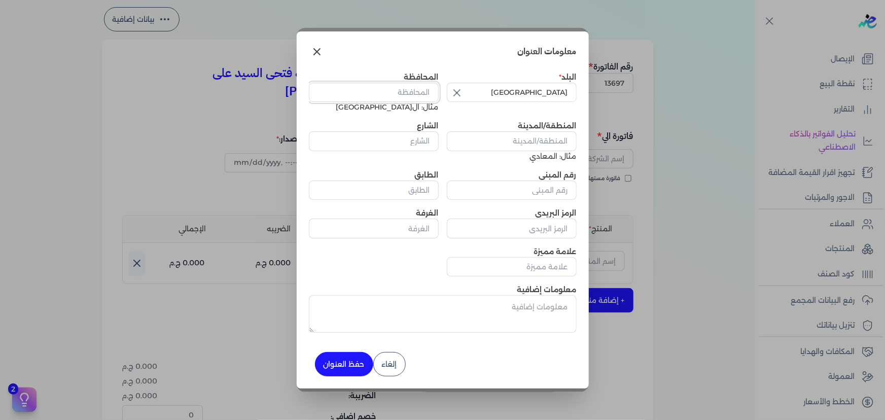
click at [391, 95] on input "المحافظة" at bounding box center [374, 92] width 130 height 19
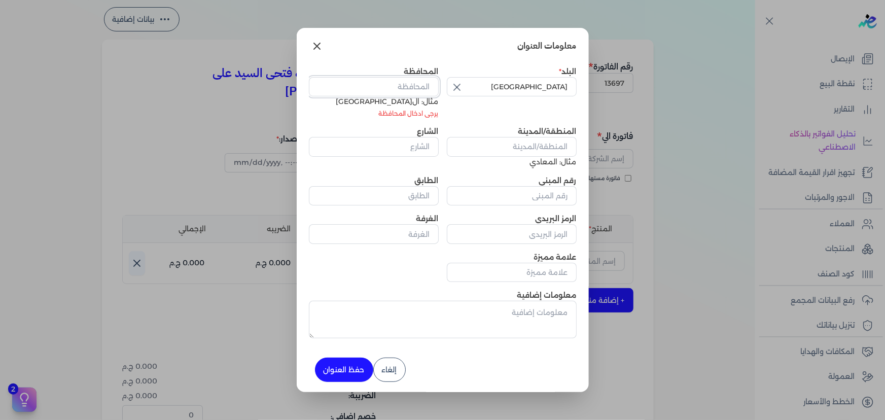
click at [403, 91] on input "المحافظة" at bounding box center [374, 86] width 130 height 19
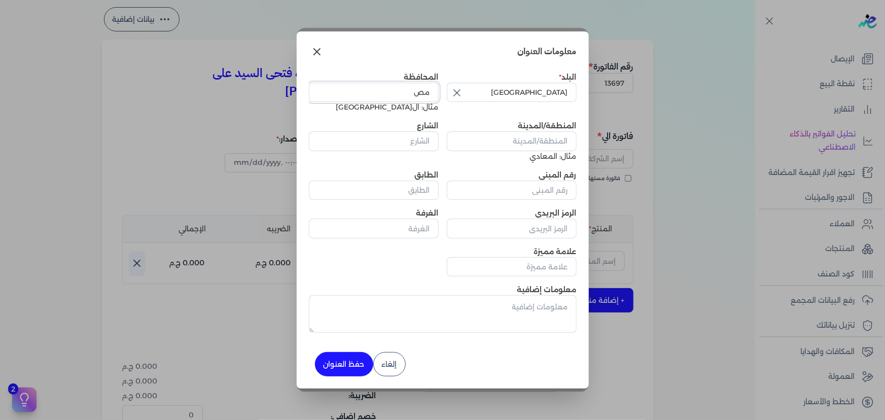
type input "م"
type input "القاهره"
click at [522, 143] on input "المنطقة/المدينة" at bounding box center [512, 140] width 130 height 19
paste input "14 ش شريف مصر الجديدة"
type input "14 ش شريف مصر الجديدة"
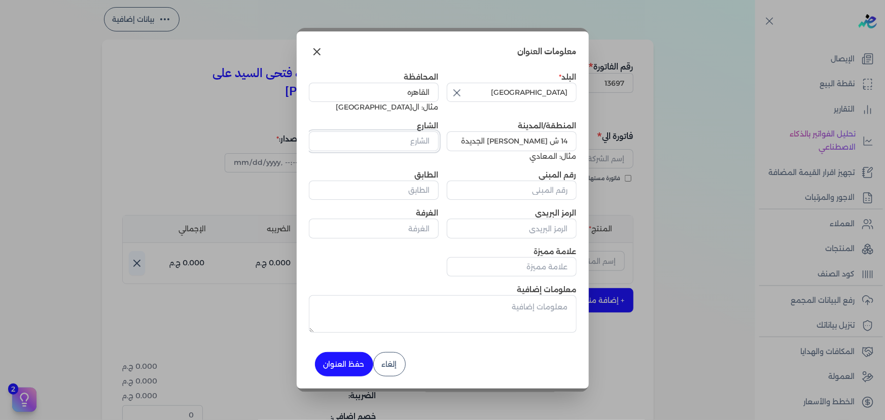
click at [406, 139] on input "الشارع" at bounding box center [374, 140] width 130 height 19
paste input "14 ش شريف مصر الجديدة"
type input "14 ش شريف مصر الجديدة"
click at [517, 188] on input "رقم المبنى" at bounding box center [512, 190] width 130 height 19
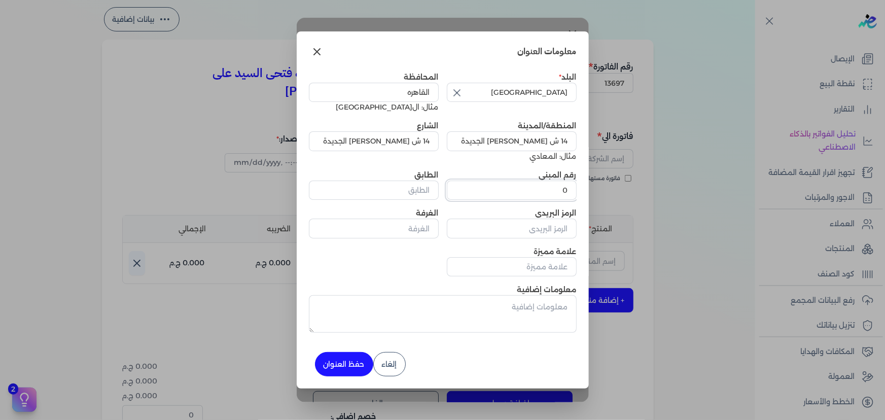
type input "0"
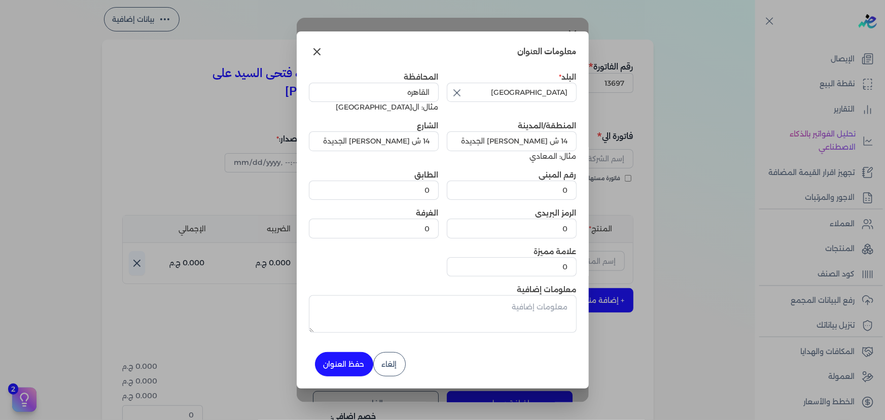
click at [346, 370] on button "حفظ العنوان" at bounding box center [344, 364] width 58 height 24
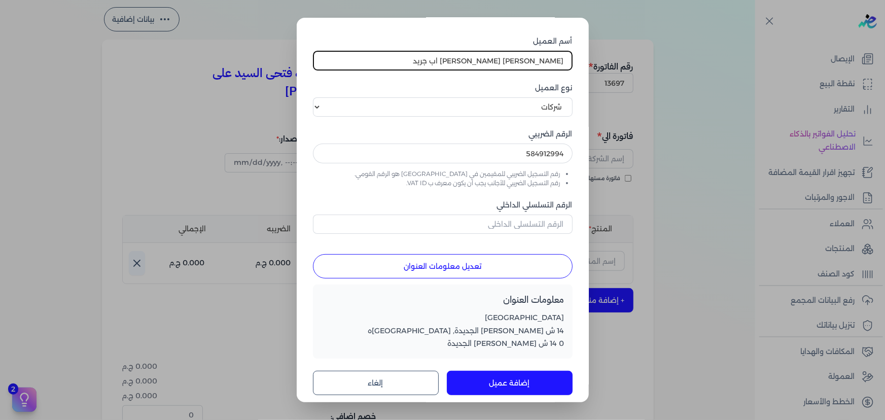
scroll to position [29, 0]
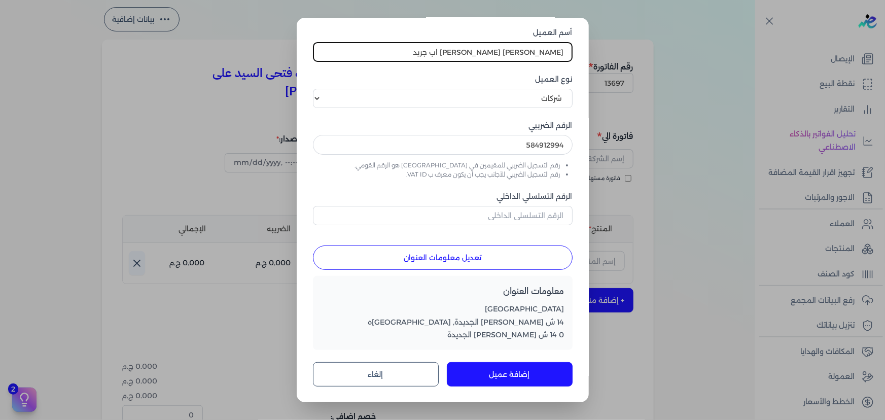
click at [532, 379] on button "إضافة عميل" at bounding box center [510, 374] width 126 height 24
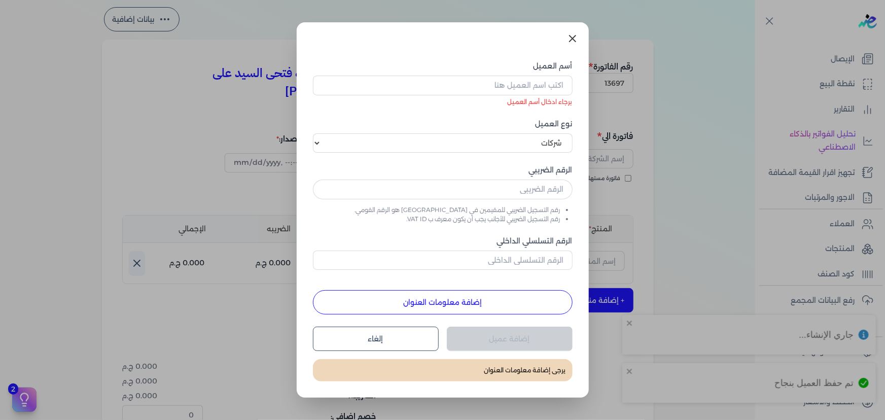
scroll to position [0, 0]
click at [577, 36] on icon at bounding box center [573, 38] width 12 height 12
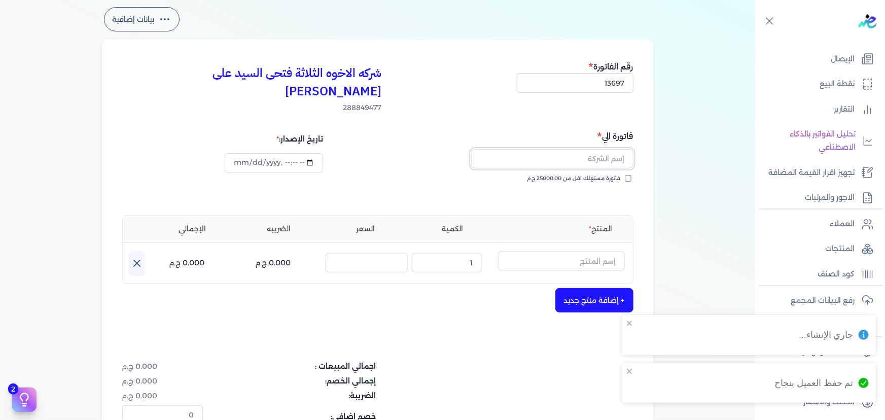
click at [601, 149] on input "text" at bounding box center [552, 158] width 162 height 19
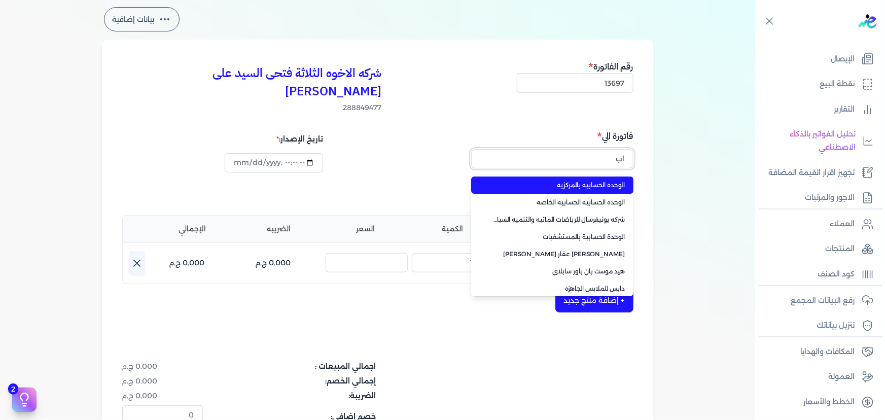
type input "ا"
type input "الوحده الحسابيه بالمركزيه"
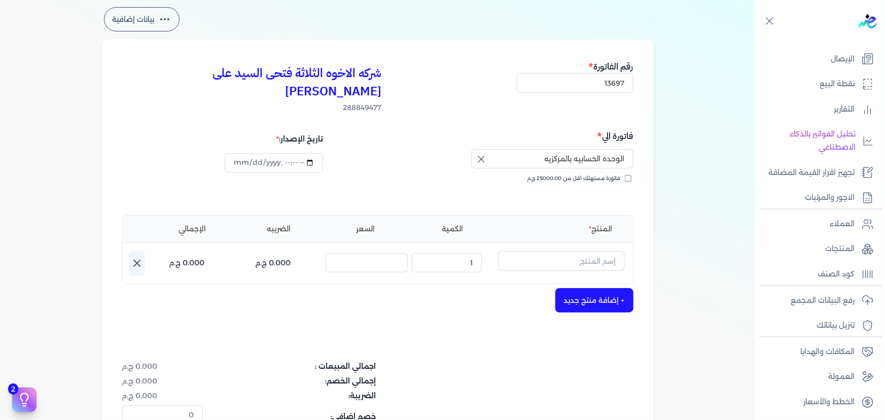
drag, startPoint x: 484, startPoint y: 142, endPoint x: 519, endPoint y: 144, distance: 35.0
click at [483, 153] on icon "button" at bounding box center [481, 159] width 12 height 12
click at [542, 149] on input "text" at bounding box center [552, 158] width 162 height 19
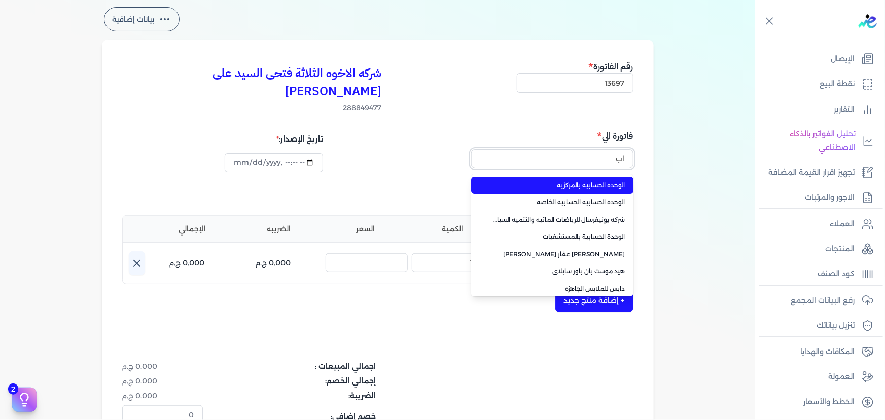
click at [471, 149] on button "اب" at bounding box center [552, 160] width 162 height 23
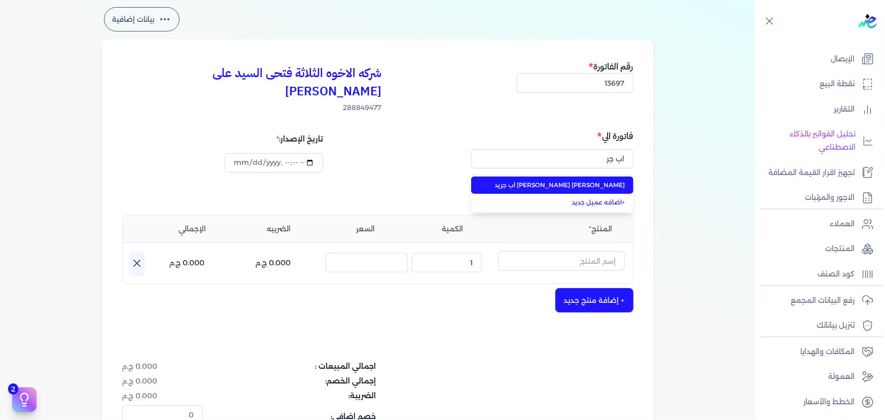
click at [537, 181] on span "احمد ابراهيم السيد ابراهيم عويس اب جريد" at bounding box center [559, 185] width 134 height 9
type input "احمد ابراهيم السيد ابراهيم عويس اب جريد"
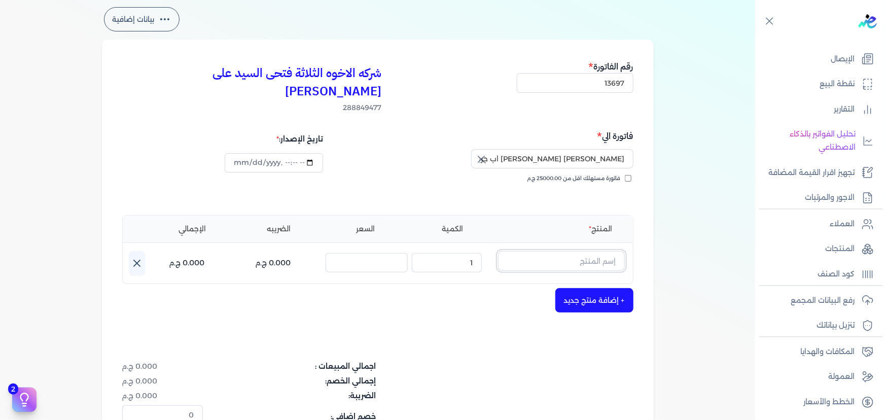
click at [560, 251] on input "text" at bounding box center [561, 260] width 127 height 19
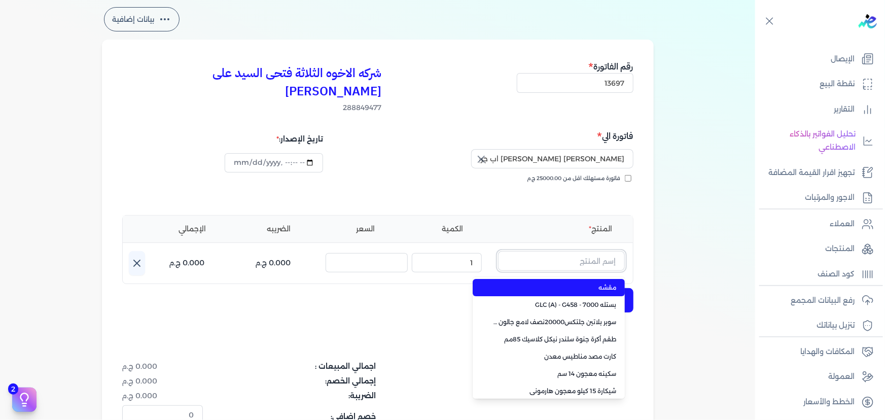
paste input "معجون داي تون 100 شيكارة 15 كجم"
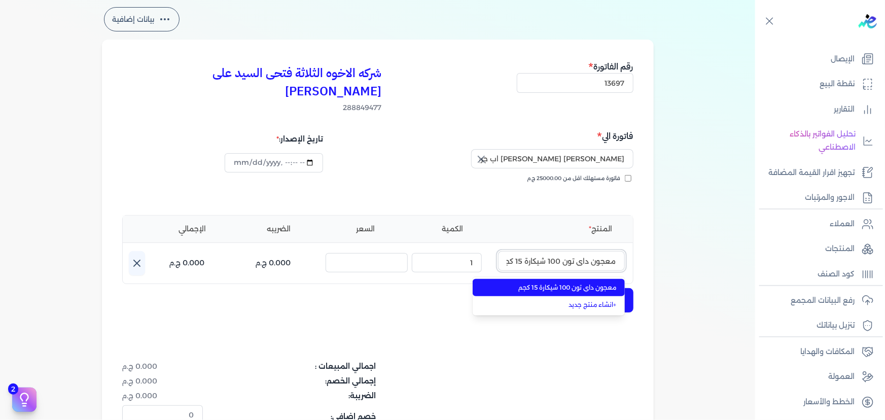
scroll to position [0, -5]
type input "معجون داي تون 100 شيكارة 15 كجم"
click at [555, 283] on span "معجون داي تون 100 شيكارة 15 كجم" at bounding box center [555, 287] width 124 height 9
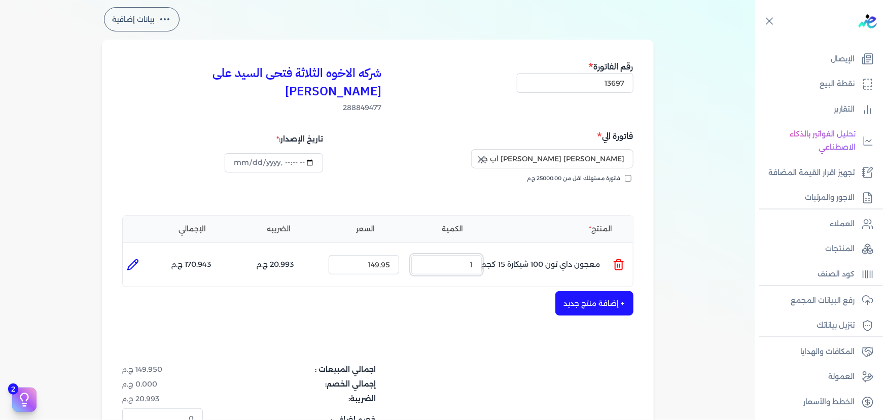
drag, startPoint x: 465, startPoint y: 247, endPoint x: 542, endPoint y: 228, distance: 79.5
click at [496, 251] on ul "المنتج : معجون داي تون 100 شيكارة 15 كجم الكمية : 1 السعر : 149.95 الضريبه : 20…" at bounding box center [378, 264] width 510 height 27
type input "10"
click at [571, 291] on button "+ إضافة منتج جديد" at bounding box center [595, 303] width 78 height 24
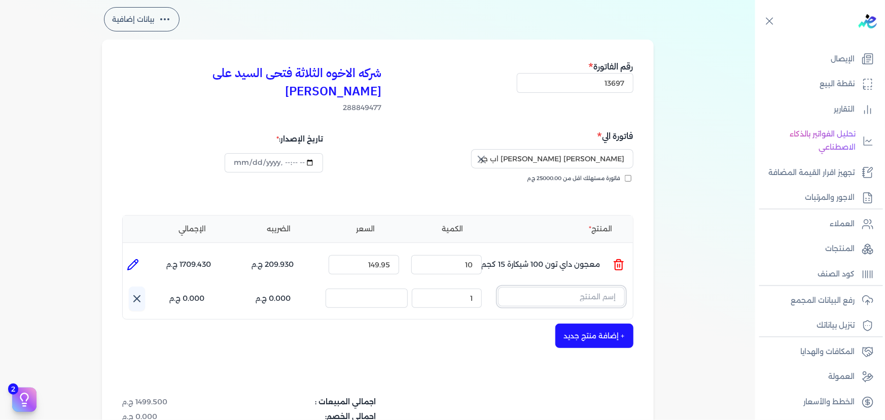
click at [591, 287] on input "text" at bounding box center [561, 296] width 127 height 19
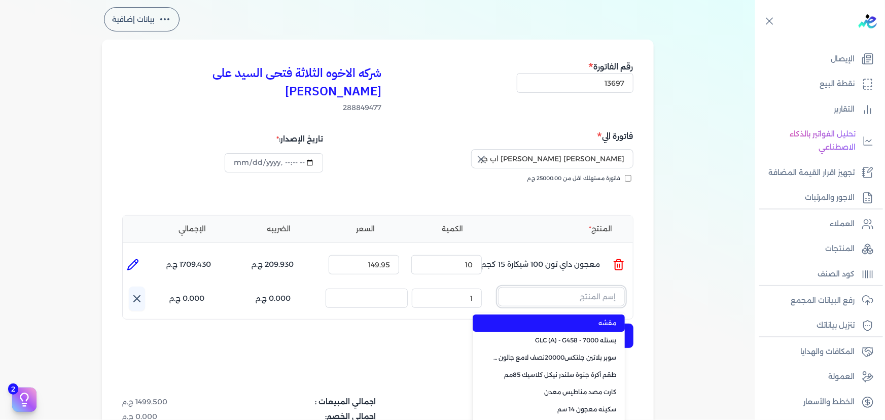
paste input "سوبر داي تون 3030 بستلة 14 كجم"
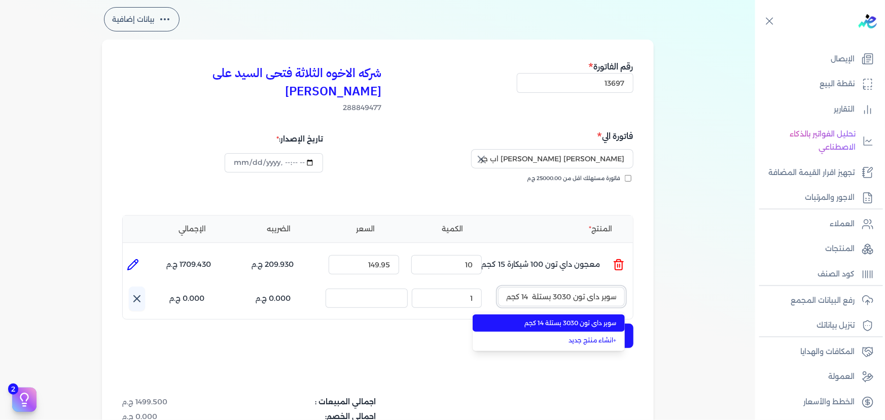
type input "سوبر داي تون 3030 بستلة 14 كجم"
drag, startPoint x: 569, startPoint y: 303, endPoint x: 534, endPoint y: 301, distance: 35.1
click at [568, 319] on span "سوبر داي تون 3030 بستلة 14 كجم" at bounding box center [555, 323] width 124 height 9
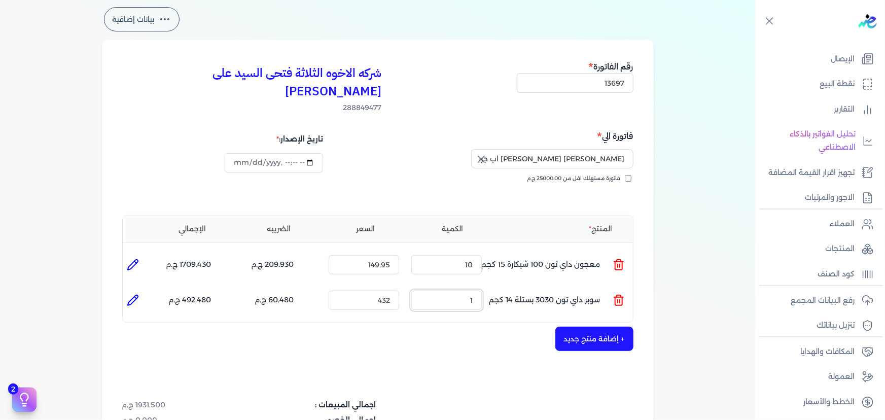
drag, startPoint x: 495, startPoint y: 284, endPoint x: 688, endPoint y: 289, distance: 192.9
click at [547, 287] on ul "المنتج : سوبر داي تون 3030 بستلة 14 كجم الكمية : 1 السعر : 432 الضريبه : 60.480…" at bounding box center [378, 300] width 510 height 27
type input "4"
click at [609, 329] on button "+ إضافة منتج جديد" at bounding box center [595, 339] width 78 height 24
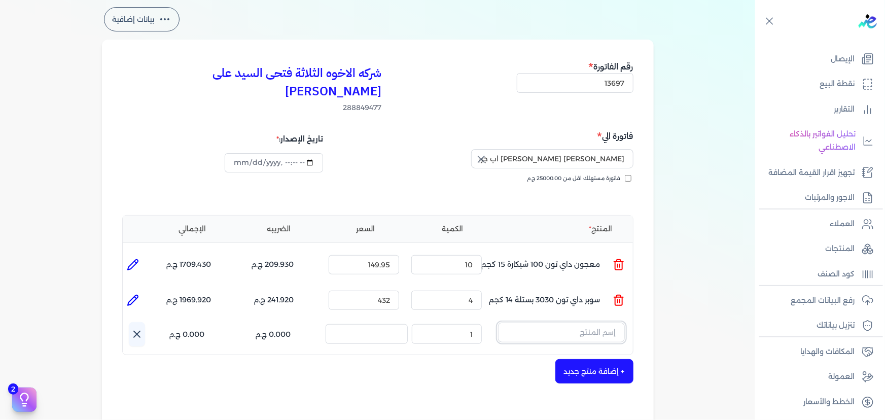
click at [578, 323] on input "text" at bounding box center [561, 332] width 127 height 19
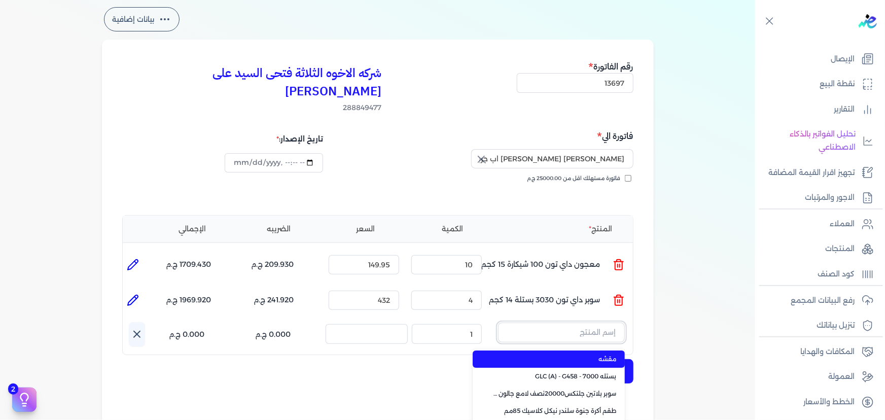
paste input "سوبر داي تون 3030 جالون 4.250 كجم قائم"
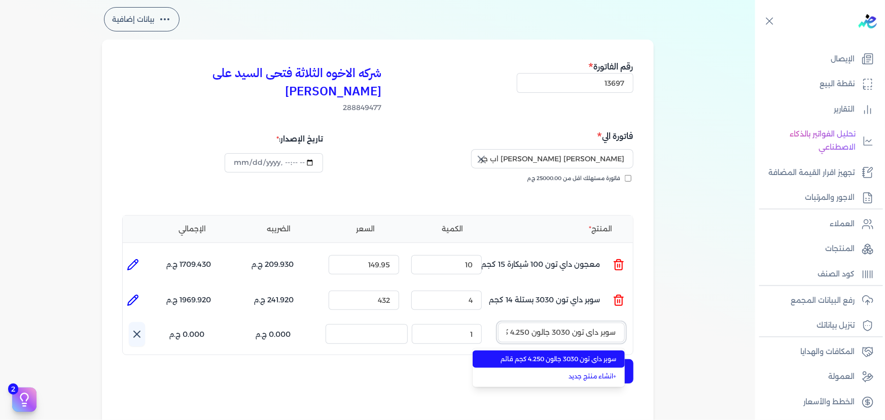
scroll to position [0, -27]
type input "سوبر داي تون 3030 جالون 4.250 كجم قائم"
click at [565, 355] on span "سوبر داي تون 3030 جالون 4.250 كجم قائم" at bounding box center [555, 359] width 124 height 9
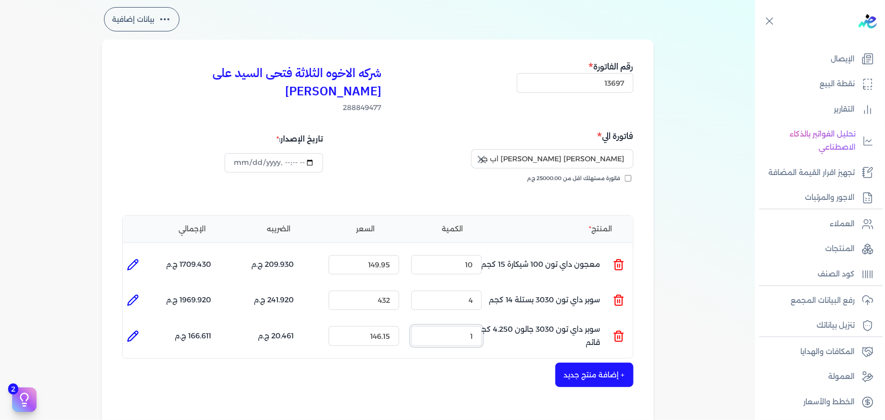
drag, startPoint x: 471, startPoint y: 313, endPoint x: 524, endPoint y: 315, distance: 52.8
click at [512, 322] on ul "المنتج : سوبر داي تون 3030 جالون 4.250 كجم قائم الكمية : 1 السعر : 146.15 الضري…" at bounding box center [378, 335] width 510 height 27
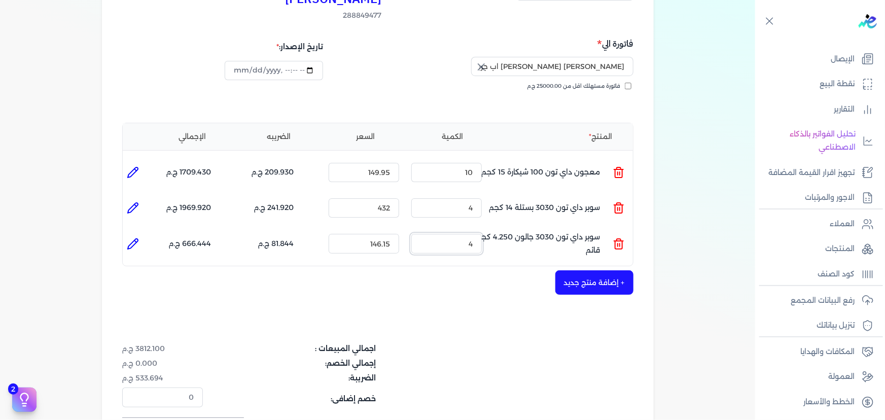
drag, startPoint x: 457, startPoint y: 223, endPoint x: 521, endPoint y: 223, distance: 64.4
click at [521, 230] on ul "المنتج : سوبر داي تون 3030 جالون 4.250 كجم قائم الكمية : 4 السعر : 146.15 الضري…" at bounding box center [378, 243] width 510 height 27
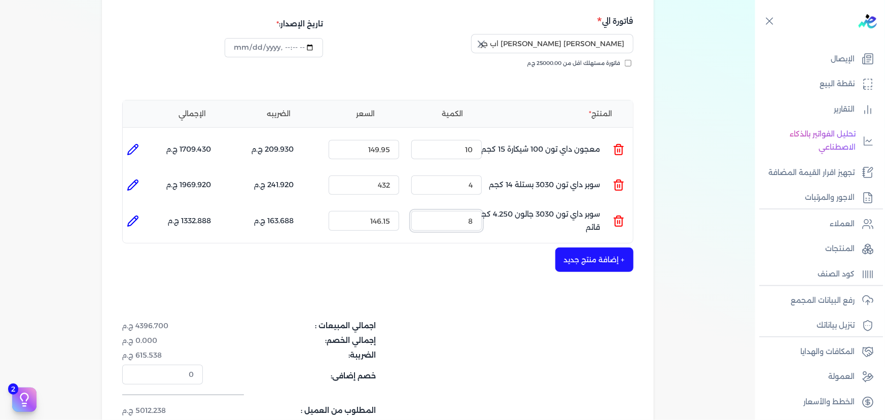
scroll to position [230, 0]
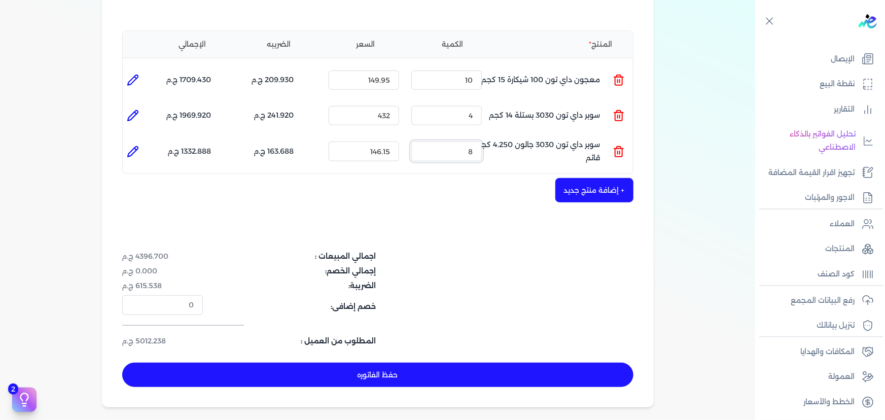
type input "8"
click at [599, 178] on button "+ إضافة منتج جديد" at bounding box center [595, 190] width 78 height 24
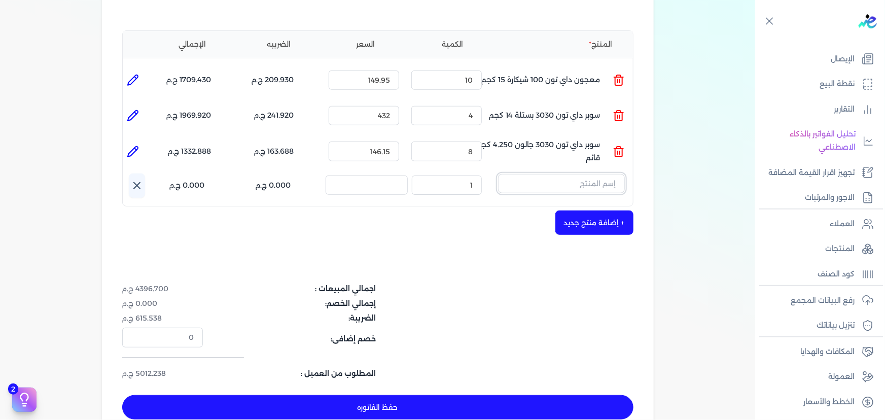
click at [587, 174] on input "text" at bounding box center [561, 183] width 127 height 19
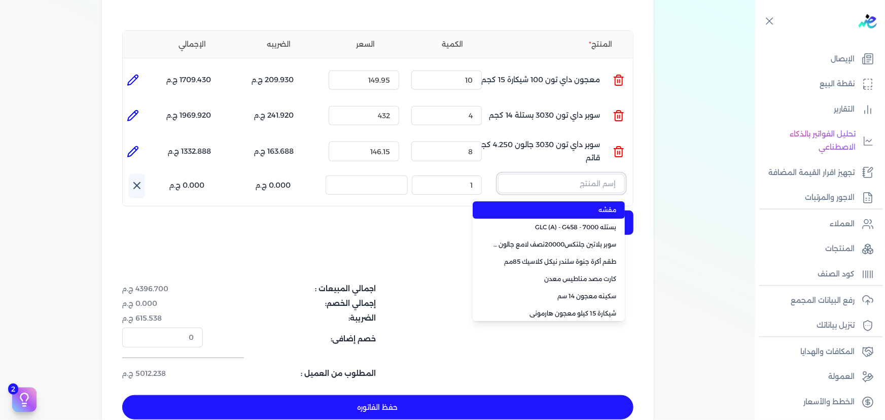
paste input "معجون داي تون 100 علبة 1 كجم"
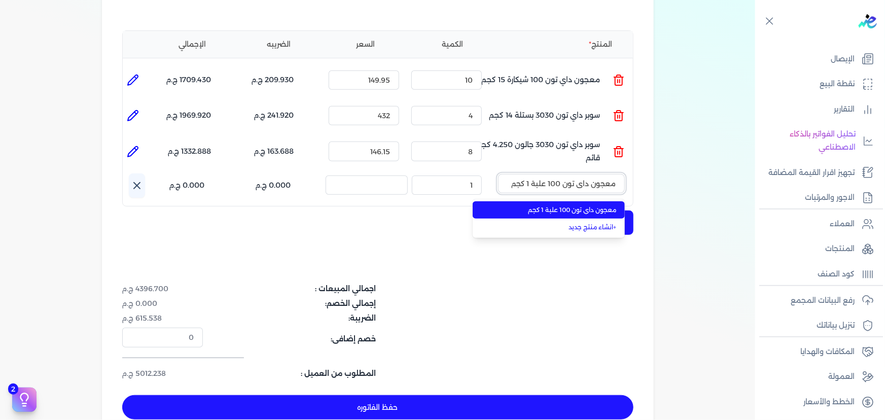
type input "معجون داي تون 100 علبة 1 كجم"
click at [572, 201] on li "معجون داي تون 100 علبة 1 كجم" at bounding box center [549, 209] width 152 height 17
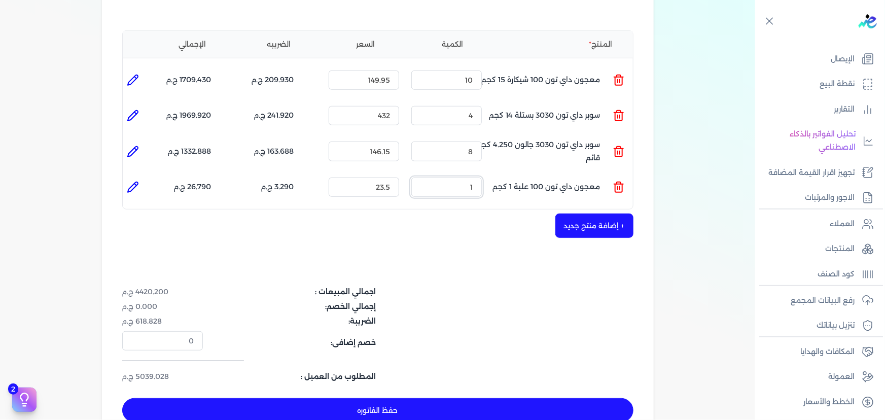
drag, startPoint x: 469, startPoint y: 169, endPoint x: 563, endPoint y: 174, distance: 94.0
click at [510, 174] on ul "المنتج : معجون داي تون 100 علبة 1 كجم الكمية : 1 السعر : 23.5 الضريبه : 3.290 ج…" at bounding box center [378, 187] width 510 height 27
type input "13"
drag, startPoint x: 455, startPoint y: 101, endPoint x: 520, endPoint y: 105, distance: 65.6
click at [518, 105] on ul "المنتج : سوبر داي تون 3030 بستلة 14 كجم الكمية : 4 السعر : 432 الضريبه : 241.92…" at bounding box center [378, 115] width 510 height 27
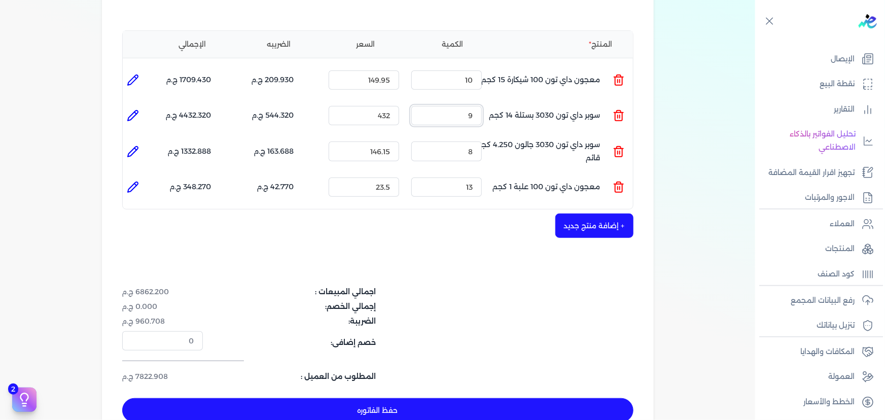
type input "9"
drag, startPoint x: 459, startPoint y: 139, endPoint x: 506, endPoint y: 138, distance: 47.7
click at [506, 138] on ul "المنتج : سوبر داي تون 3030 جالون 4.250 كجم قائم الكمية : 8 السعر : 146.15 الضري…" at bounding box center [378, 151] width 510 height 27
type input "7"
click at [570, 214] on button "+ إضافة منتج جديد" at bounding box center [595, 226] width 78 height 24
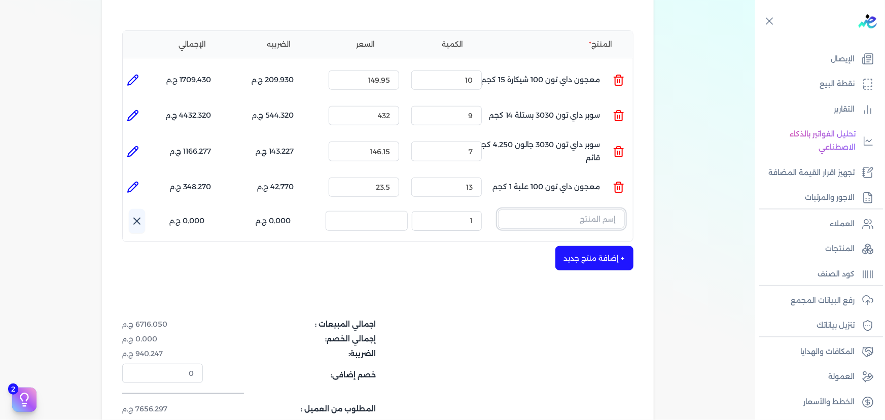
click at [524, 210] on input "text" at bounding box center [561, 219] width 127 height 19
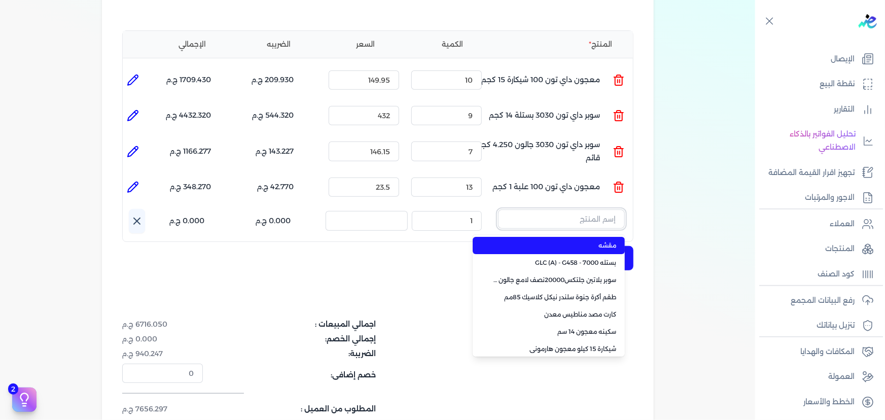
paste input "سيلر المقاوم 0017 بستلة 9 لتر"
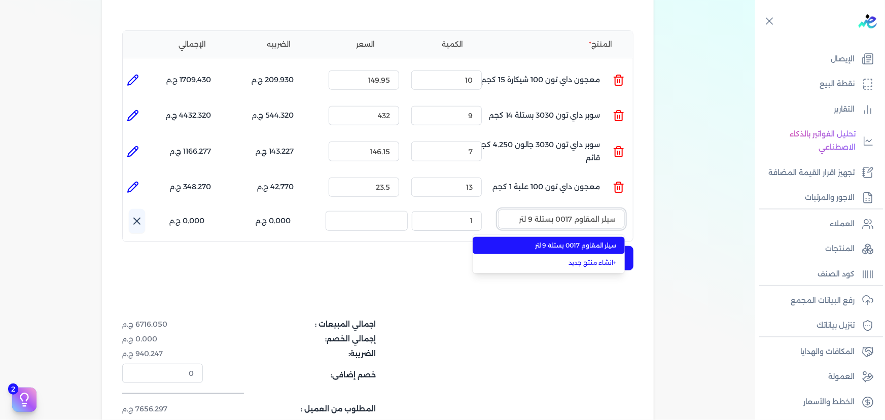
type input "سيلر المقاوم 0017 بستلة 9 لتر"
click at [528, 241] on span "سيلر المقاوم 0017 بستلة 9 لتر" at bounding box center [555, 245] width 124 height 9
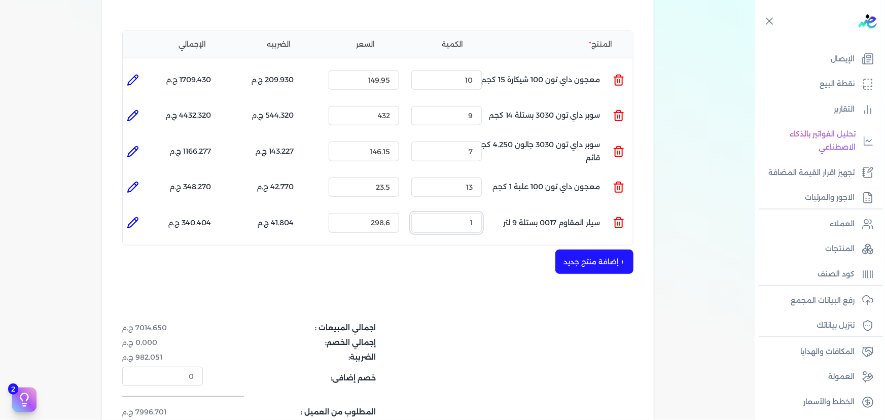
drag, startPoint x: 506, startPoint y: 203, endPoint x: 588, endPoint y: 200, distance: 81.7
click at [519, 209] on ul "المنتج : سيلر المقاوم 0017 بستلة 9 لتر الكمية : 1 السعر : 298.6 الضريبه : 41.80…" at bounding box center [378, 222] width 510 height 27
type input "10"
click at [608, 250] on button "+ إضافة منتج جديد" at bounding box center [595, 262] width 78 height 24
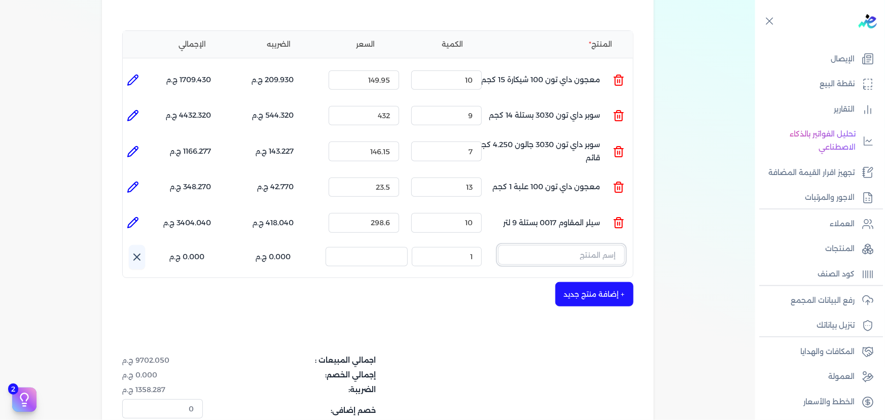
click at [552, 245] on input "text" at bounding box center [561, 254] width 127 height 19
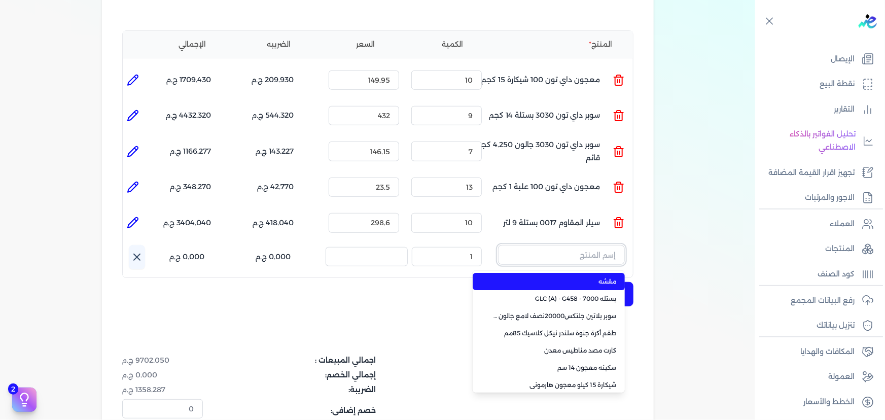
paste input "معجون داي تون 100 جالون 4 كجم قائم"
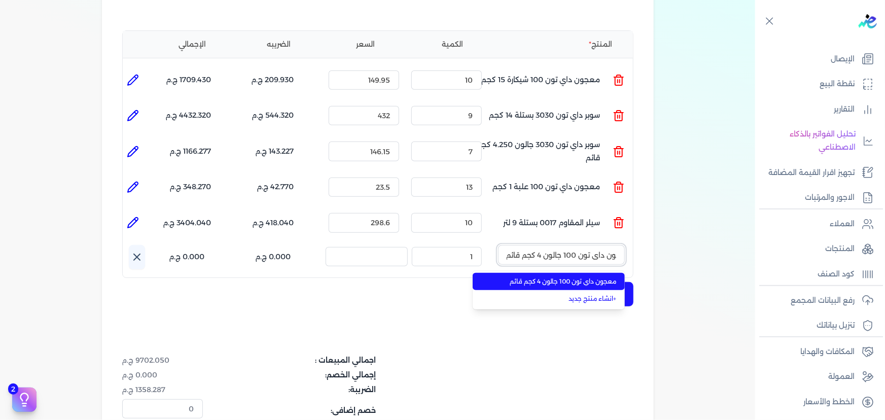
type input "معجون داي تون 100 جالون 4 كجم قائم"
drag, startPoint x: 546, startPoint y: 264, endPoint x: 461, endPoint y: 255, distance: 85.7
click at [544, 277] on span "معجون داي تون 100 جالون 4 كجم قائم" at bounding box center [555, 281] width 124 height 9
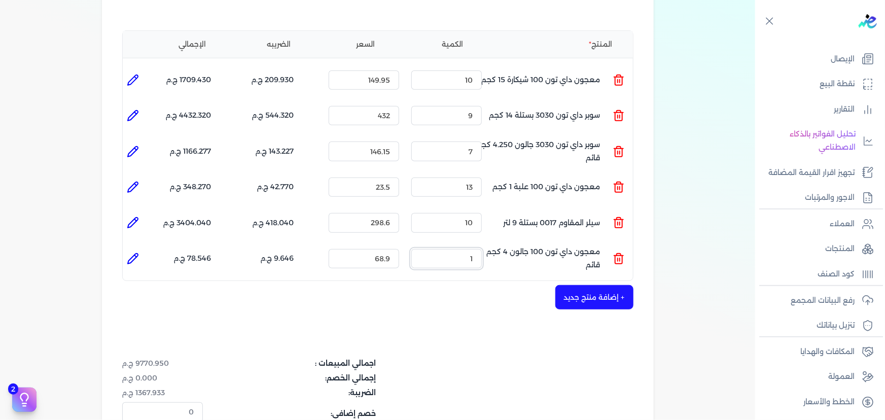
drag, startPoint x: 485, startPoint y: 244, endPoint x: 504, endPoint y: 240, distance: 19.6
click at [504, 245] on ul "المنتج : معجون داي تون 100 جالون 4 كجم قائم الكمية : 1 السعر : 68.9 الضريبه : 9…" at bounding box center [378, 258] width 510 height 27
type input "4"
type input "0"
type input "14"
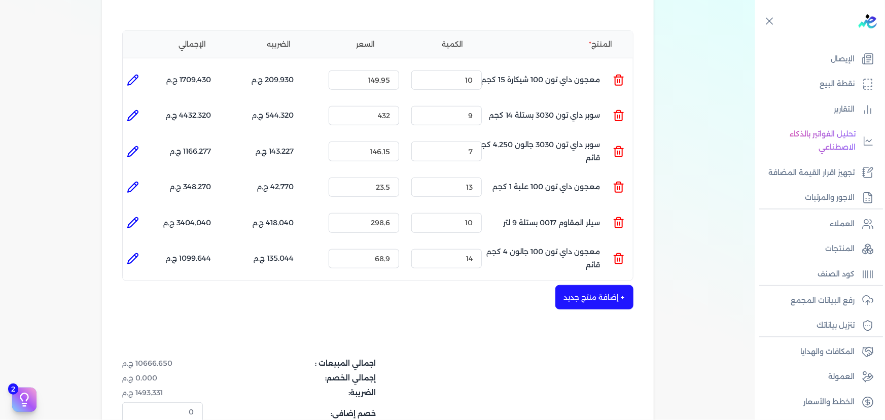
click at [568, 285] on button "+ إضافة منتج جديد" at bounding box center [595, 297] width 78 height 24
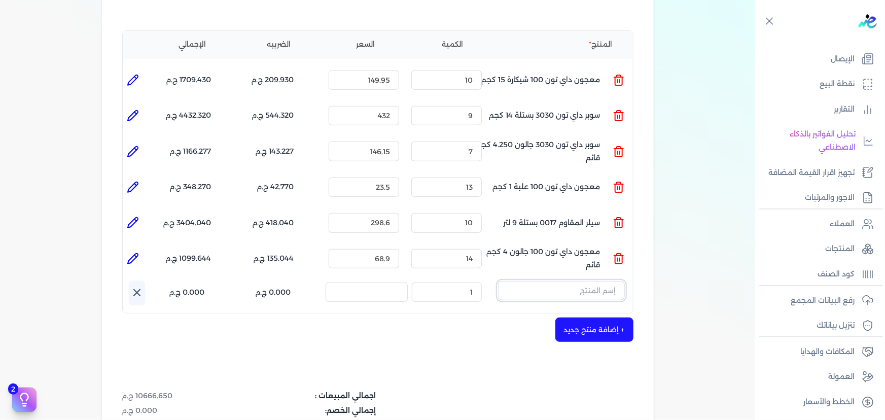
click at [596, 281] on input "text" at bounding box center [561, 290] width 127 height 19
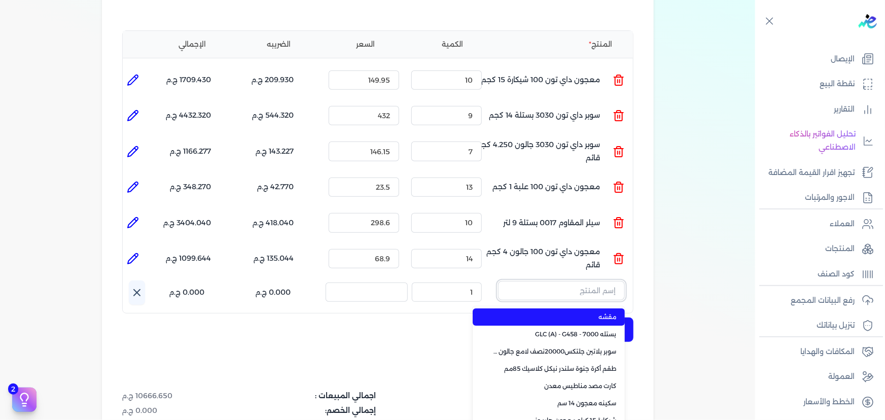
paste input "سيلر المقاوم 0017 جالون 2,400 لتر"
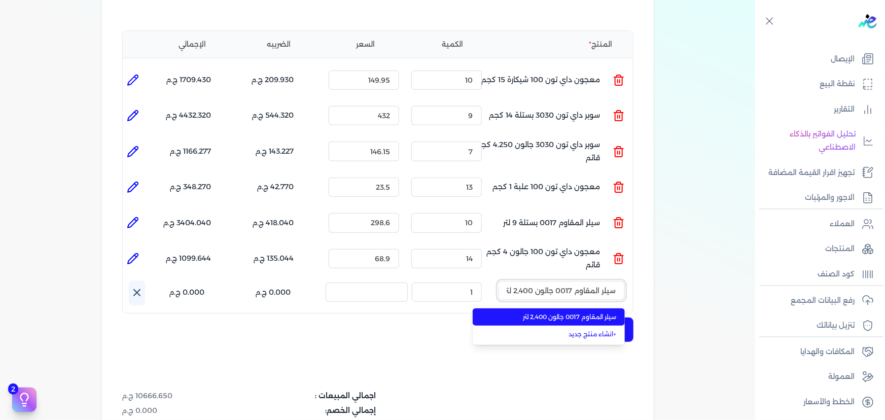
scroll to position [0, -1]
type input "سيلر المقاوم 0017 جالون 2,400 لتر"
click at [589, 313] on span "سيلر المقاوم 0017 جالون 2,400 لتر" at bounding box center [555, 317] width 124 height 9
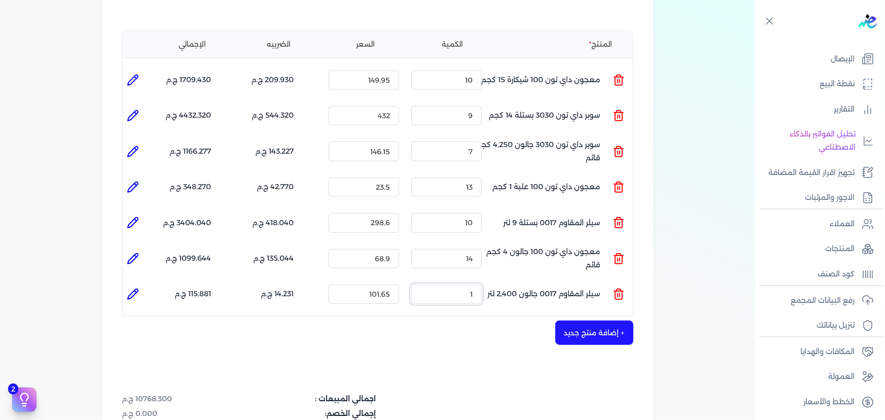
drag, startPoint x: 458, startPoint y: 277, endPoint x: 534, endPoint y: 273, distance: 76.2
click at [523, 281] on ul "المنتج : سيلر المقاوم 0017 جالون 2,400 لتر الكمية : 1 السعر : 101.65 الضريبه : …" at bounding box center [378, 294] width 510 height 27
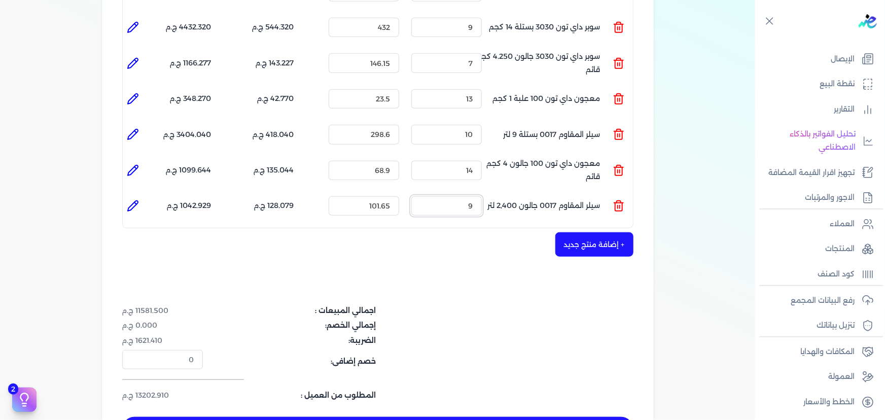
scroll to position [323, 0]
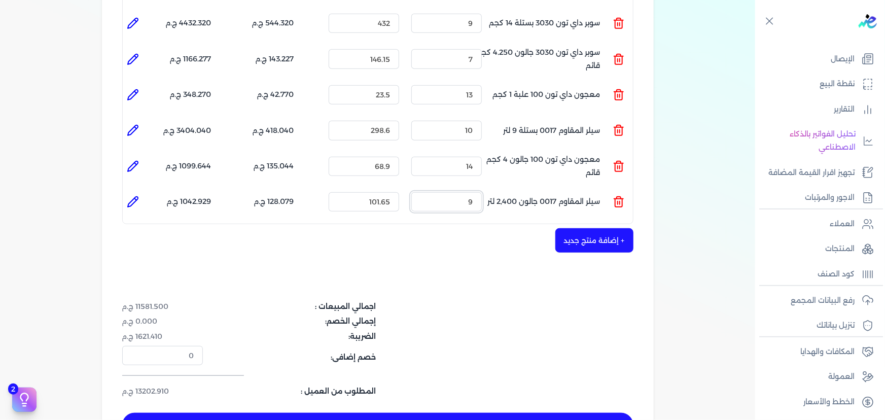
type input "9"
click at [578, 228] on button "+ إضافة منتج جديد" at bounding box center [595, 240] width 78 height 24
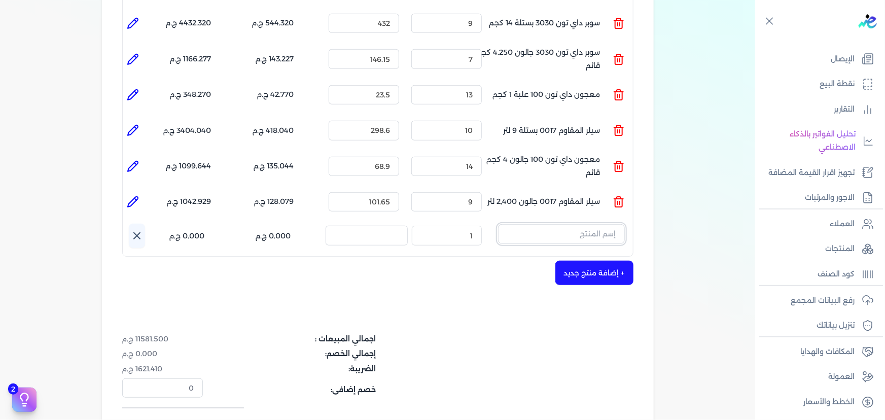
click at [562, 224] on input "text" at bounding box center [561, 233] width 127 height 19
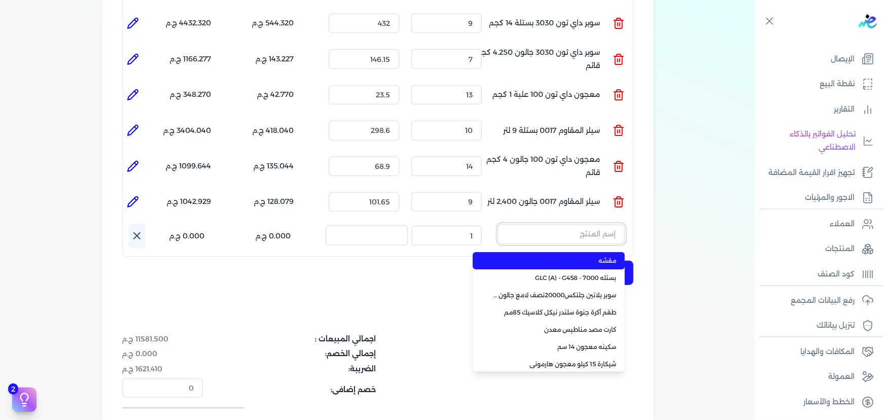
paste input "معجون داي تون 100 بستلة 15 كجم"
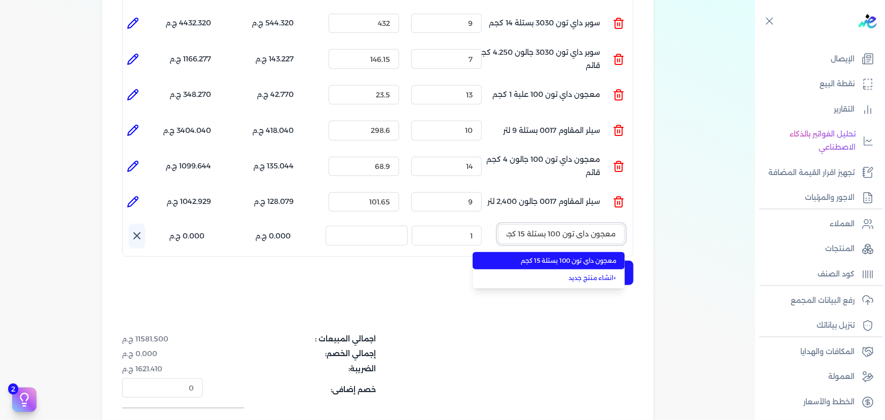
scroll to position [0, -3]
type input "معجون داي تون 100 بستلة 15 كجم"
click at [557, 256] on span "معجون داي تون 100 بستلة 15 كجم" at bounding box center [555, 260] width 124 height 9
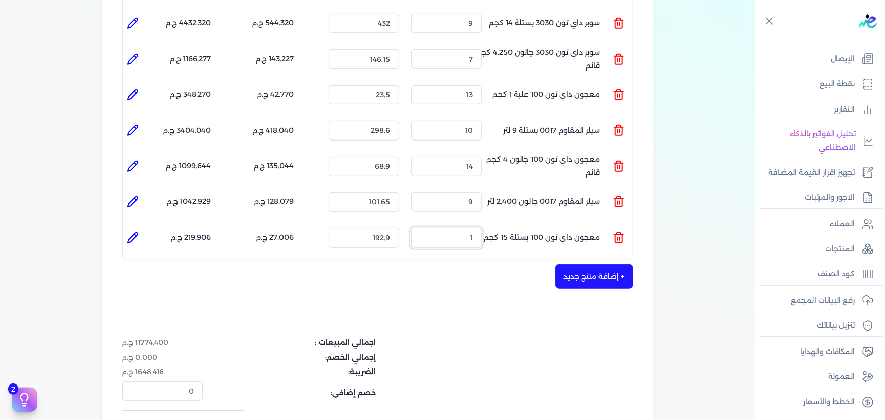
drag, startPoint x: 460, startPoint y: 219, endPoint x: 619, endPoint y: 216, distance: 158.8
click at [601, 224] on ul "المنتج : معجون داي تون 100 بستلة 15 كجم الكمية : 1 السعر : 192.9 الضريبه : 27.0…" at bounding box center [378, 237] width 510 height 27
click at [619, 233] on icon at bounding box center [619, 234] width 4 height 2
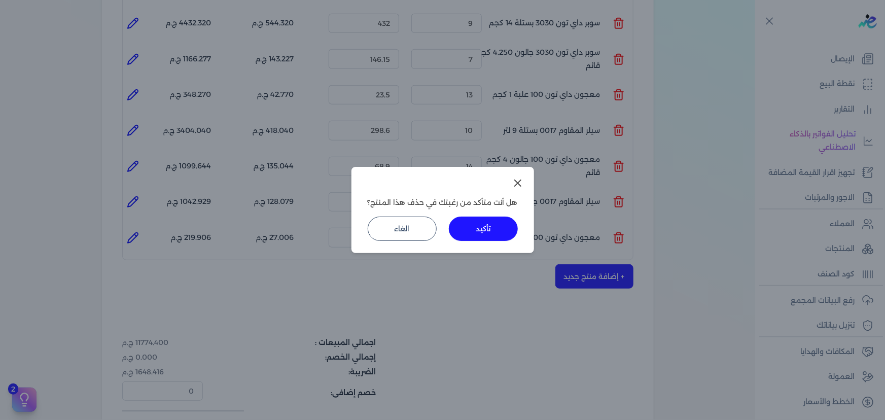
click at [425, 220] on button "الغاء" at bounding box center [402, 229] width 69 height 24
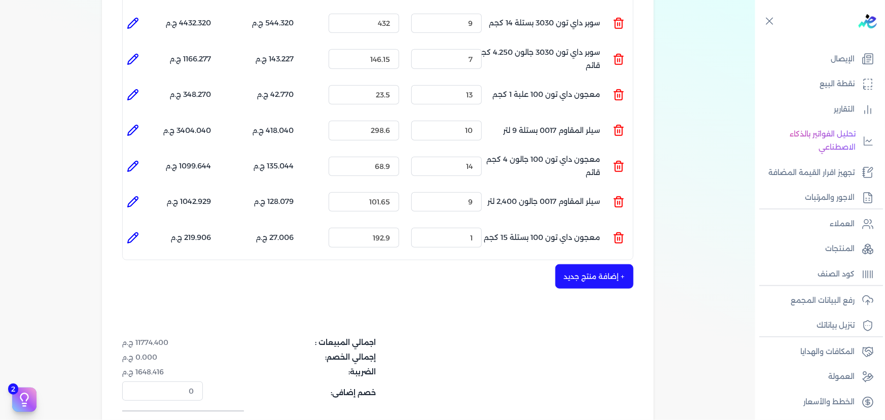
click at [625, 232] on icon at bounding box center [619, 238] width 12 height 12
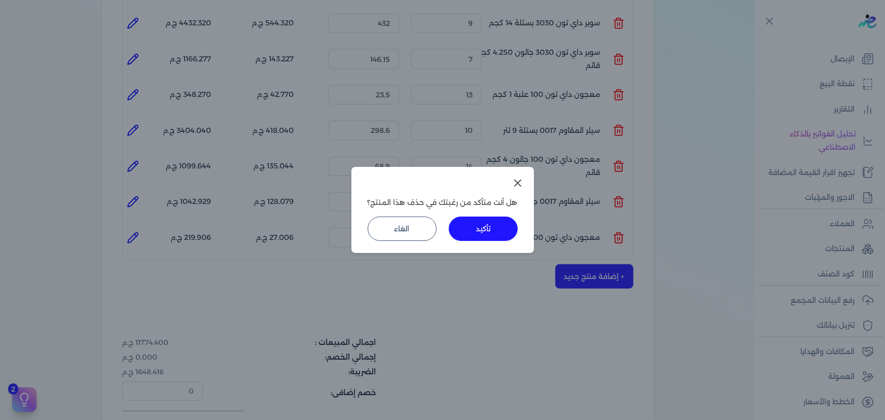
drag, startPoint x: 502, startPoint y: 232, endPoint x: 576, endPoint y: 235, distance: 74.1
click at [502, 232] on button "تأكيد" at bounding box center [483, 229] width 69 height 24
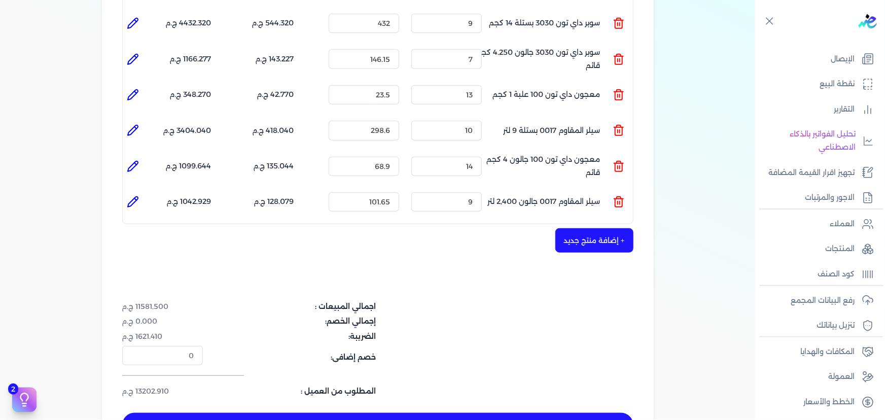
click at [596, 229] on button "+ إضافة منتج جديد" at bounding box center [595, 240] width 78 height 24
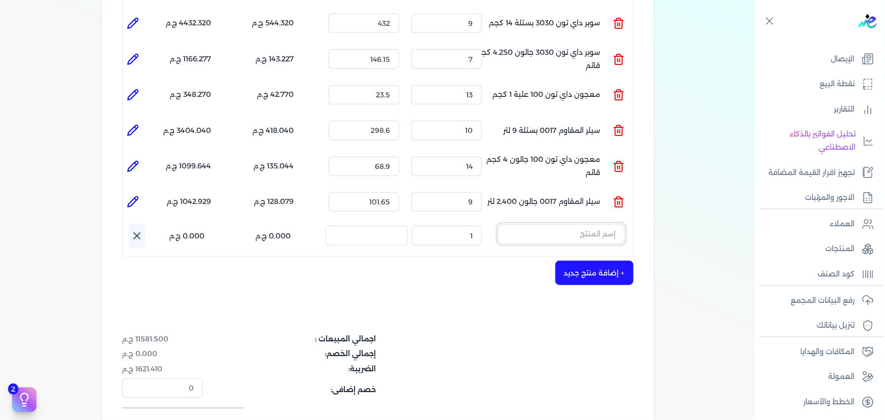
click at [573, 224] on input "text" at bounding box center [561, 233] width 127 height 19
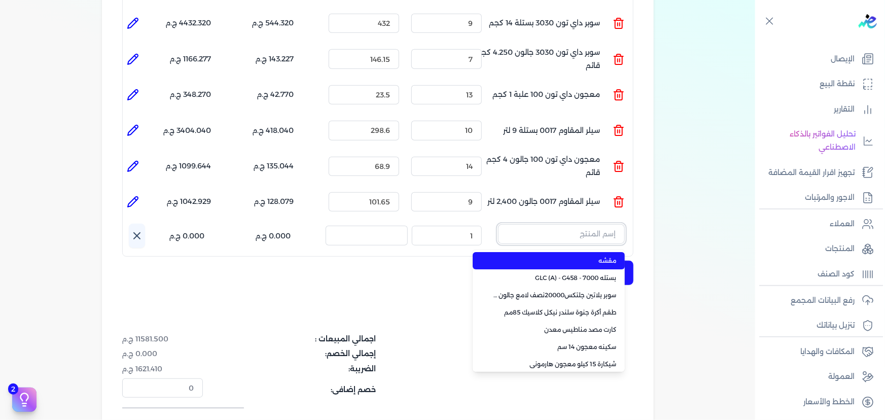
paste input "ورنيش بيور 1901 علبة 0.900 لتر"
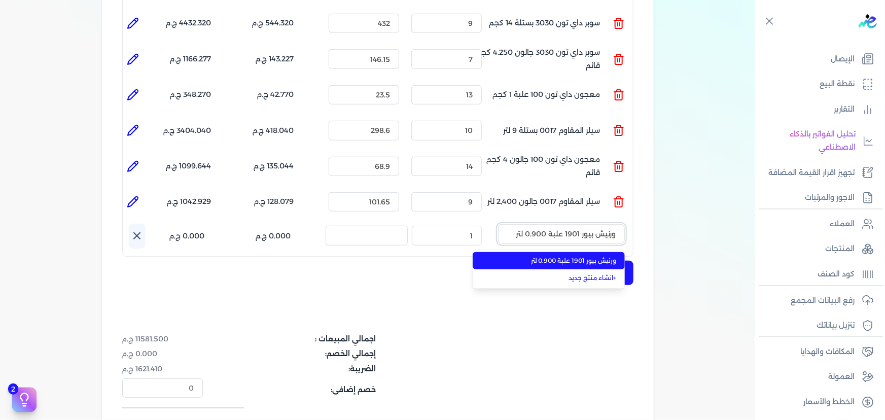
type input "ورنيش بيور 1901 علبة 0.900 لتر"
click at [568, 256] on span "ورنيش بيور 1901 علبة 0.900 لتر" at bounding box center [555, 260] width 124 height 9
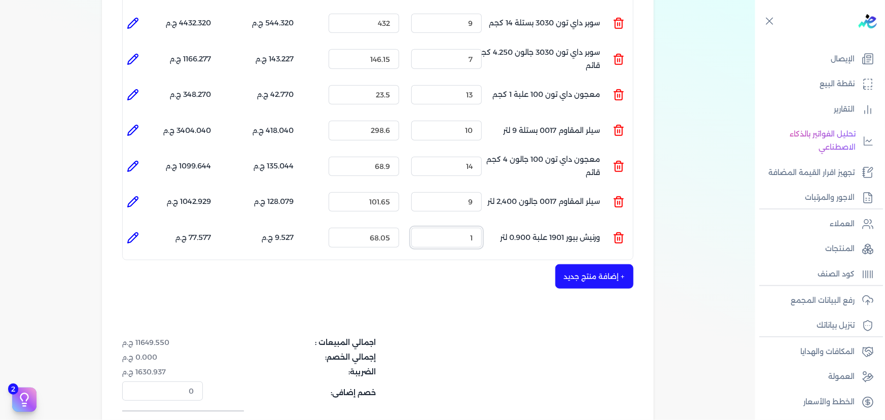
drag, startPoint x: 469, startPoint y: 221, endPoint x: 512, endPoint y: 218, distance: 43.2
click at [509, 224] on ul "المنتج : ورنيش بيور 1901 علبة 0.900 لتر الكمية : 1 السعر : 68.05 الضريبه : 9.52…" at bounding box center [378, 237] width 510 height 27
type input "13"
click at [588, 264] on button "+ إضافة منتج جديد" at bounding box center [595, 276] width 78 height 24
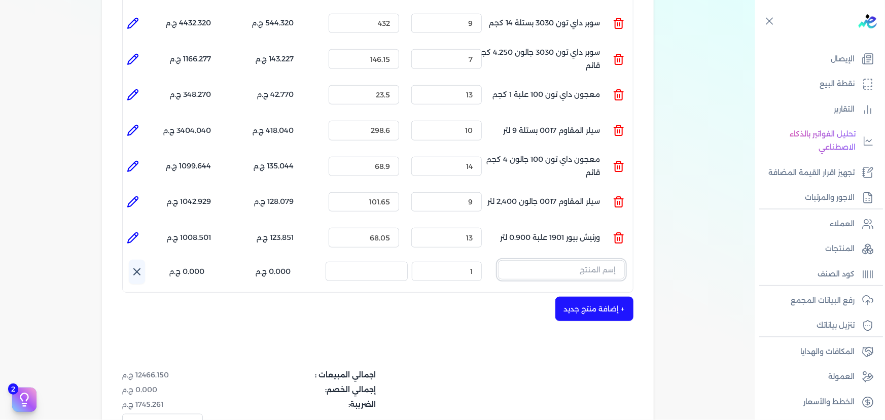
click at [576, 260] on input "text" at bounding box center [561, 269] width 127 height 19
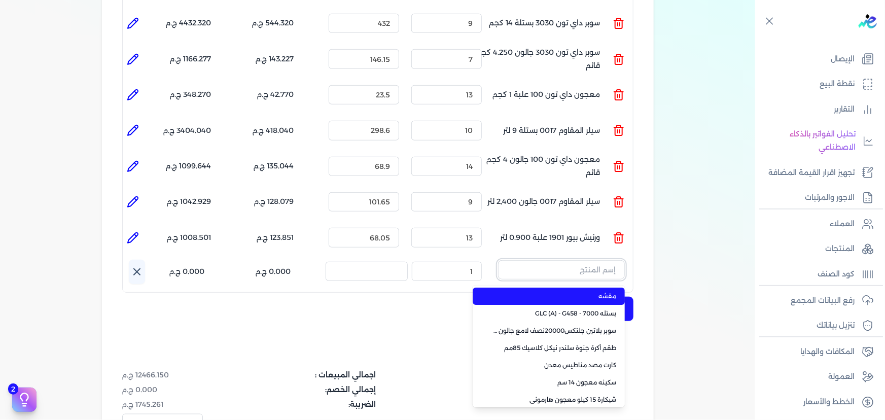
paste input "سوبر بلاتين جلتكس15000حريري بستلة 9 لتر Base A"
type input "سوبر بلاتين جلتكس15000حريري بستلة 9 لتر Base A"
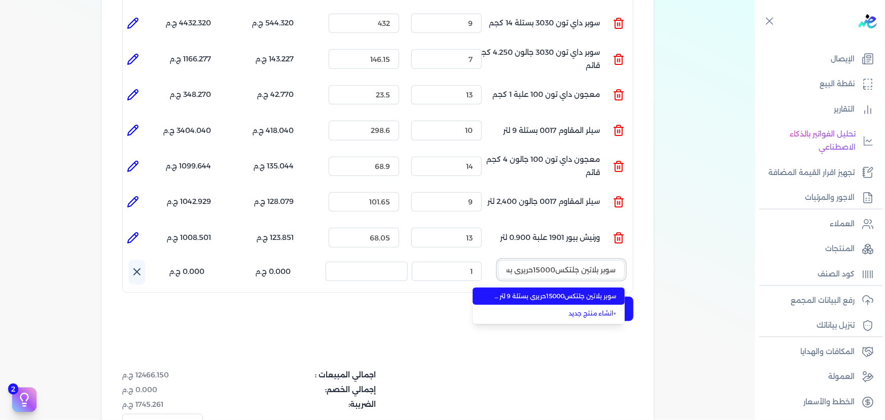
scroll to position [0, -53]
click at [538, 288] on li "سوبر بلاتين جلتكس15000حريري بستلة 9 لتر Base A" at bounding box center [549, 296] width 152 height 17
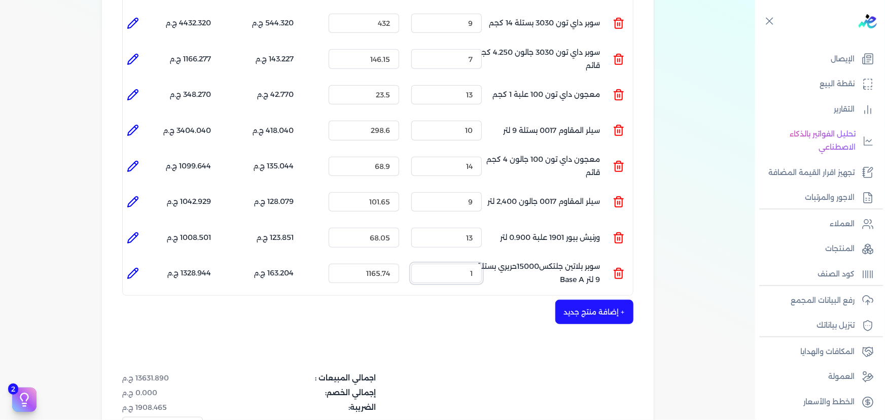
drag, startPoint x: 457, startPoint y: 258, endPoint x: 550, endPoint y: 248, distance: 93.9
click at [537, 260] on ul "المنتج : سوبر بلاتين جلتكس15000حريري بستلة 9 لتر Base A الكمية : 1 السعر : 1165…" at bounding box center [378, 273] width 510 height 27
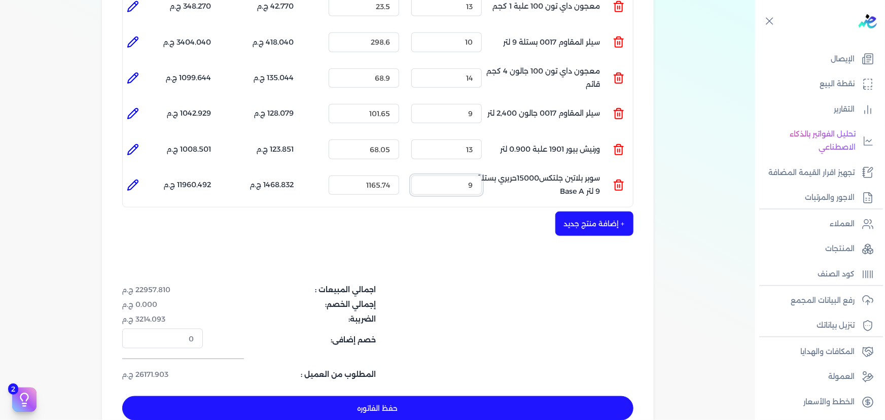
scroll to position [415, 0]
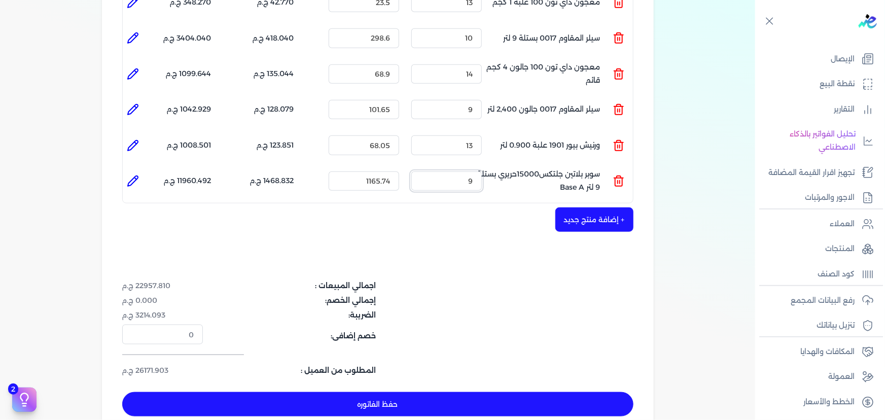
type input "9"
click at [600, 209] on button "+ إضافة منتج جديد" at bounding box center [595, 220] width 78 height 24
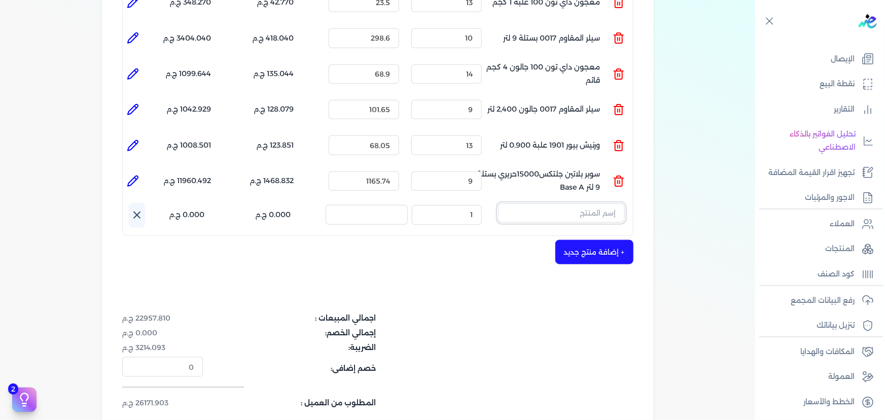
click at [558, 203] on input "text" at bounding box center [561, 212] width 127 height 19
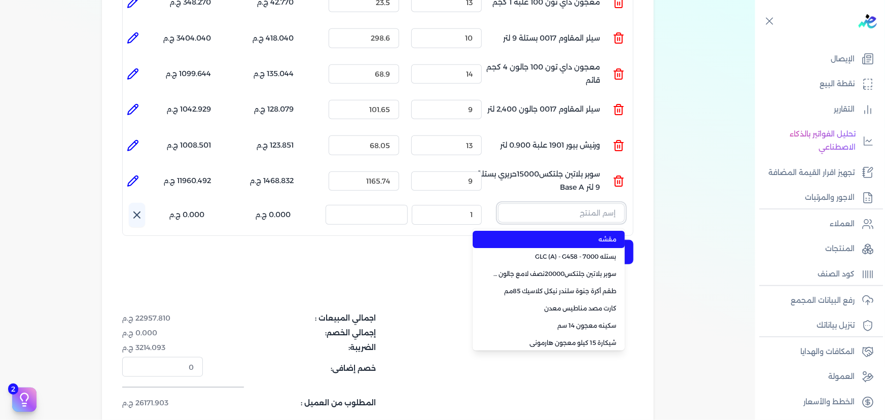
paste input "امبيانس كلر فلفتووا بيز جالون 2.700 لتر"
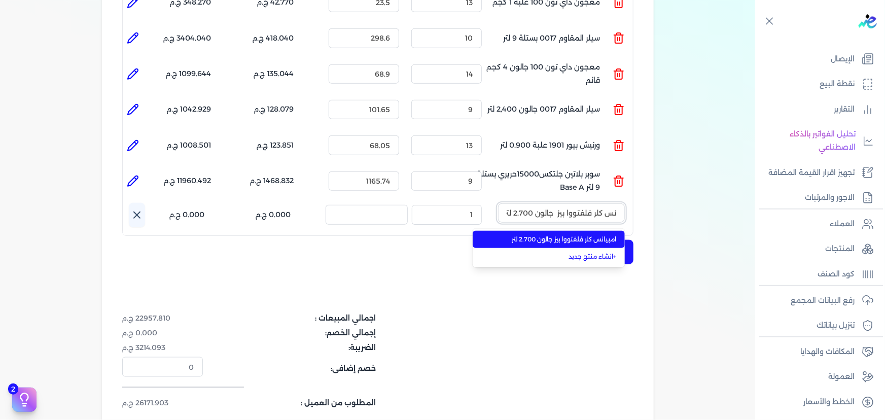
type input "امبيانس كلر فلفتووا بيز جالون 2.700 لتر"
click at [546, 235] on span "امبيانس كلر فلفتووا بيز جالون 2.700 لتر" at bounding box center [555, 239] width 124 height 9
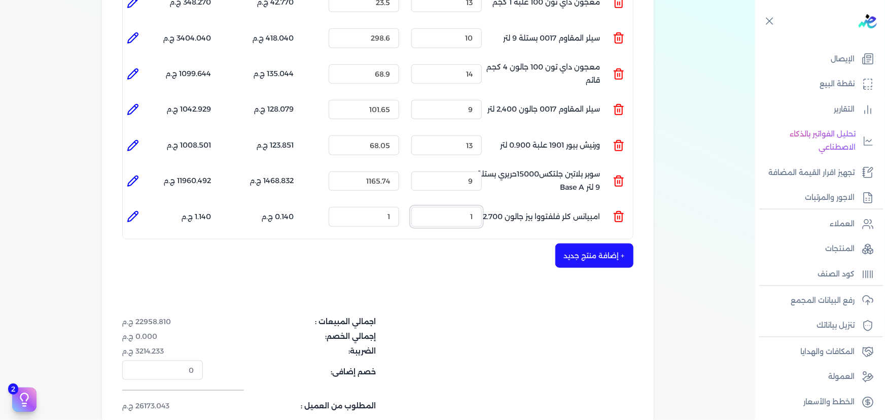
drag, startPoint x: 464, startPoint y: 197, endPoint x: 522, endPoint y: 195, distance: 58.4
click at [497, 203] on ul "المنتج : امبيانس كلر فلفتووا بيز جالون 2.700 لتر الكمية : 1 السعر : 1 الضريبه :…" at bounding box center [378, 216] width 510 height 27
type input "7"
drag, startPoint x: 384, startPoint y: 193, endPoint x: 501, endPoint y: 231, distance: 123.1
click at [477, 205] on ul "المنتج : امبيانس كلر فلفتووا بيز جالون 2.700 لتر الكمية : 7 السعر : 1 الضريبه :…" at bounding box center [378, 216] width 510 height 27
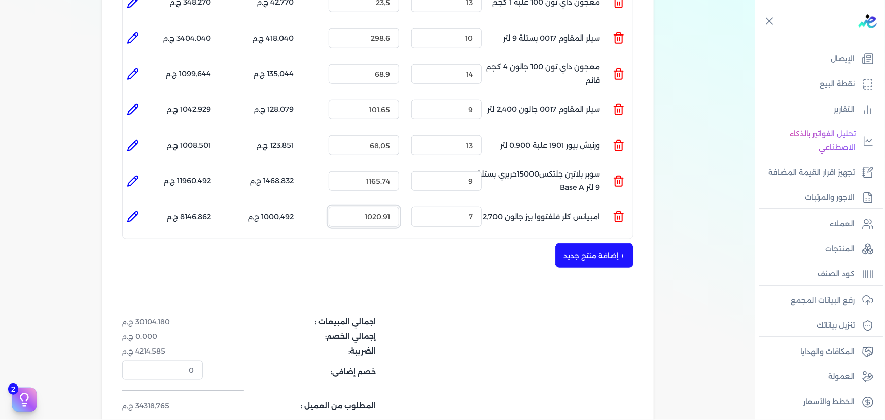
type input "1020.91"
click at [572, 244] on button "+ إضافة منتج جديد" at bounding box center [595, 256] width 78 height 24
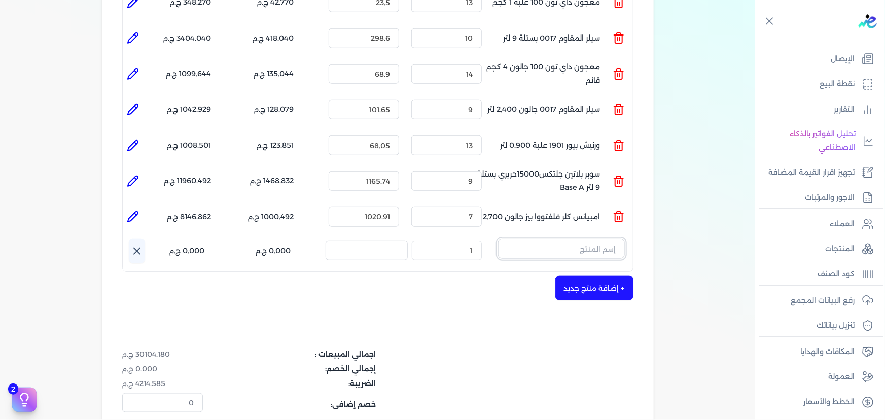
click at [564, 239] on input "text" at bounding box center [561, 248] width 127 height 19
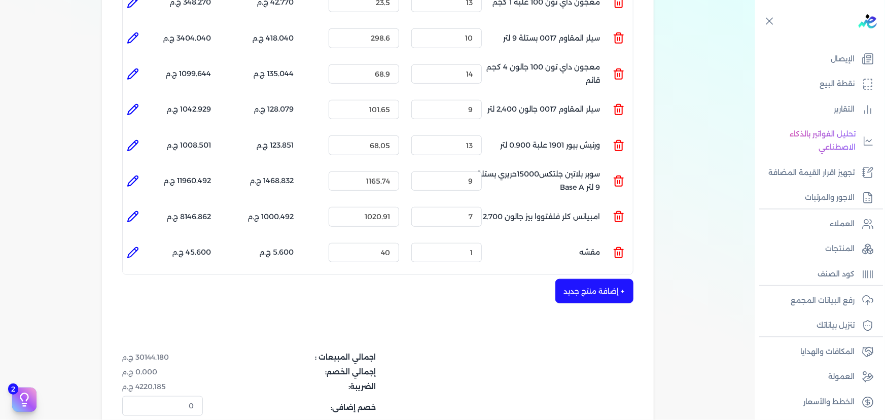
click at [618, 247] on icon at bounding box center [619, 253] width 12 height 12
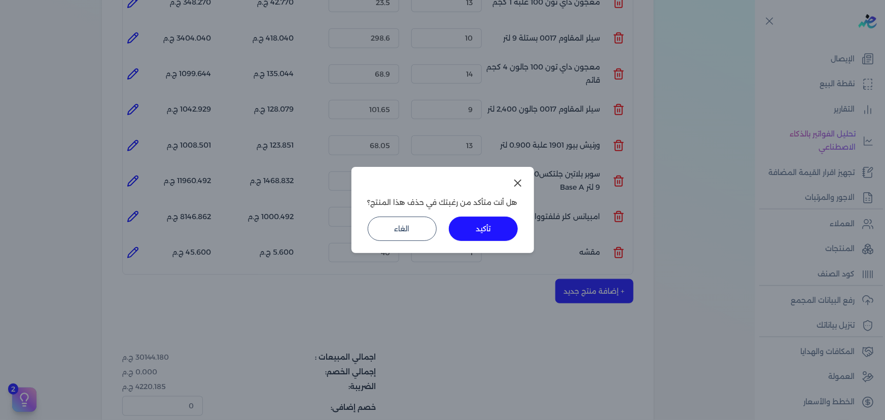
click at [477, 223] on button "تأكيد" at bounding box center [483, 229] width 69 height 24
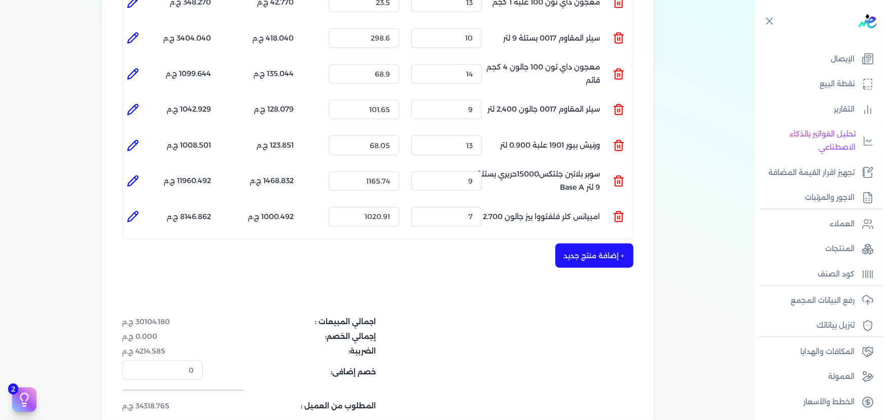
click at [604, 244] on button "+ إضافة منتج جديد" at bounding box center [595, 256] width 78 height 24
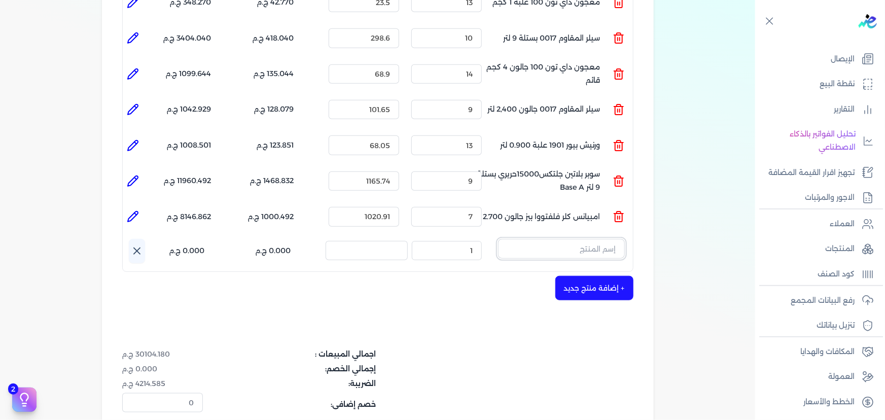
click at [580, 239] on input "text" at bounding box center [561, 248] width 127 height 19
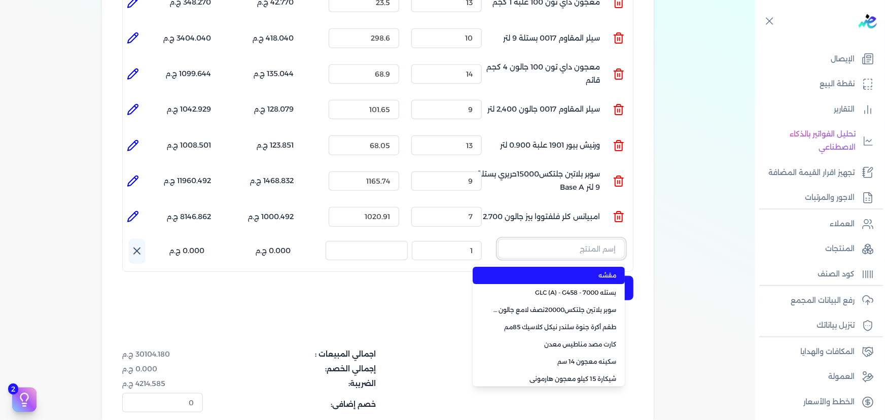
paste input "ستارت ميتاليك ذهبي علبة 0.190 لتر"
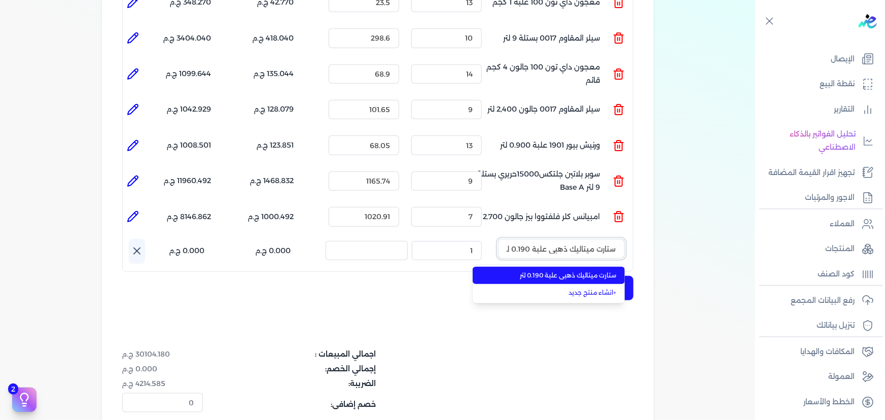
scroll to position [0, -2]
type input "ستارت ميتاليك ذهبي علبة 0.190 لتر"
drag, startPoint x: 597, startPoint y: 258, endPoint x: 588, endPoint y: 258, distance: 9.6
click at [596, 271] on span "ستارت ميتاليك ذهبي علبة 0.190 لتر" at bounding box center [555, 275] width 124 height 9
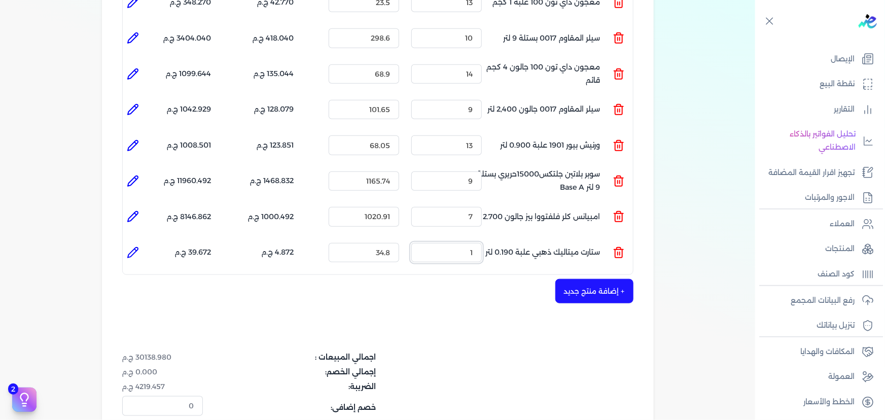
drag, startPoint x: 472, startPoint y: 238, endPoint x: 586, endPoint y: 226, distance: 113.8
click at [532, 239] on ul "المنتج : ستارت ميتاليك ذهبي علبة 0.190 لتر الكمية : 1 السعر : 34.8 الضريبه : 4.…" at bounding box center [378, 252] width 510 height 27
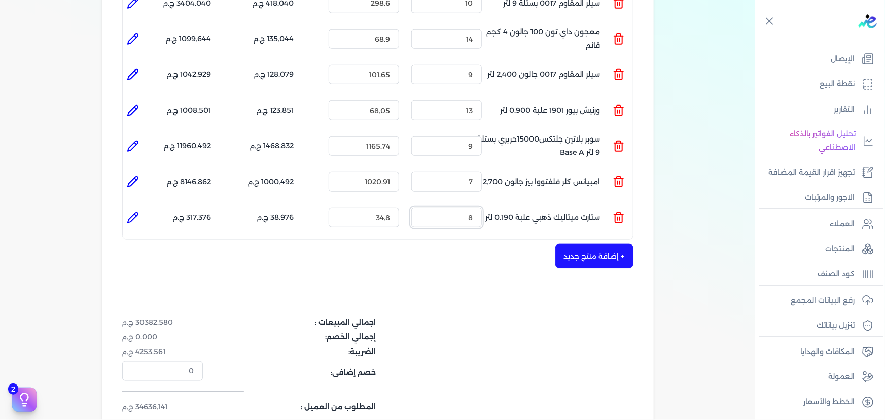
scroll to position [507, 0]
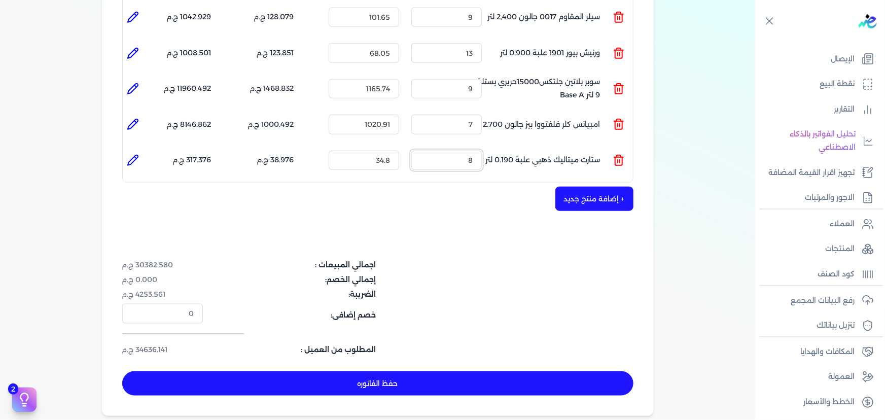
type input "8"
click at [614, 187] on button "+ إضافة منتج جديد" at bounding box center [595, 199] width 78 height 24
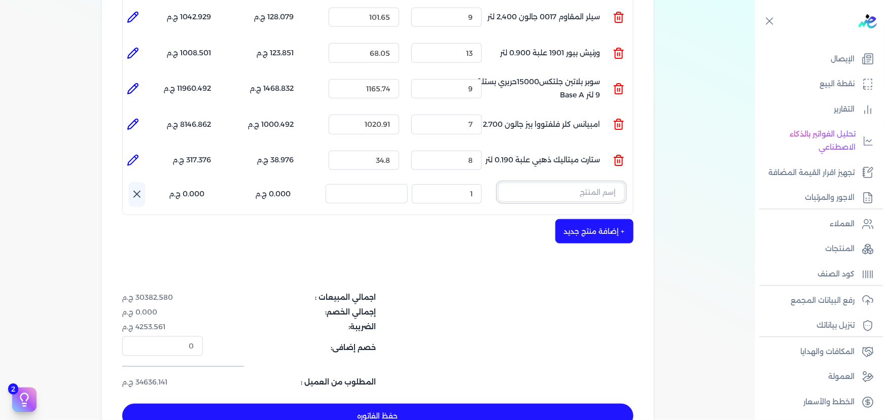
click at [558, 183] on input "text" at bounding box center [561, 192] width 127 height 19
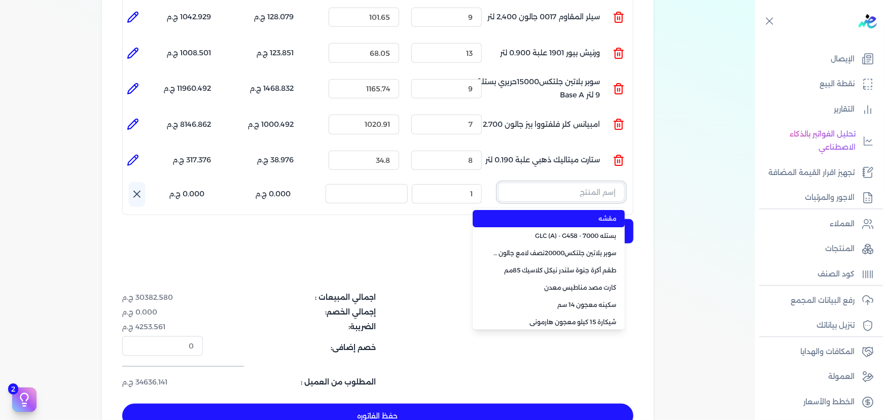
paste input "ستارت بلاستيك بستلة 8 لتر"
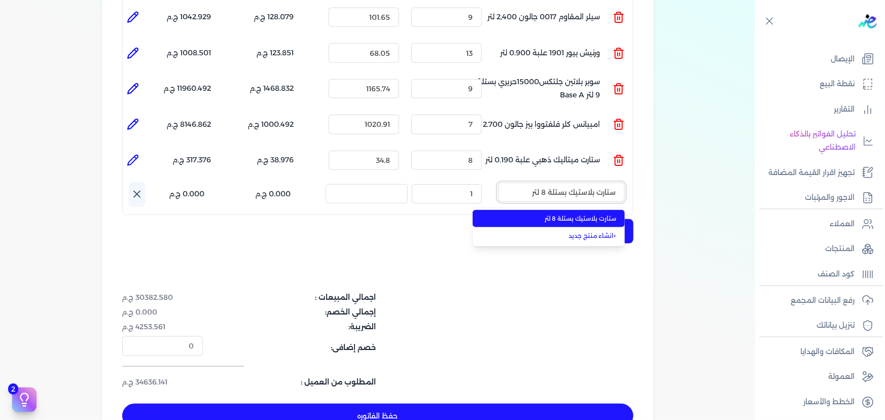
type input "ستارت بلاستيك بستلة 8 لتر"
click at [561, 210] on li "ستارت بلاستيك بستلة 8 لتر" at bounding box center [549, 218] width 152 height 17
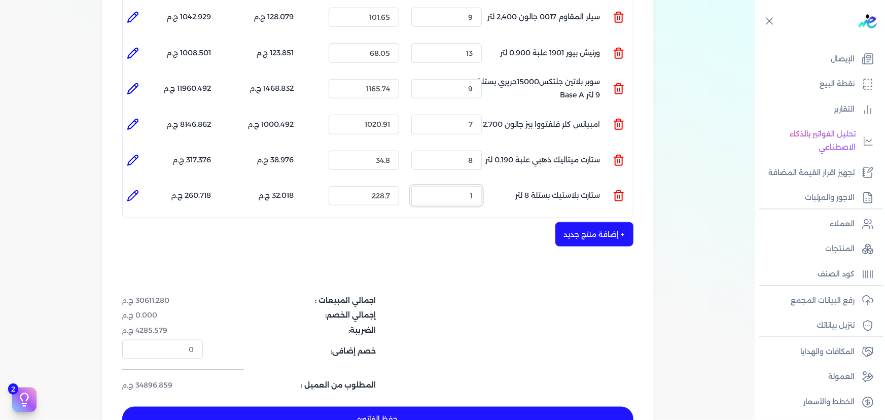
drag, startPoint x: 448, startPoint y: 178, endPoint x: 637, endPoint y: 158, distance: 189.7
click at [563, 182] on ul "المنتج : ستارت بلاستيك بستلة 8 لتر الكمية : 1 السعر : 228.7 الضريبه : 32.018 ج.…" at bounding box center [378, 195] width 510 height 27
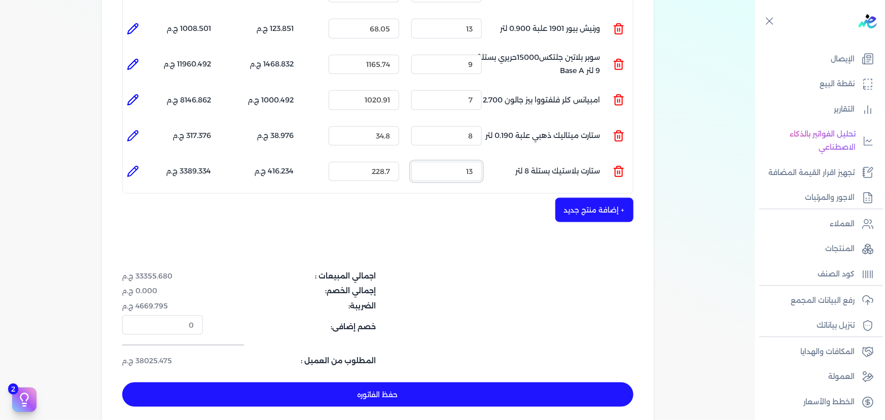
scroll to position [553, 0]
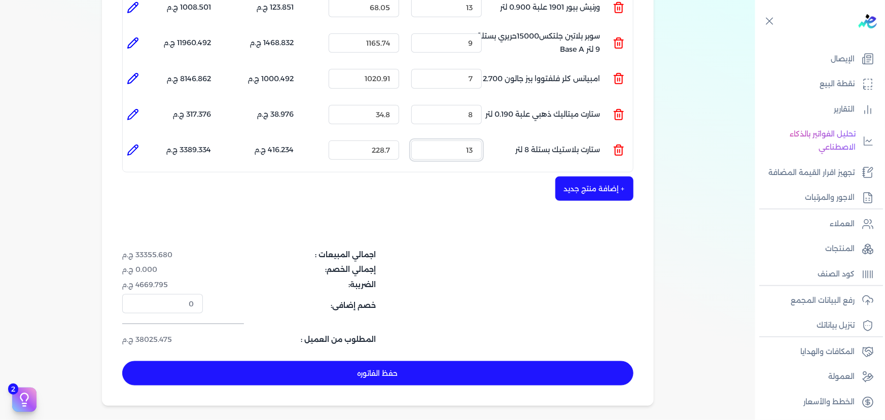
type input "13"
click at [574, 177] on button "+ إضافة منتج جديد" at bounding box center [595, 189] width 78 height 24
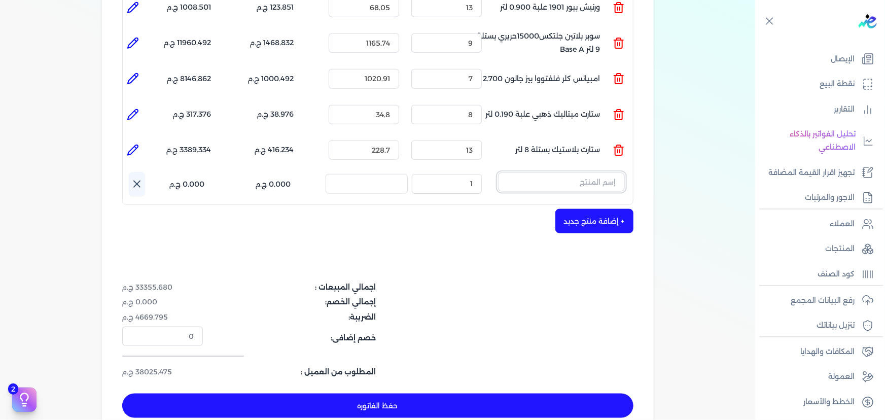
click at [561, 173] on input "text" at bounding box center [561, 182] width 127 height 19
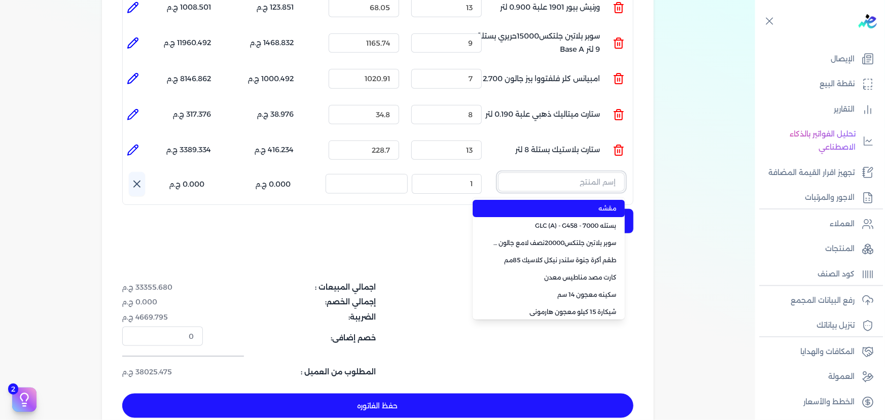
paste input "ورنيش ستاندر 690 علبة 0,700 كجم"
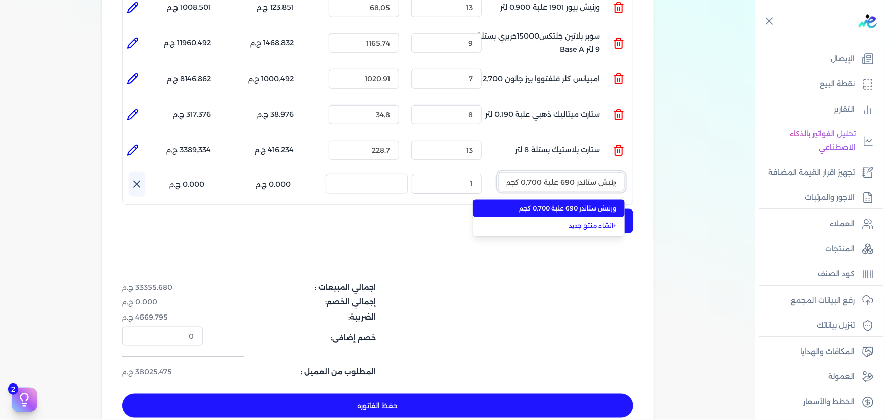
type input "ورنيش ستاندر 690 علبة 0,700 كجم"
click at [558, 204] on span "ورنيش ستاندر 690 علبة 0,700 كجم" at bounding box center [555, 208] width 124 height 9
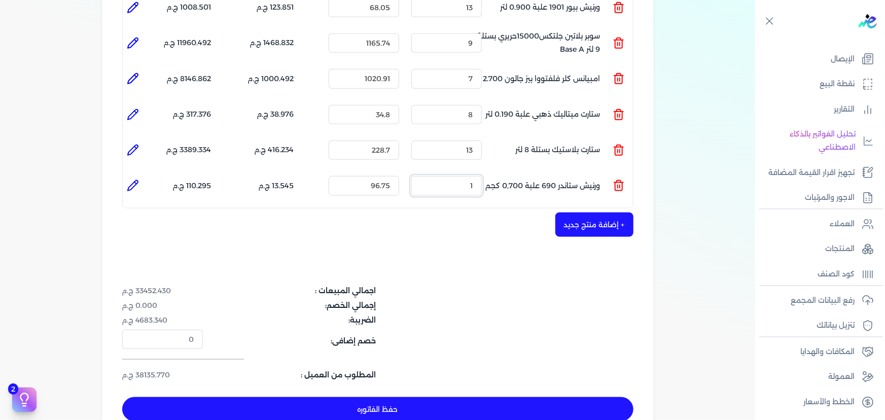
drag, startPoint x: 465, startPoint y: 167, endPoint x: 544, endPoint y: 160, distance: 79.5
click at [532, 172] on ul "المنتج : ورنيش ستاندر 690 علبة 0,700 كجم الكمية : 1 السعر : 96.75 الضريبه : 13.…" at bounding box center [378, 185] width 510 height 27
type input "9"
click at [569, 213] on button "+ إضافة منتج جديد" at bounding box center [595, 225] width 78 height 24
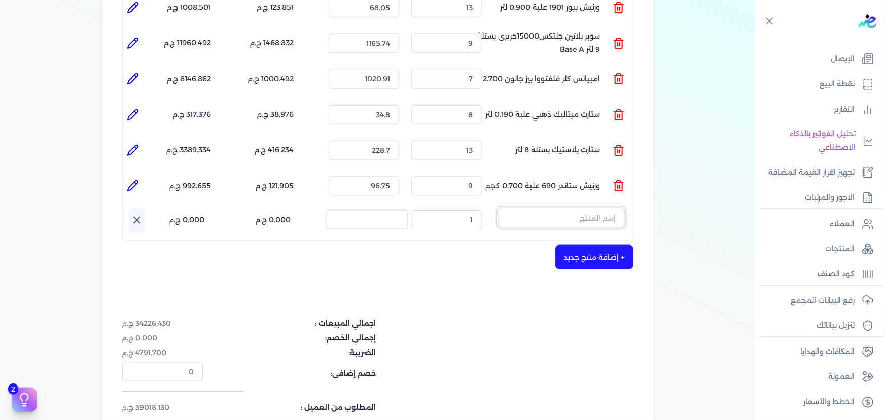
click at [551, 208] on input "text" at bounding box center [561, 217] width 127 height 19
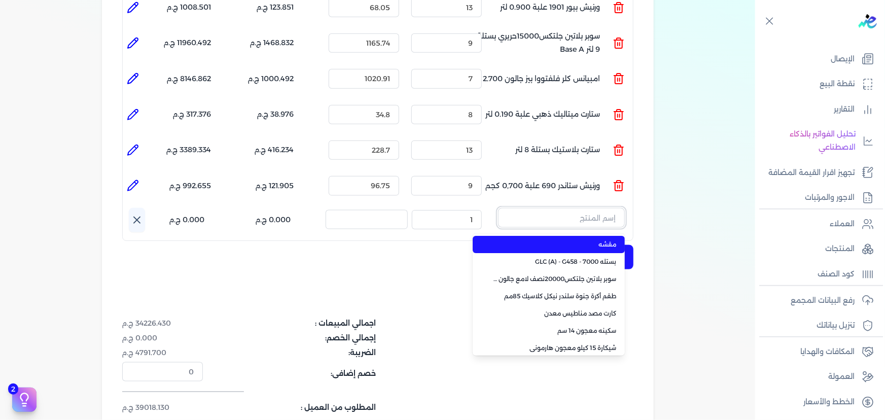
paste input "جلتكس 15000 بستلة 9 لتر"
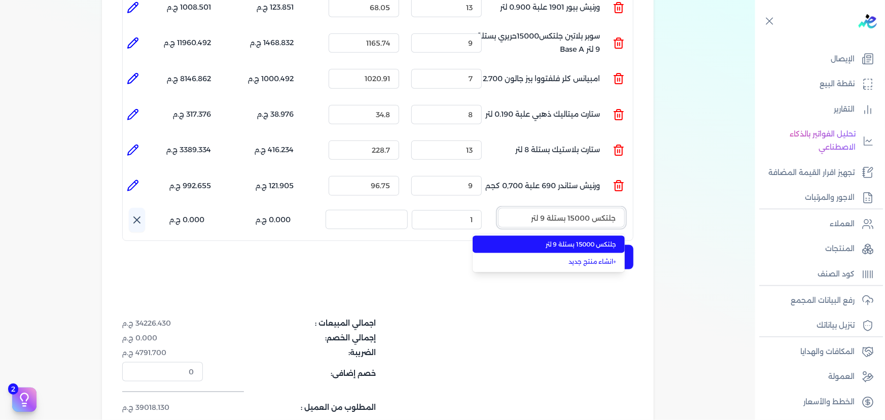
type input "جلتكس 15000 بستلة 9 لتر"
click at [550, 240] on span "جلتكس 15000 بستلة 9 لتر" at bounding box center [555, 244] width 124 height 9
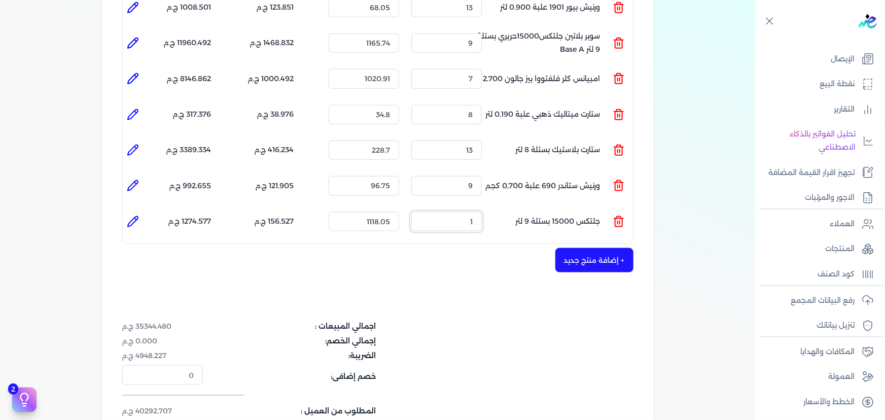
drag, startPoint x: 473, startPoint y: 209, endPoint x: 523, endPoint y: 203, distance: 49.6
click at [523, 208] on ul "المنتج : جلتكس 15000 بستلة 9 لتر الكمية : 1 السعر : 1118.05 الضريبه : 156.527 ج…" at bounding box center [378, 221] width 510 height 27
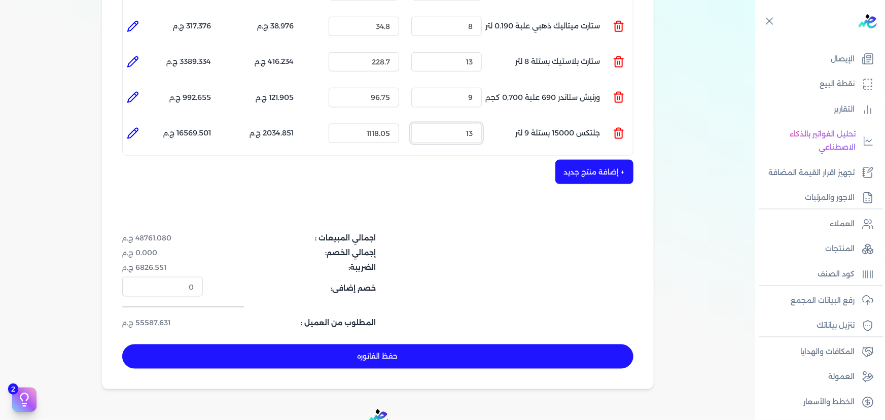
scroll to position [645, 0]
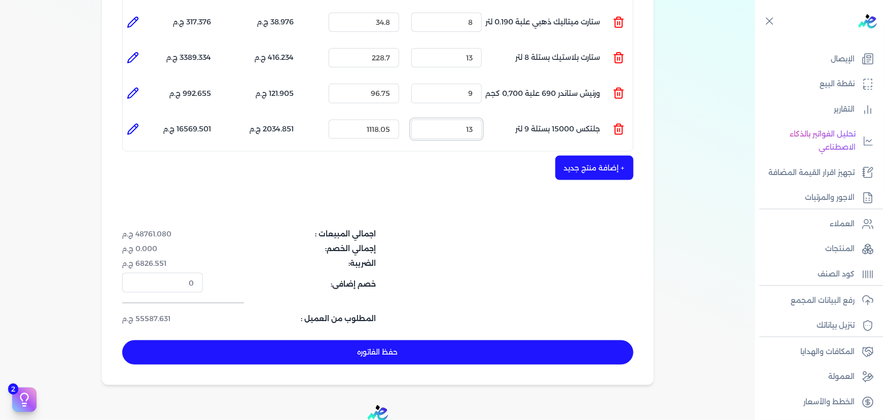
drag, startPoint x: 452, startPoint y: 111, endPoint x: 601, endPoint y: 114, distance: 148.7
click at [579, 116] on ul "المنتج : جلتكس 15000 بستلة 9 لتر الكمية : 13 السعر : 1118.05 الضريبه : 2034.851…" at bounding box center [378, 129] width 510 height 27
drag, startPoint x: 444, startPoint y: 112, endPoint x: 545, endPoint y: 95, distance: 102.4
click at [541, 116] on ul "المنتج : جلتكس 15000 بستلة 9 لتر الكمية : 10 السعر : 1118.05 الضريبه : 1565.270…" at bounding box center [378, 129] width 510 height 27
type input "9"
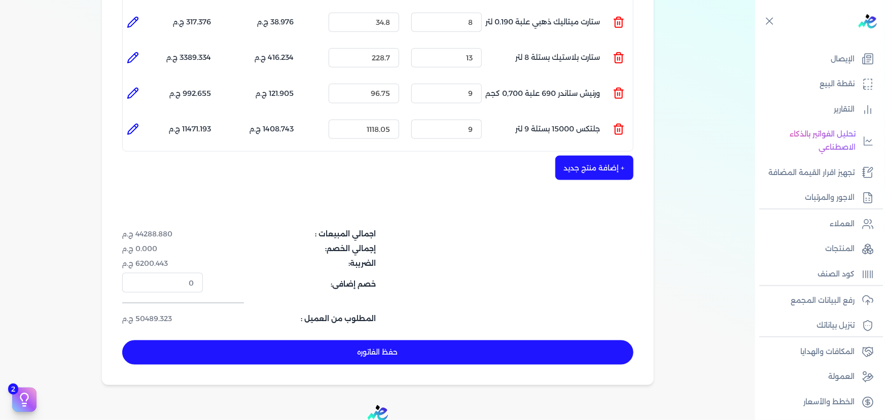
click at [585, 156] on button "+ إضافة منتج جديد" at bounding box center [595, 168] width 78 height 24
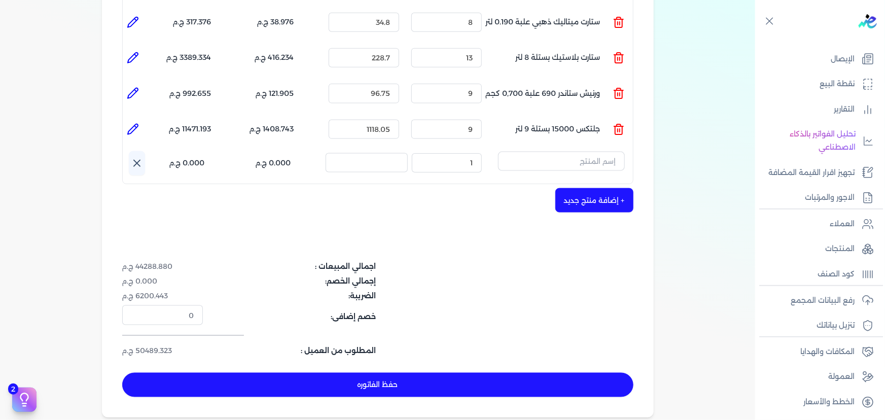
click at [571, 155] on button "button" at bounding box center [561, 163] width 127 height 23
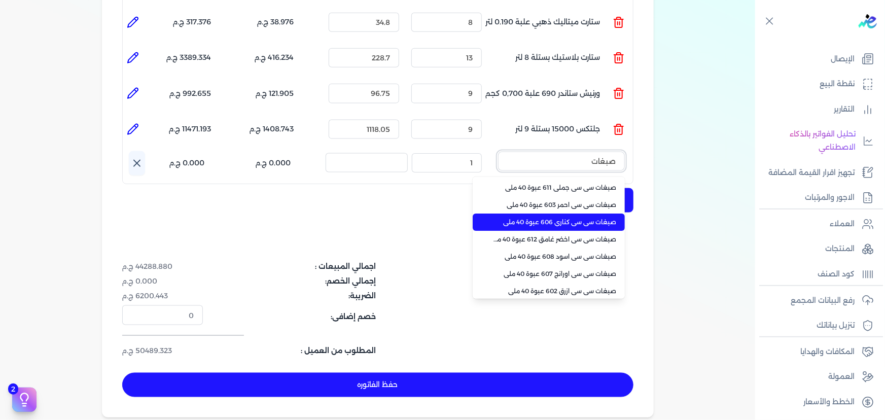
type input "صبغات"
click at [519, 214] on li "صبغات سي سي كناري 606 عبوة 40 ملي" at bounding box center [549, 222] width 152 height 17
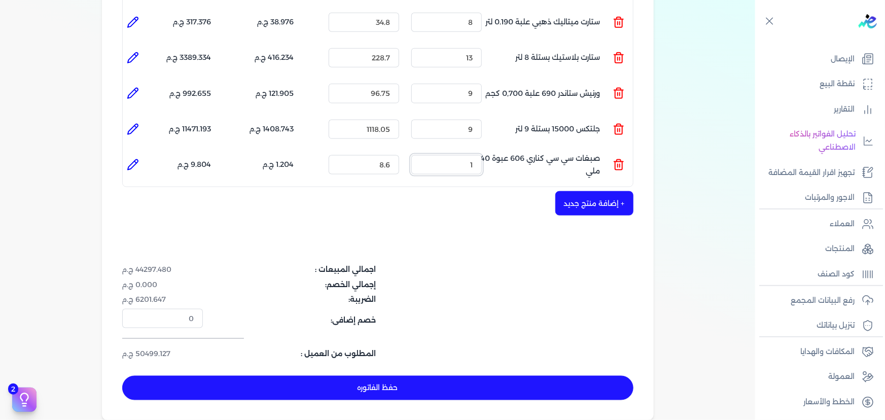
drag, startPoint x: 464, startPoint y: 149, endPoint x: 492, endPoint y: 142, distance: 28.8
click at [485, 151] on div "الكمية : 1" at bounding box center [446, 164] width 79 height 27
type input "2"
type input "1"
type input "0"
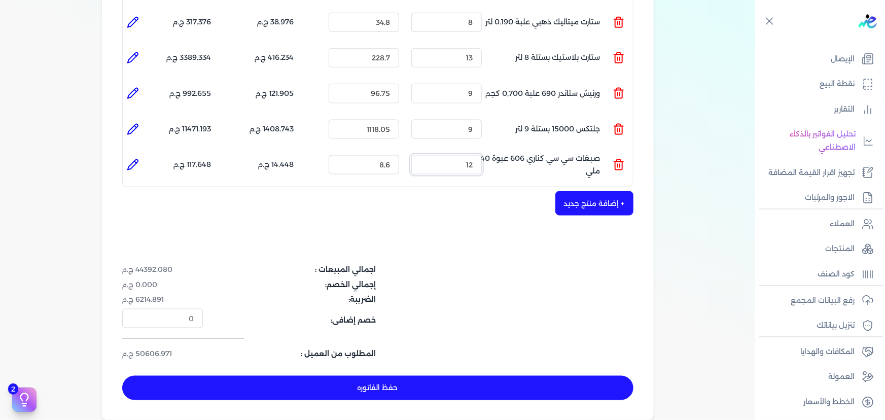
type input "1"
type input "0"
drag, startPoint x: 465, startPoint y: 147, endPoint x: 492, endPoint y: 138, distance: 28.4
click at [492, 151] on ul "المنتج : صبغات سي سي كناري 606 عبوة 40 ملي الكمية : 13 السعر : 8.6 الضريبه : 15…" at bounding box center [378, 164] width 510 height 27
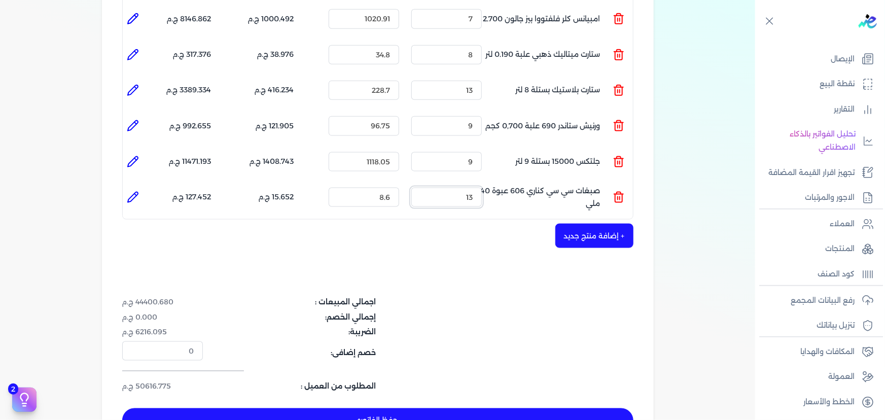
scroll to position [599, 0]
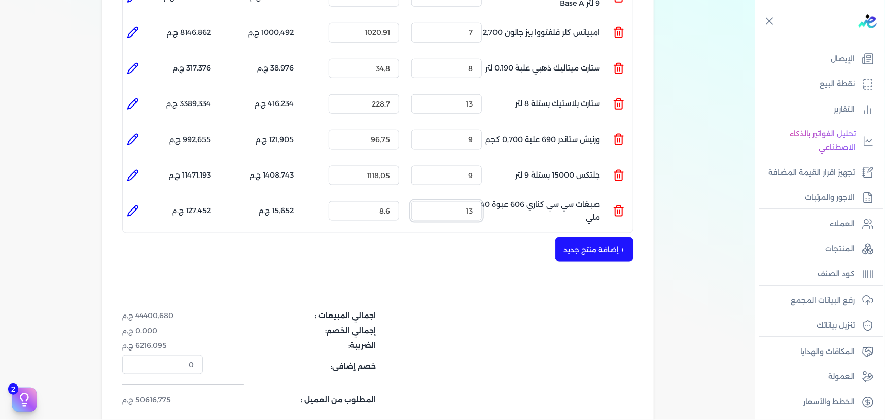
type input "13"
drag, startPoint x: 469, startPoint y: 54, endPoint x: 486, endPoint y: 53, distance: 16.8
click at [486, 55] on div "الكمية : 8" at bounding box center [446, 68] width 79 height 27
type input "7"
drag, startPoint x: 459, startPoint y: 193, endPoint x: 509, endPoint y: 183, distance: 50.8
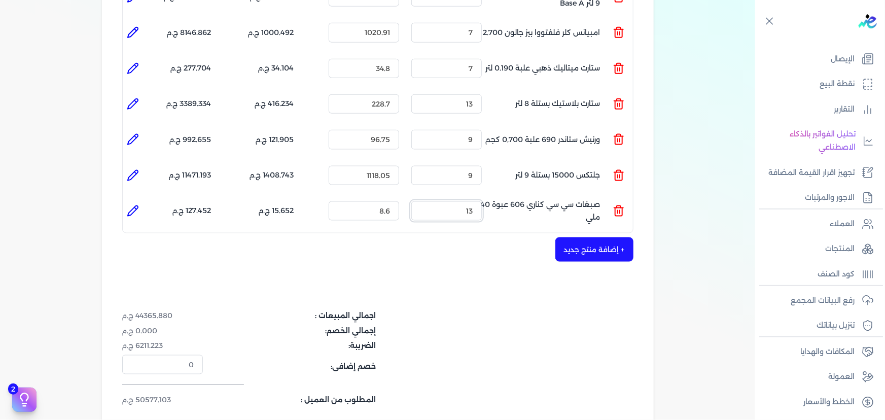
click at [497, 197] on ul "المنتج : صبغات سي سي كناري 606 عبوة 40 ملي الكمية : 13 السعر : 8.6 الضريبه : 15…" at bounding box center [378, 210] width 510 height 27
drag, startPoint x: 459, startPoint y: 193, endPoint x: 482, endPoint y: 192, distance: 22.3
click at [482, 201] on input "20" at bounding box center [447, 210] width 71 height 19
drag, startPoint x: 461, startPoint y: 193, endPoint x: 511, endPoint y: 193, distance: 49.7
click at [511, 197] on ul "المنتج : صبغات سي سي كناري 606 عبوة 40 ملي الكمية : 15 السعر : 8.6 الضريبه : 18…" at bounding box center [378, 210] width 510 height 27
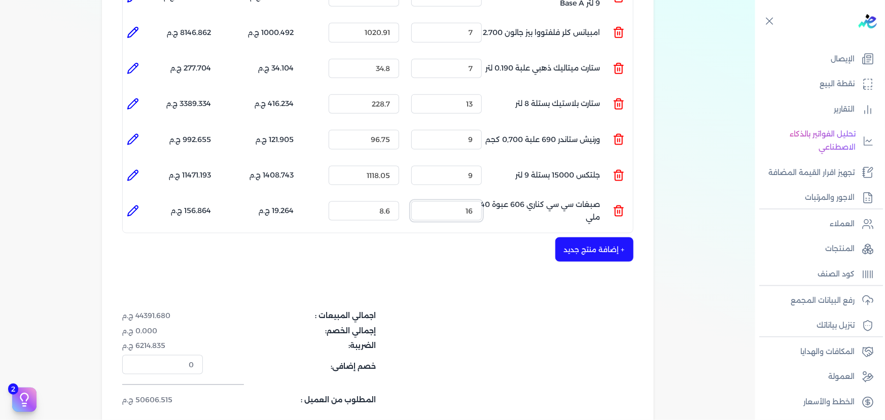
type input "16"
click at [628, 197] on ul "المنتج : صبغات سي سي كناري 606 عبوة 40 ملي الكمية : 16 السعر : 8.6 الضريبه : 19…" at bounding box center [378, 210] width 510 height 27
click at [618, 211] on line at bounding box center [618, 212] width 0 height 3
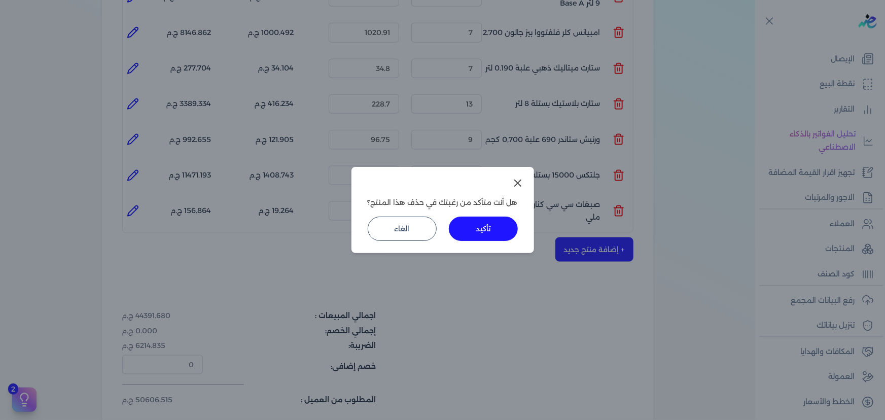
click at [493, 233] on button "تأكيد" at bounding box center [483, 229] width 69 height 24
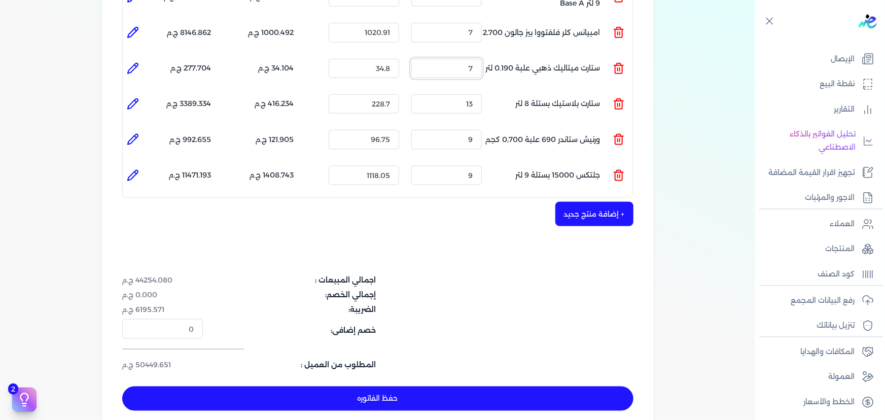
drag, startPoint x: 464, startPoint y: 55, endPoint x: 505, endPoint y: 42, distance: 43.3
click at [505, 55] on ul "المنتج : ستارت ميتاليك ذهبي علبة 0.190 لتر الكمية : 7 السعر : 34.8 الضريبه : 34…" at bounding box center [378, 68] width 510 height 27
drag, startPoint x: 457, startPoint y: 49, endPoint x: 470, endPoint y: 45, distance: 13.8
click at [470, 59] on input "9" at bounding box center [447, 68] width 71 height 19
click at [497, 55] on ul "المنتج : ستارت ميتاليك ذهبي علبة 0.190 لتر الكمية : 9 السعر : 34.8 الضريبه : 43…" at bounding box center [378, 68] width 510 height 27
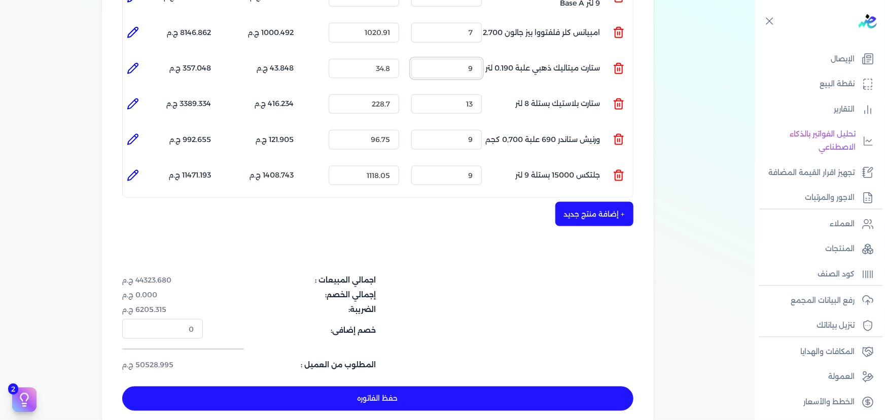
drag, startPoint x: 464, startPoint y: 44, endPoint x: 472, endPoint y: 45, distance: 7.6
click at [472, 59] on input "9" at bounding box center [447, 68] width 71 height 19
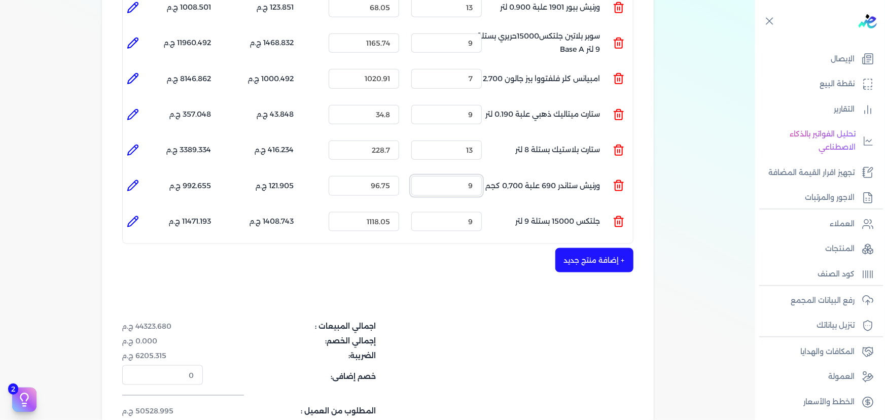
drag, startPoint x: 458, startPoint y: 165, endPoint x: 499, endPoint y: 166, distance: 41.6
click at [499, 172] on ul "المنتج : ورنيش ستاندر 690 علبة 0,700 كجم الكمية : 9 السعر : 96.75 الضريبه : 121…" at bounding box center [378, 185] width 510 height 27
drag, startPoint x: 454, startPoint y: 98, endPoint x: 479, endPoint y: 95, distance: 25.5
click at [479, 105] on input "9" at bounding box center [447, 114] width 71 height 19
click at [581, 248] on button "+ إضافة منتج جديد" at bounding box center [595, 260] width 78 height 24
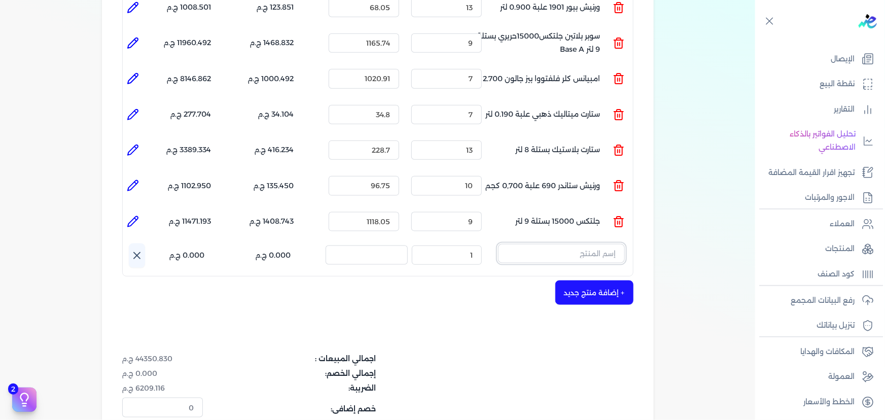
click at [545, 244] on input "text" at bounding box center [561, 253] width 127 height 19
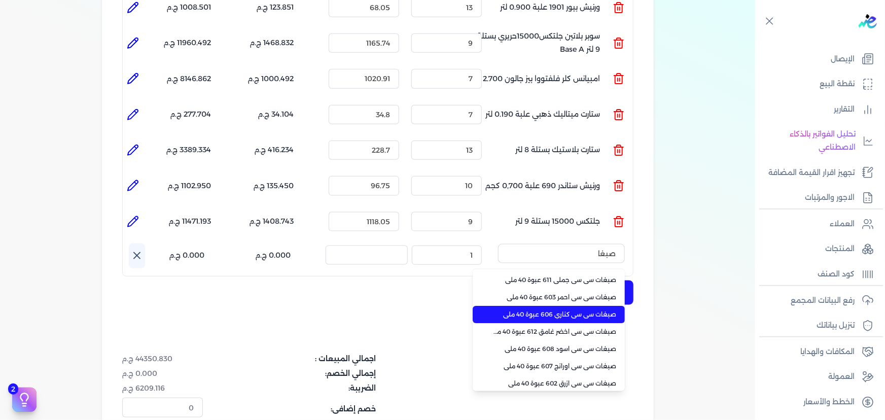
click at [521, 306] on li "صبغات سي سي كناري 606 عبوة 40 ملي" at bounding box center [549, 314] width 152 height 17
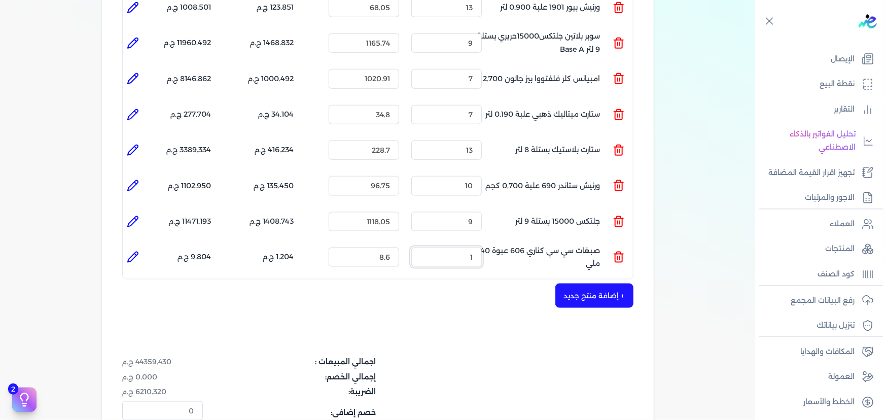
click at [512, 244] on ul "المنتج : صبغات سي سي كناري 606 عبوة 40 ملي الكمية : 1 السعر : 8.6 الضريبه : 1.2…" at bounding box center [378, 257] width 510 height 27
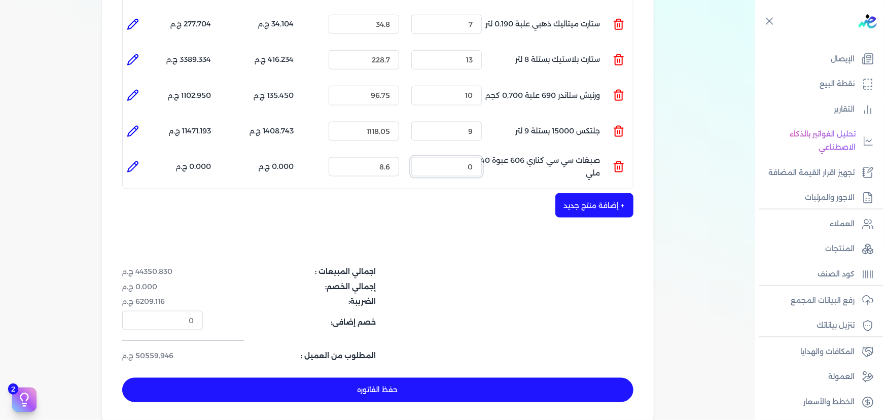
scroll to position [645, 0]
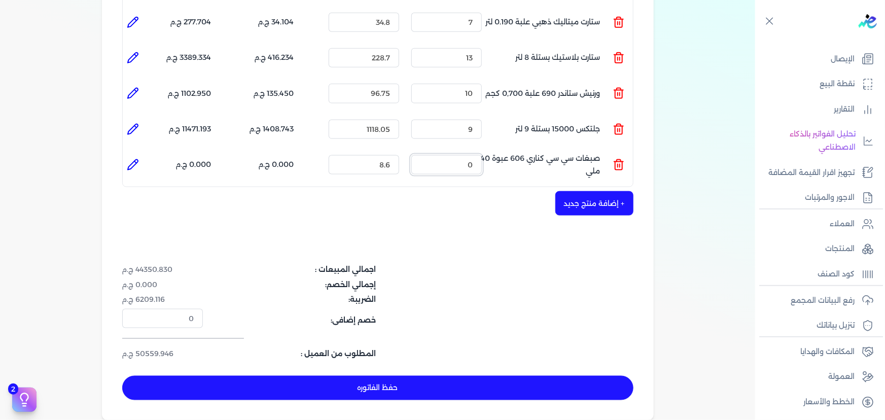
drag, startPoint x: 459, startPoint y: 151, endPoint x: 482, endPoint y: 148, distance: 23.0
click at [482, 155] on input "0" at bounding box center [447, 164] width 71 height 19
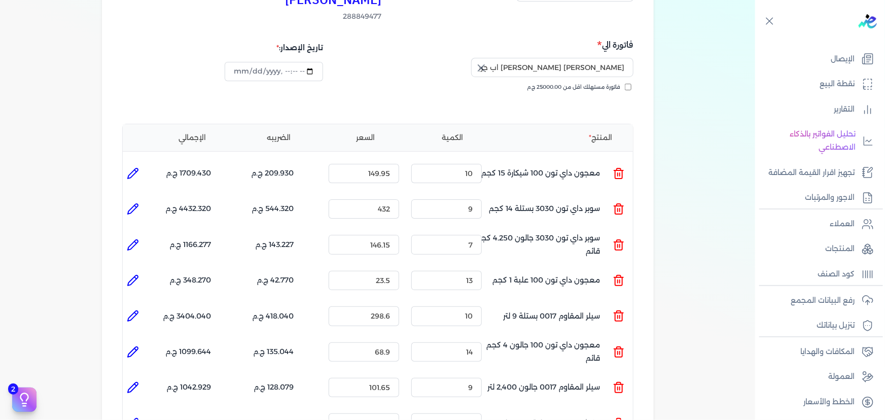
scroll to position [135, 0]
click at [132, 170] on icon at bounding box center [133, 175] width 10 height 10
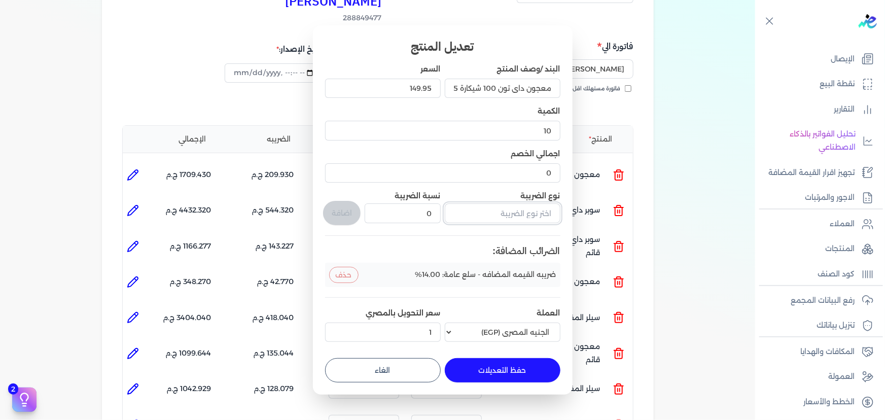
click at [518, 213] on input "text" at bounding box center [503, 212] width 116 height 19
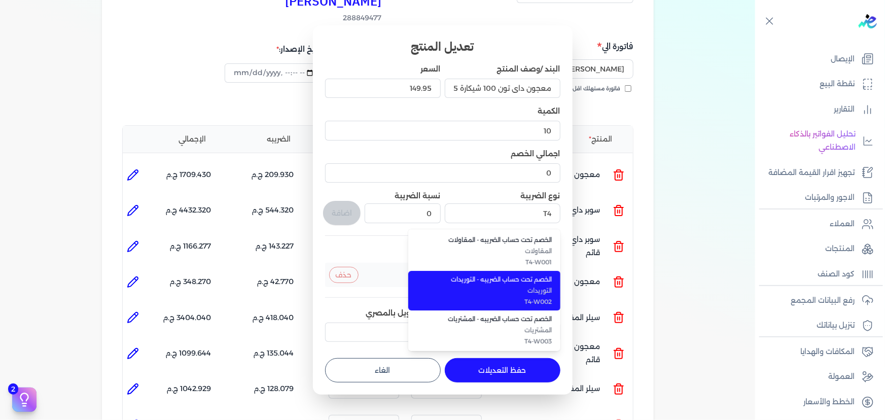
click at [515, 296] on li "الخصم تحت حساب الضريبه - التوريدات التوريدات T4-W002" at bounding box center [484, 291] width 152 height 40
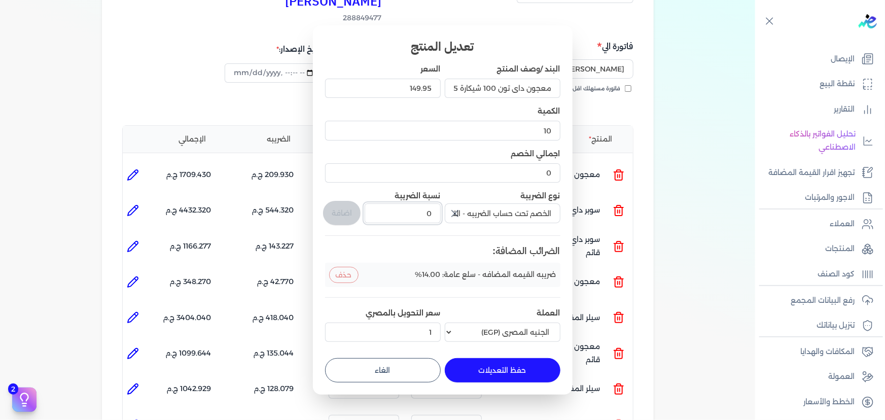
drag, startPoint x: 411, startPoint y: 219, endPoint x: 487, endPoint y: 218, distance: 75.6
click at [473, 209] on div "البند /وصف المنتج معجون داي تون 100 شيكارة 15 كجم السعر 149.95 الكمية 10 اجمالي…" at bounding box center [442, 205] width 235 height 282
click at [345, 208] on button "اضافة" at bounding box center [342, 213] width 38 height 24
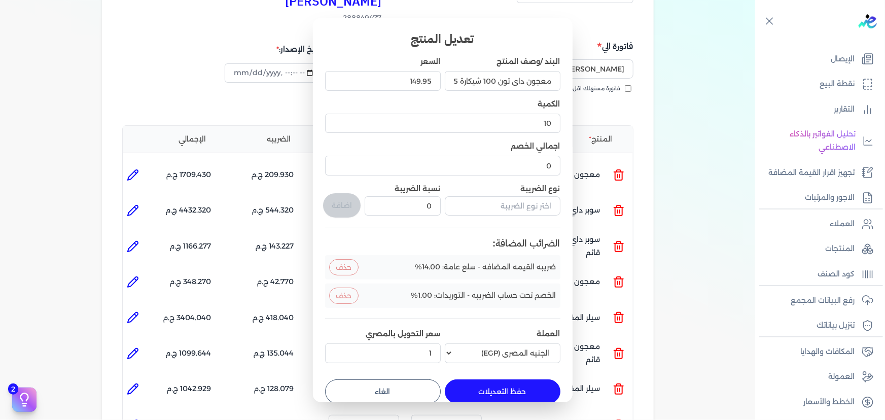
click at [497, 389] on button "حفظ التعديلات" at bounding box center [503, 392] width 116 height 24
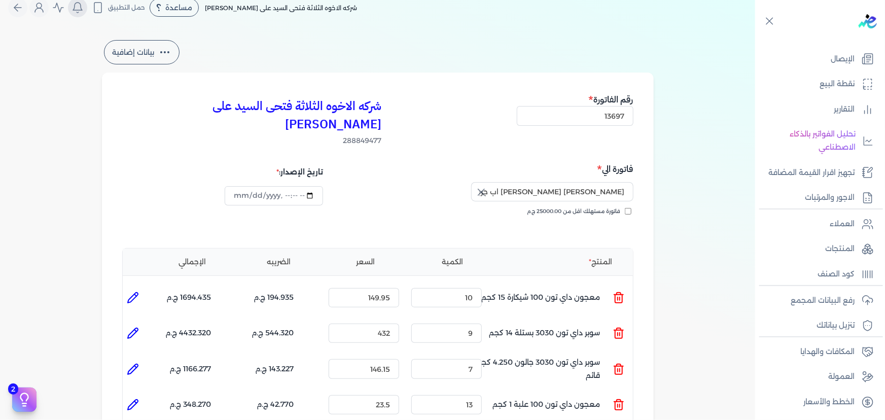
scroll to position [0, 0]
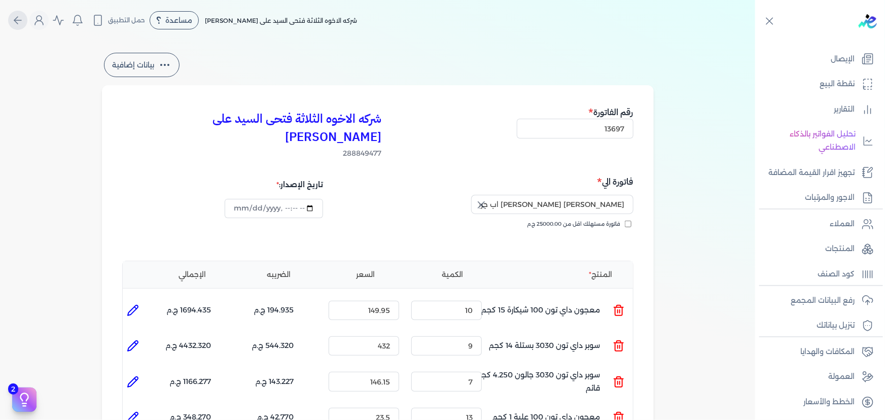
click at [24, 15] on icon "Global" at bounding box center [18, 20] width 12 height 12
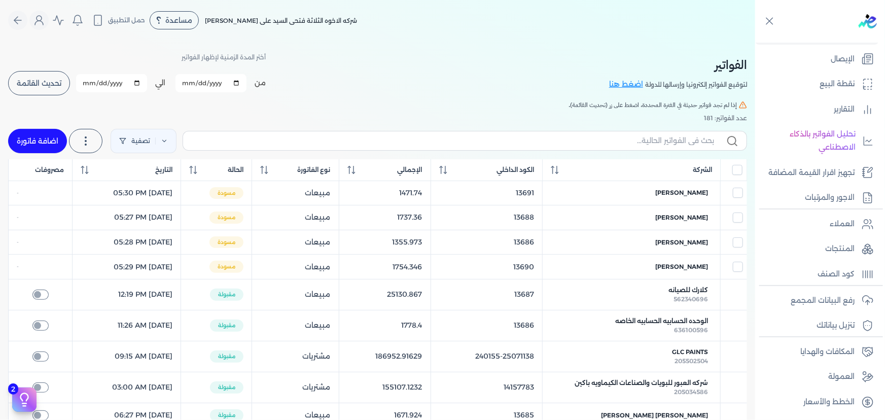
click at [60, 84] on span "تحديث القائمة" at bounding box center [39, 83] width 45 height 7
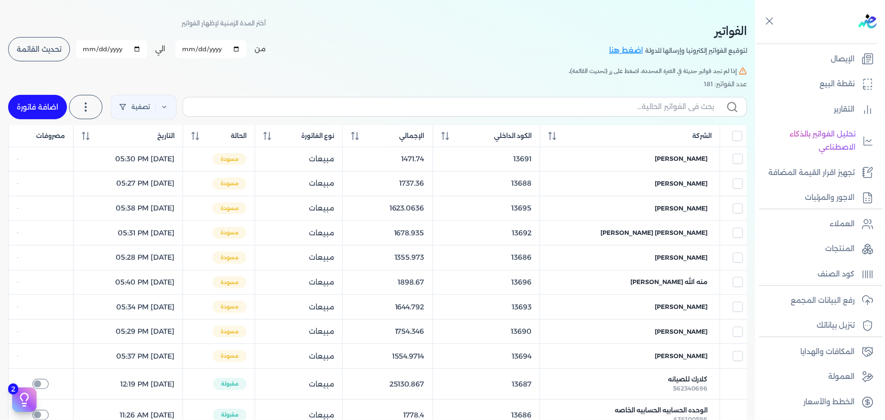
scroll to position [92, 0]
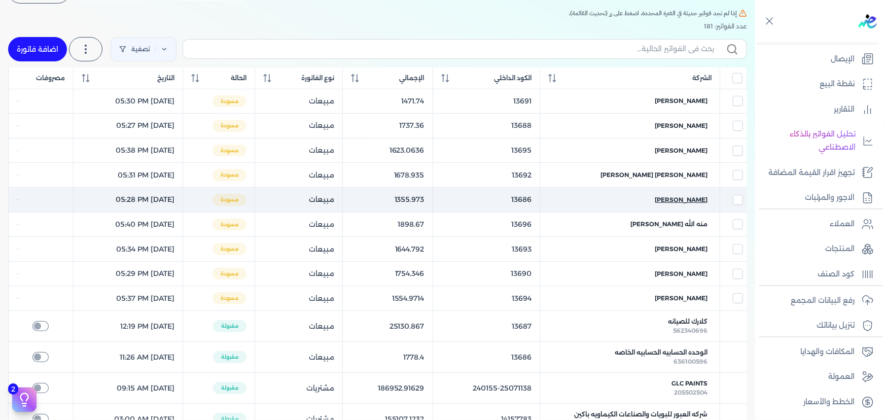
click at [699, 197] on span "اسامه مجدي فواد" at bounding box center [681, 199] width 53 height 9
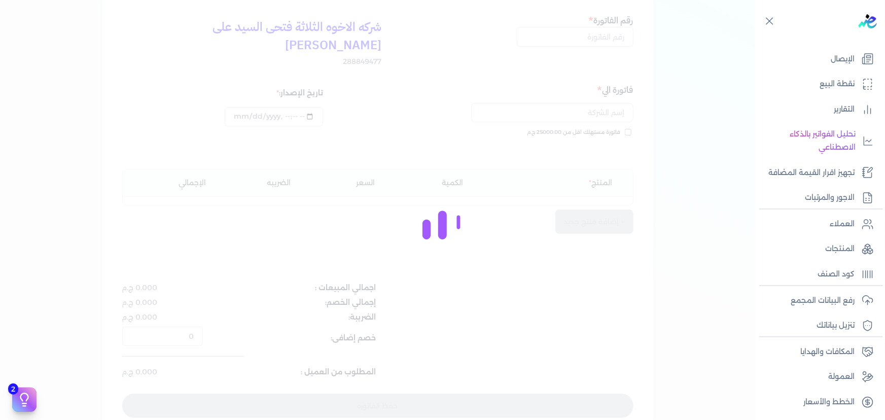
scroll to position [102, 0]
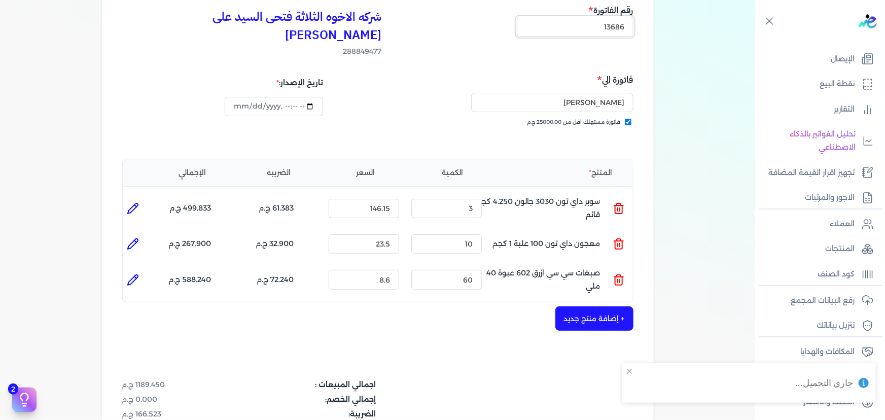
click at [626, 28] on input "13686" at bounding box center [575, 26] width 117 height 19
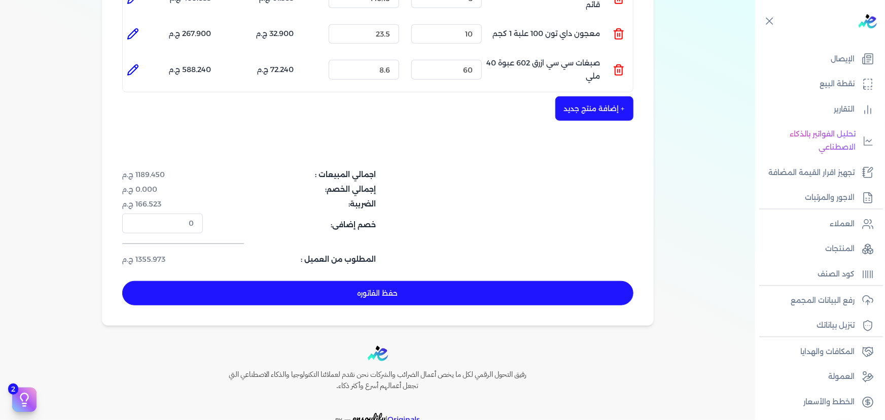
scroll to position [333, 0]
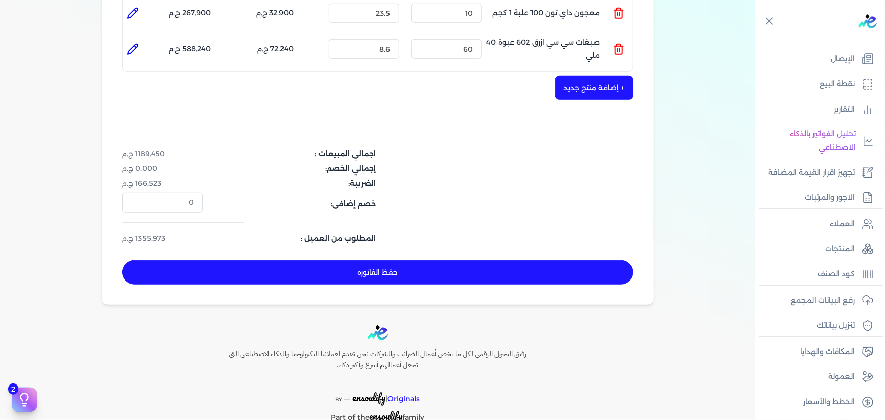
click at [324, 260] on button "حفظ الفاتوره" at bounding box center [377, 272] width 511 height 24
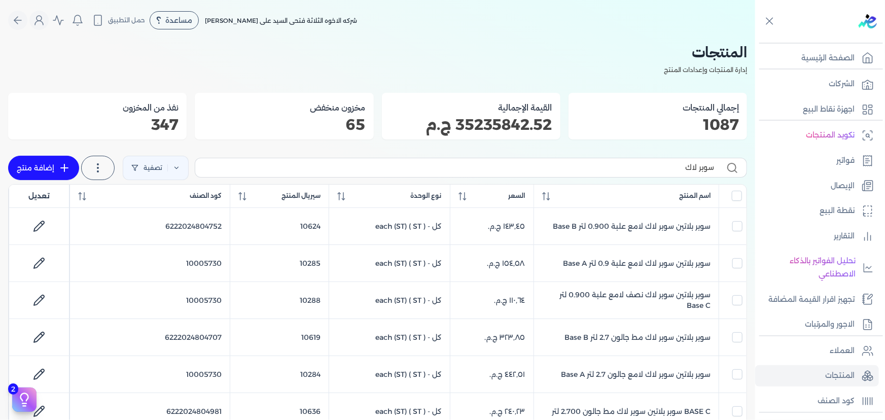
scroll to position [277, 0]
